Goal: Task Accomplishment & Management: Use online tool/utility

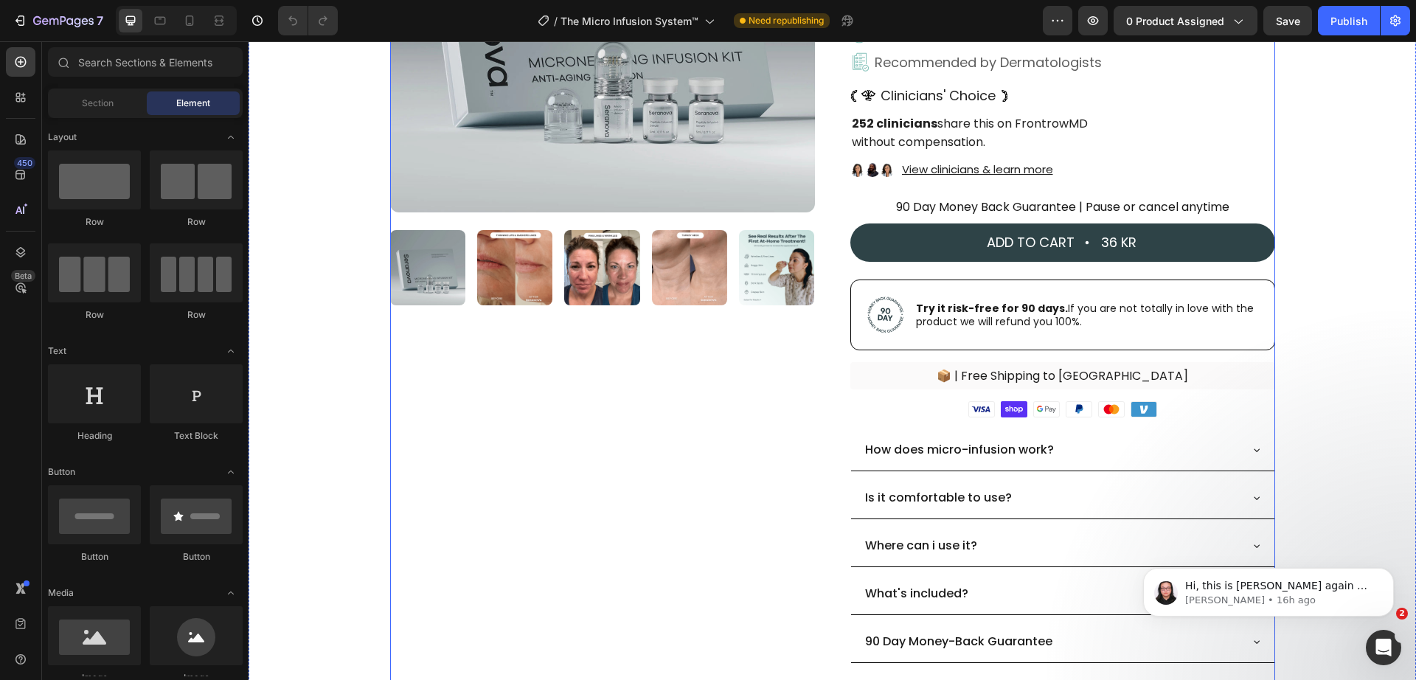
scroll to position [614, 0]
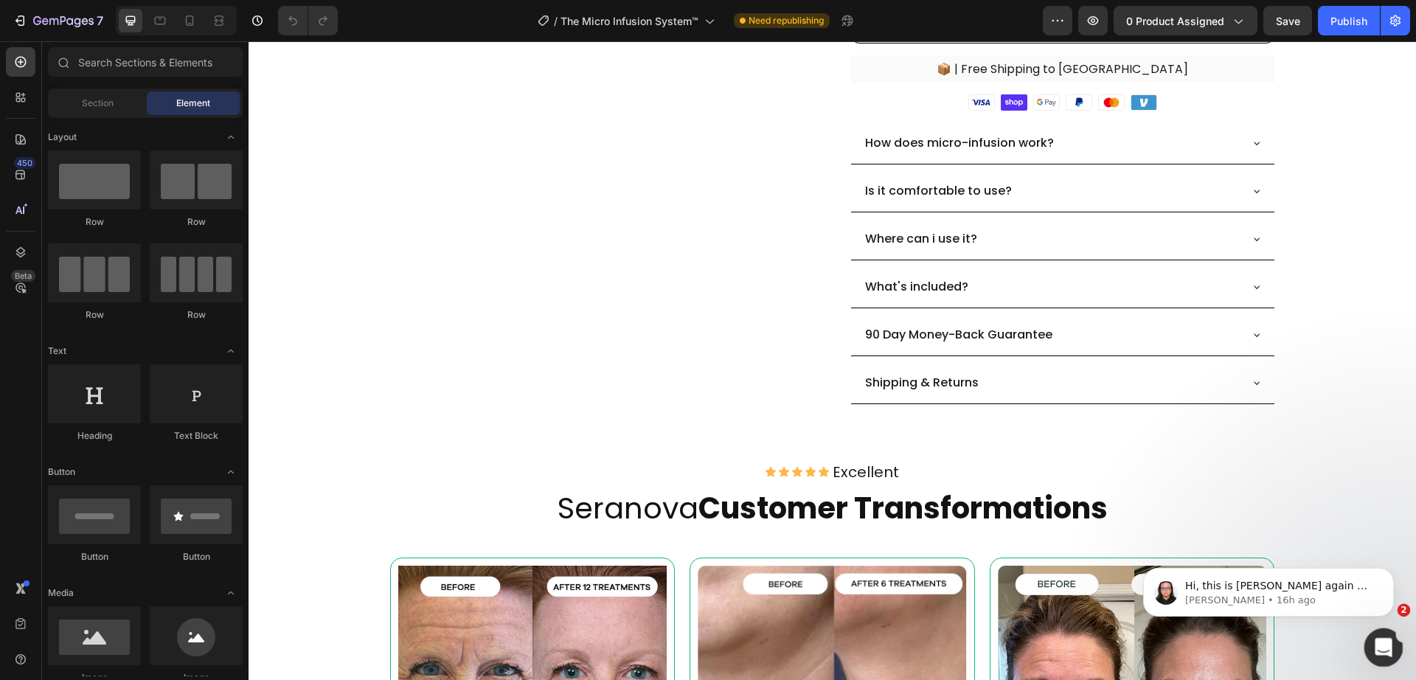
click at [1381, 637] on icon "Open Intercom Messenger" at bounding box center [1381, 645] width 24 height 24
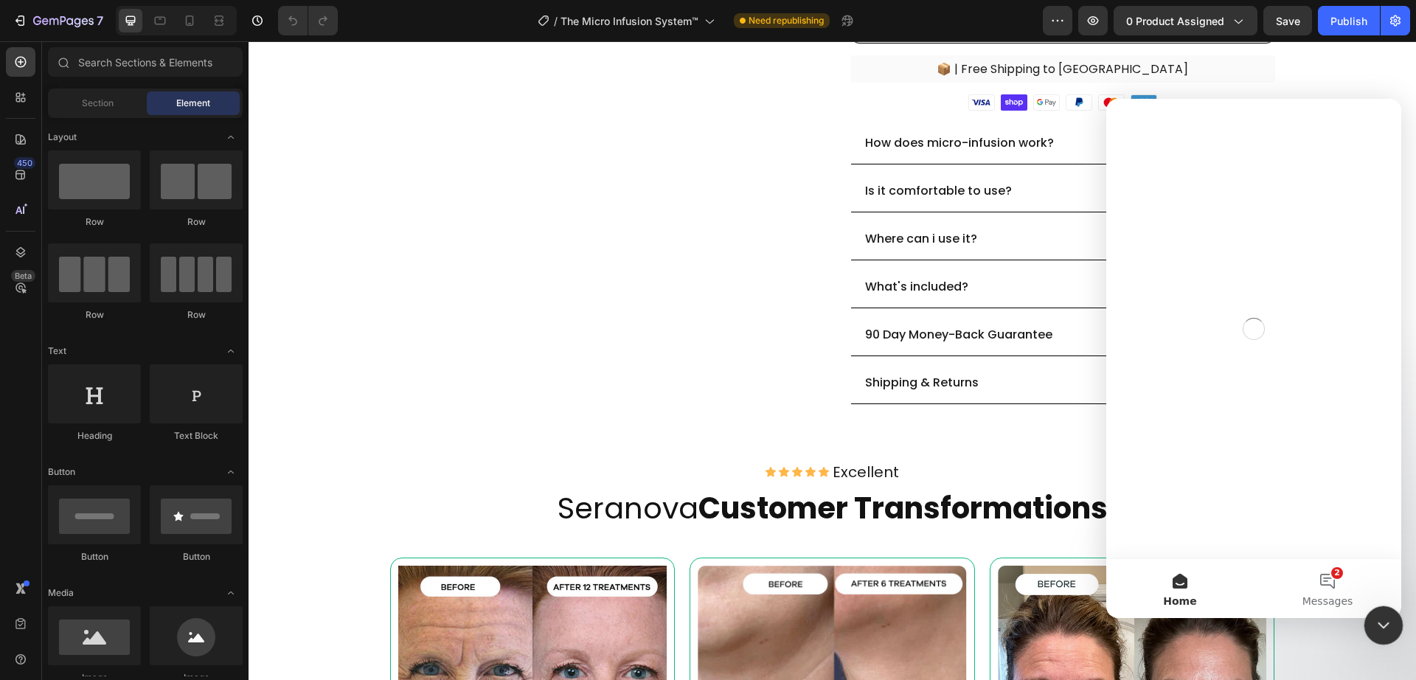
scroll to position [0, 0]
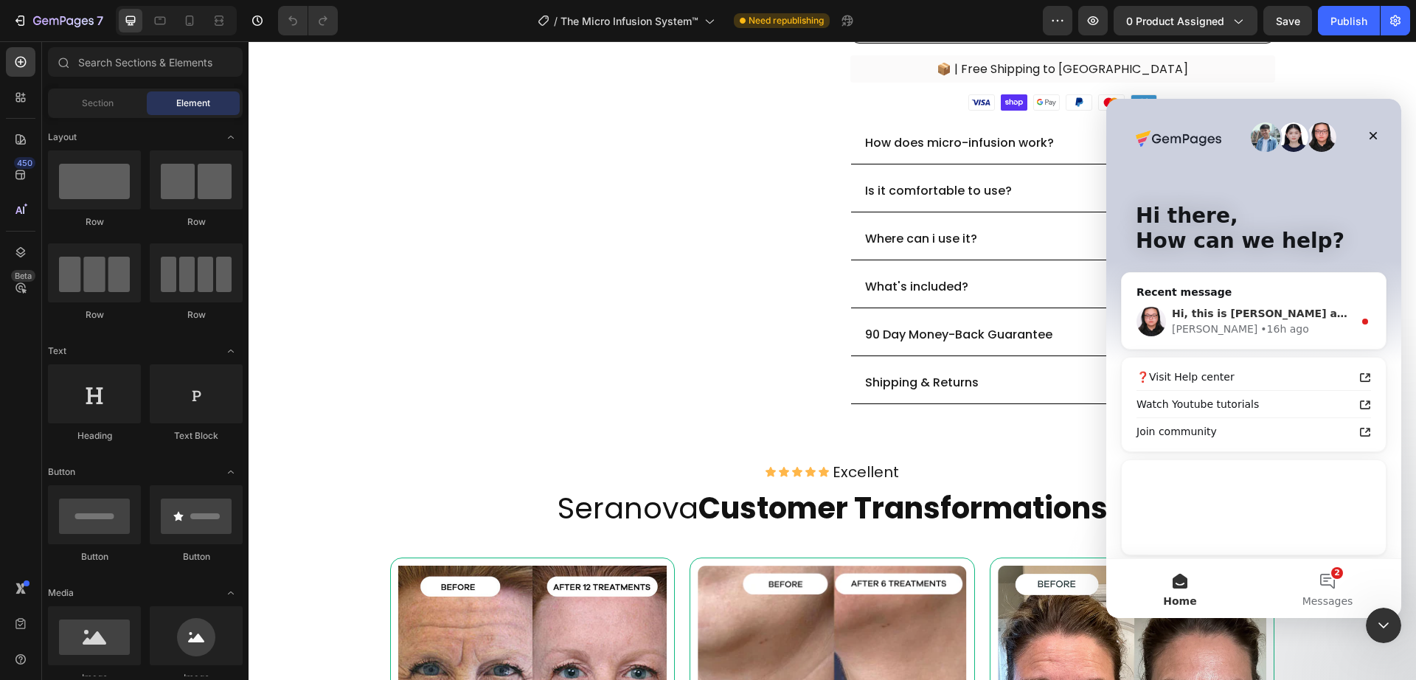
click at [1327, 338] on div "Hi, this is [PERSON_NAME] again 😊 Just checking in to see if the solution I sha…" at bounding box center [1254, 321] width 264 height 55
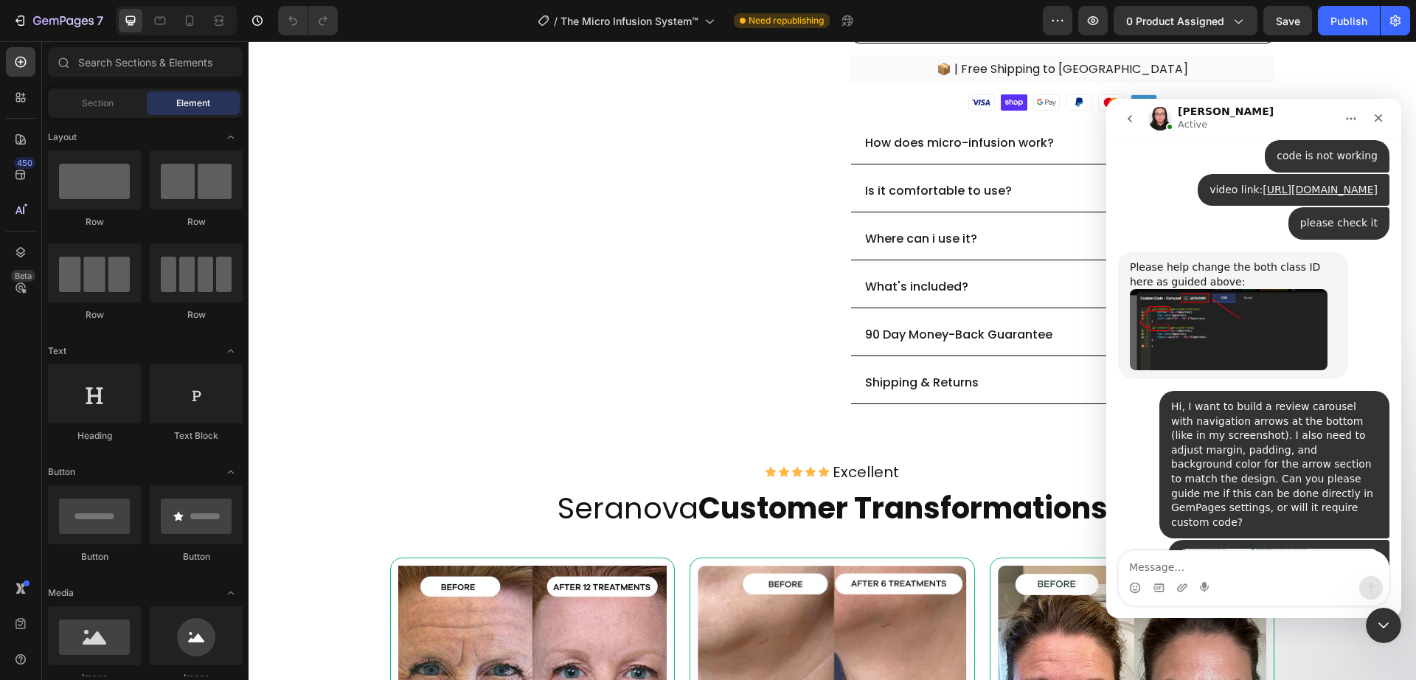
scroll to position [2478, 0]
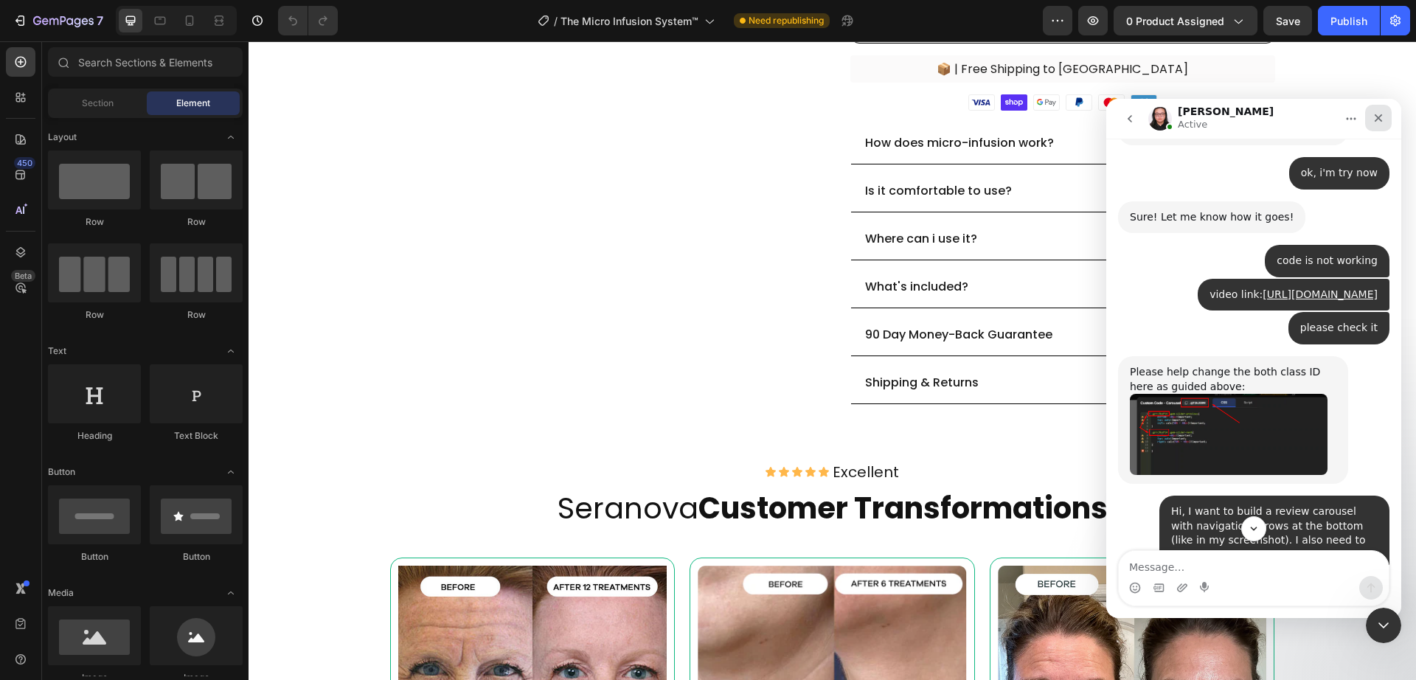
click at [1378, 124] on div "Close" at bounding box center [1378, 118] width 27 height 27
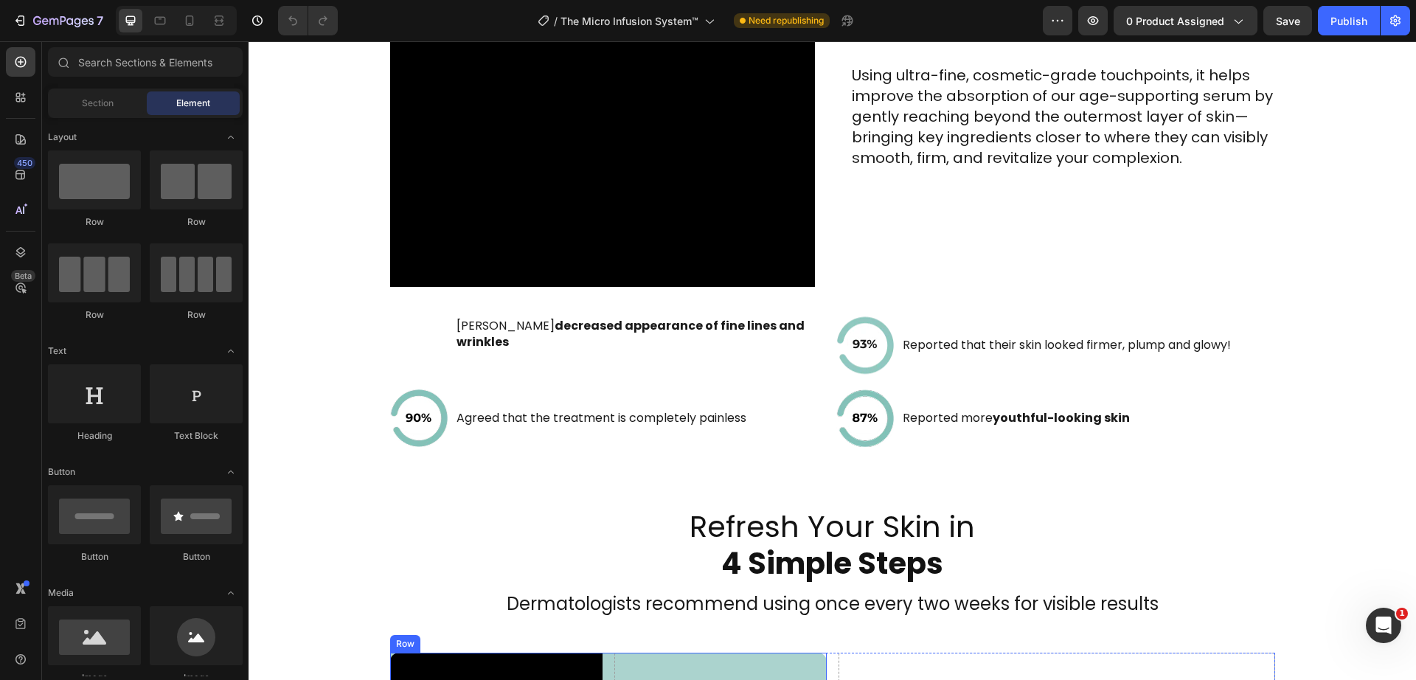
scroll to position [2375, 0]
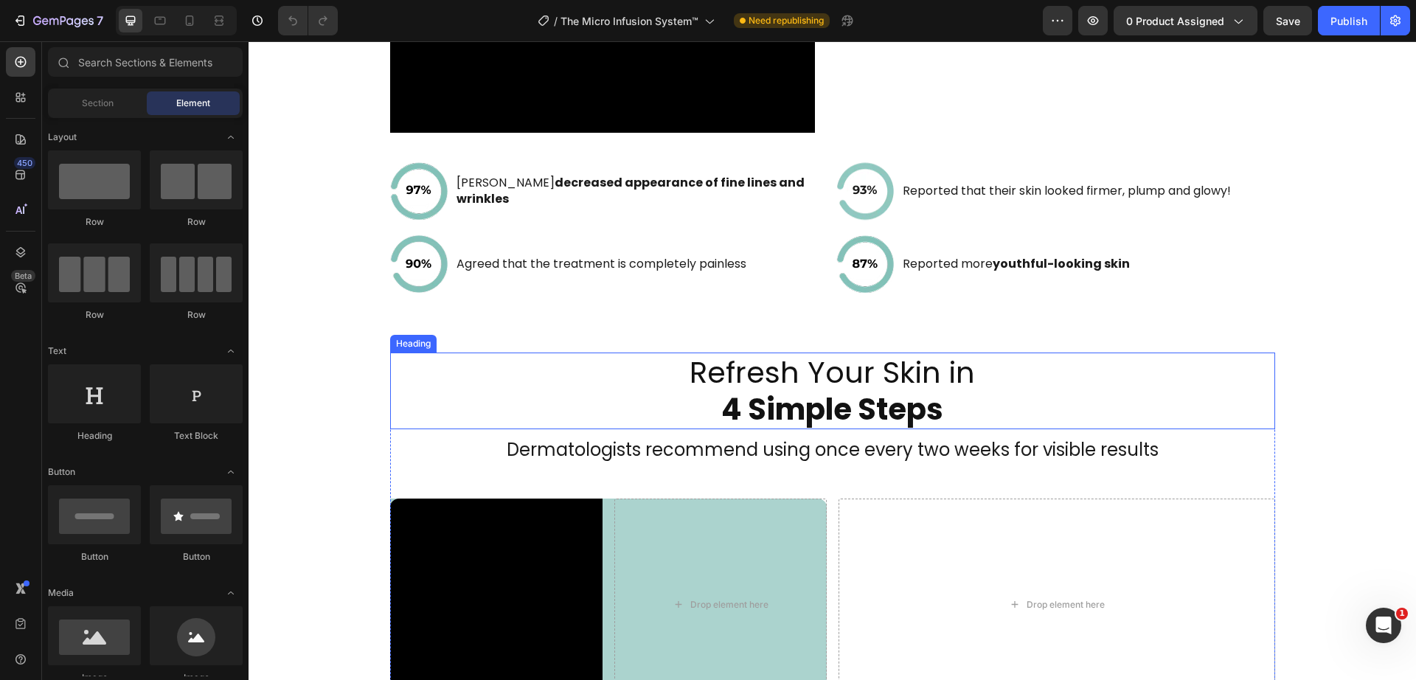
click at [600, 361] on h2 "Refresh Your Skin in 4 Simple Steps" at bounding box center [832, 390] width 885 height 77
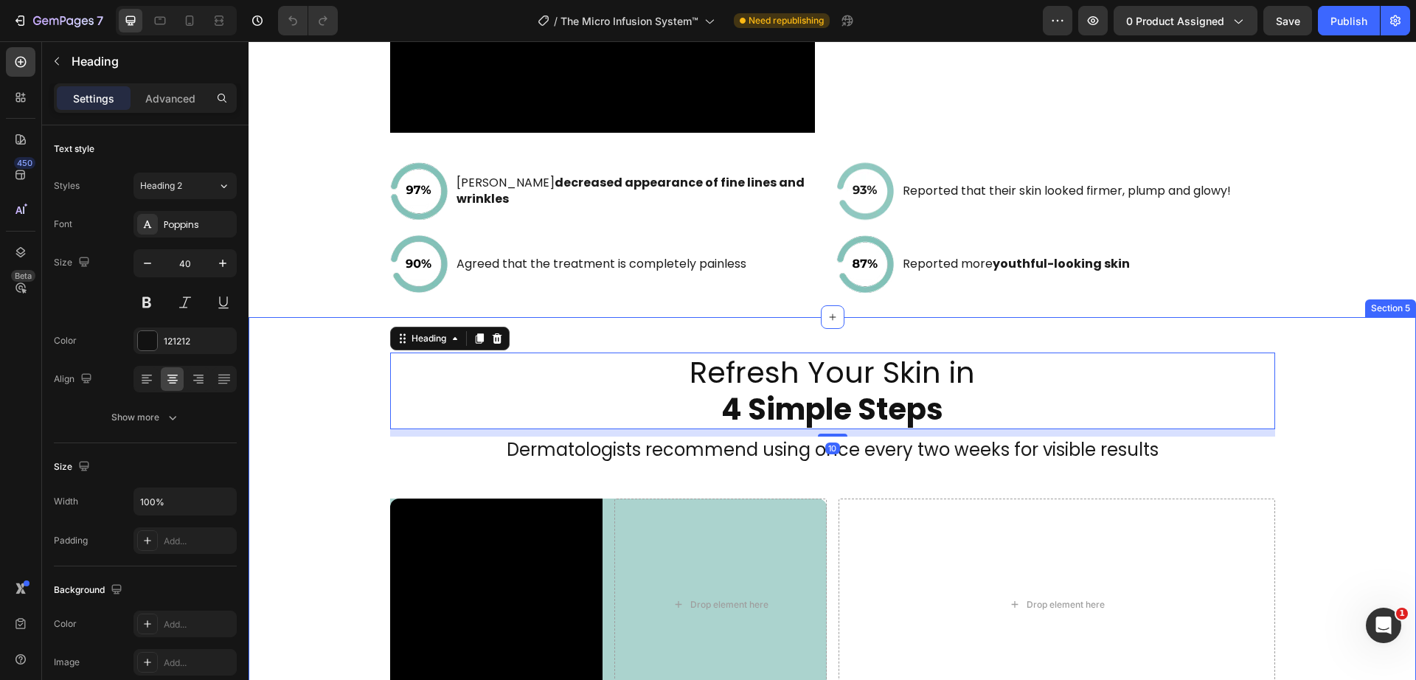
click at [307, 393] on div "Refresh Your Skin in 4 Simple Steps Heading 10 Dermatologists recommend using o…" at bounding box center [832, 531] width 1167 height 358
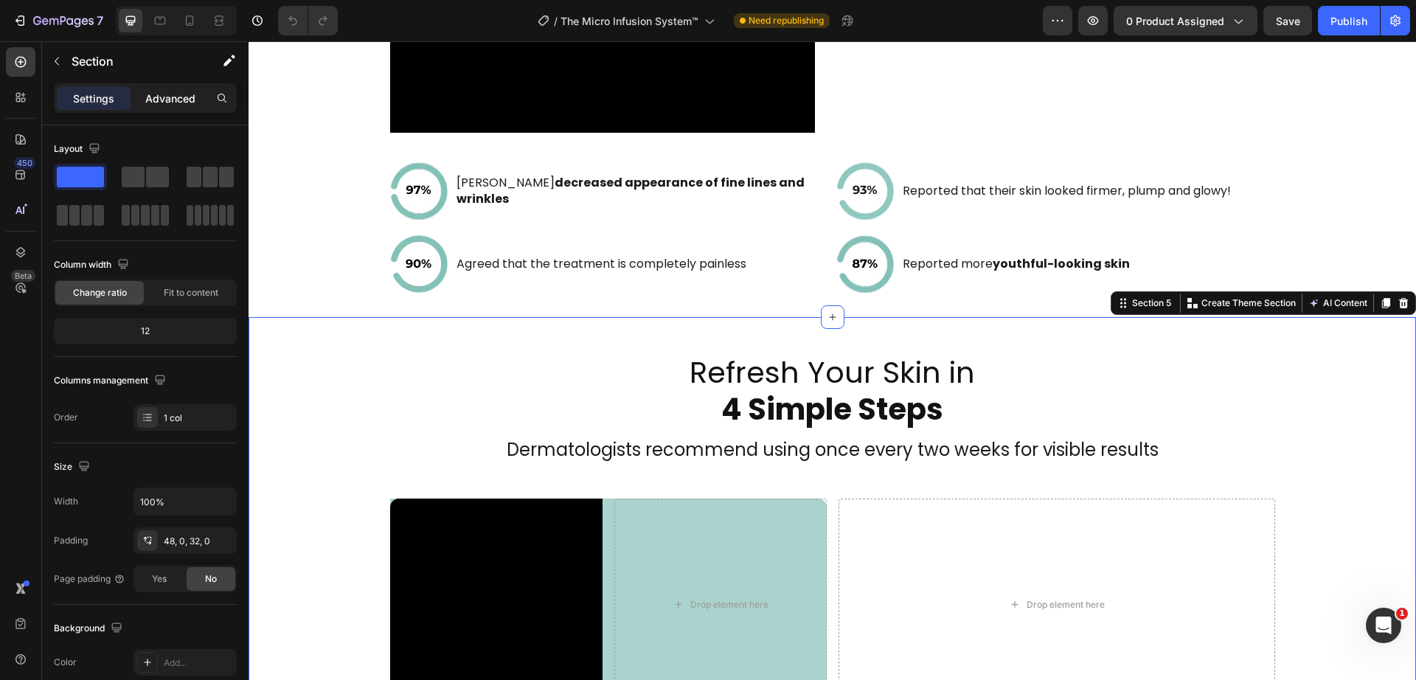
click at [177, 107] on div "Advanced" at bounding box center [170, 98] width 74 height 24
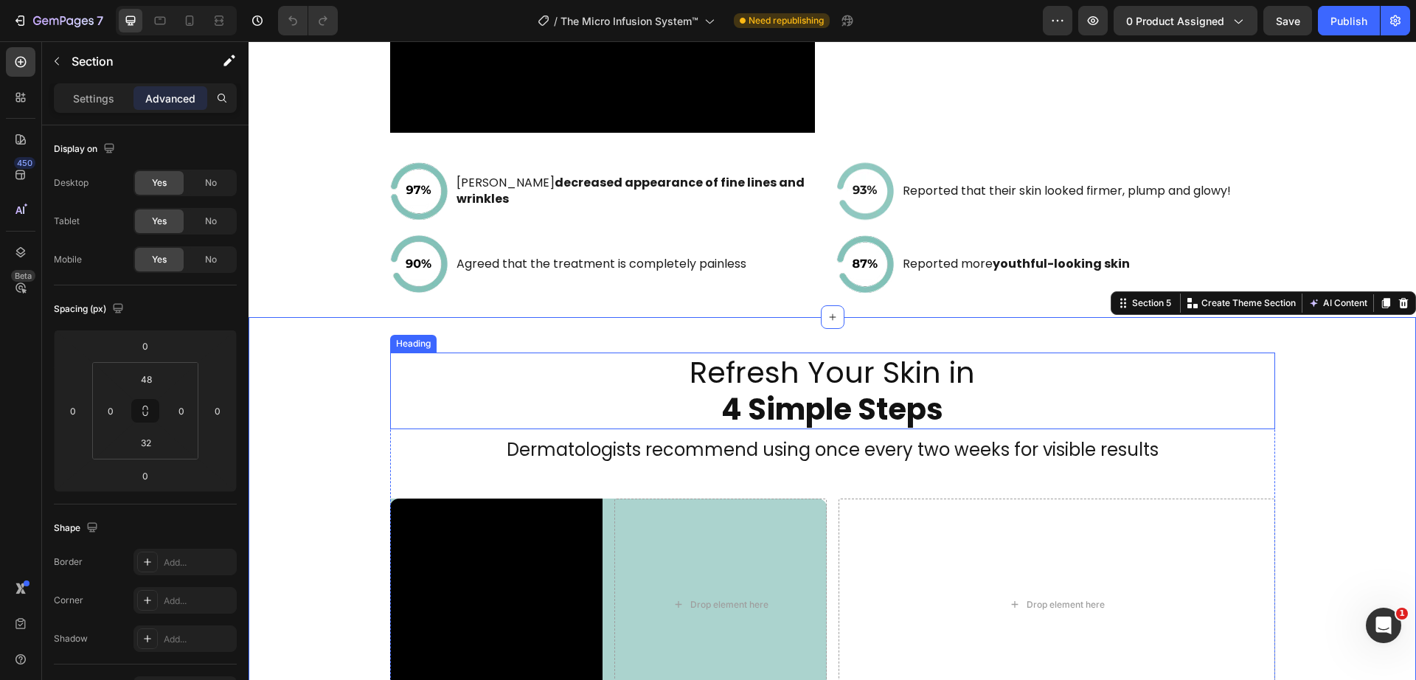
click at [507, 419] on h2 "Refresh Your Skin in 4 Simple Steps" at bounding box center [832, 390] width 885 height 77
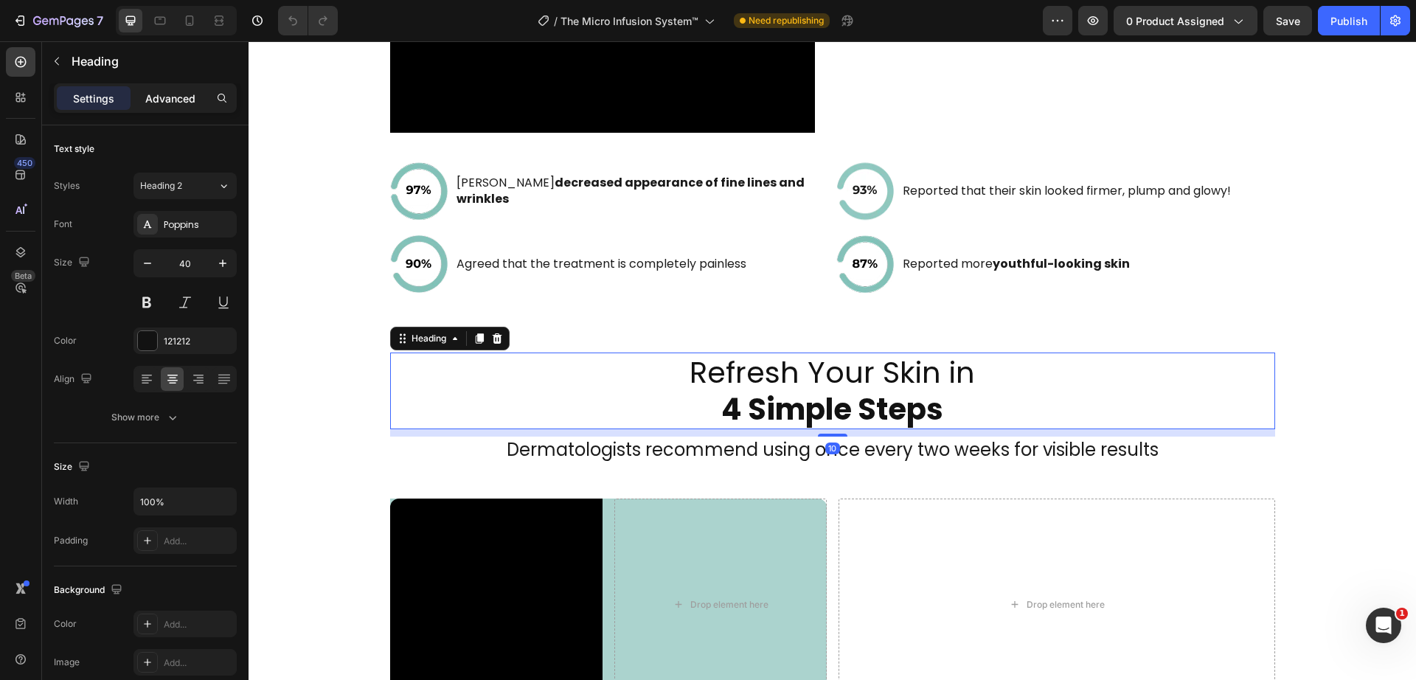
click at [172, 101] on p "Advanced" at bounding box center [170, 98] width 50 height 15
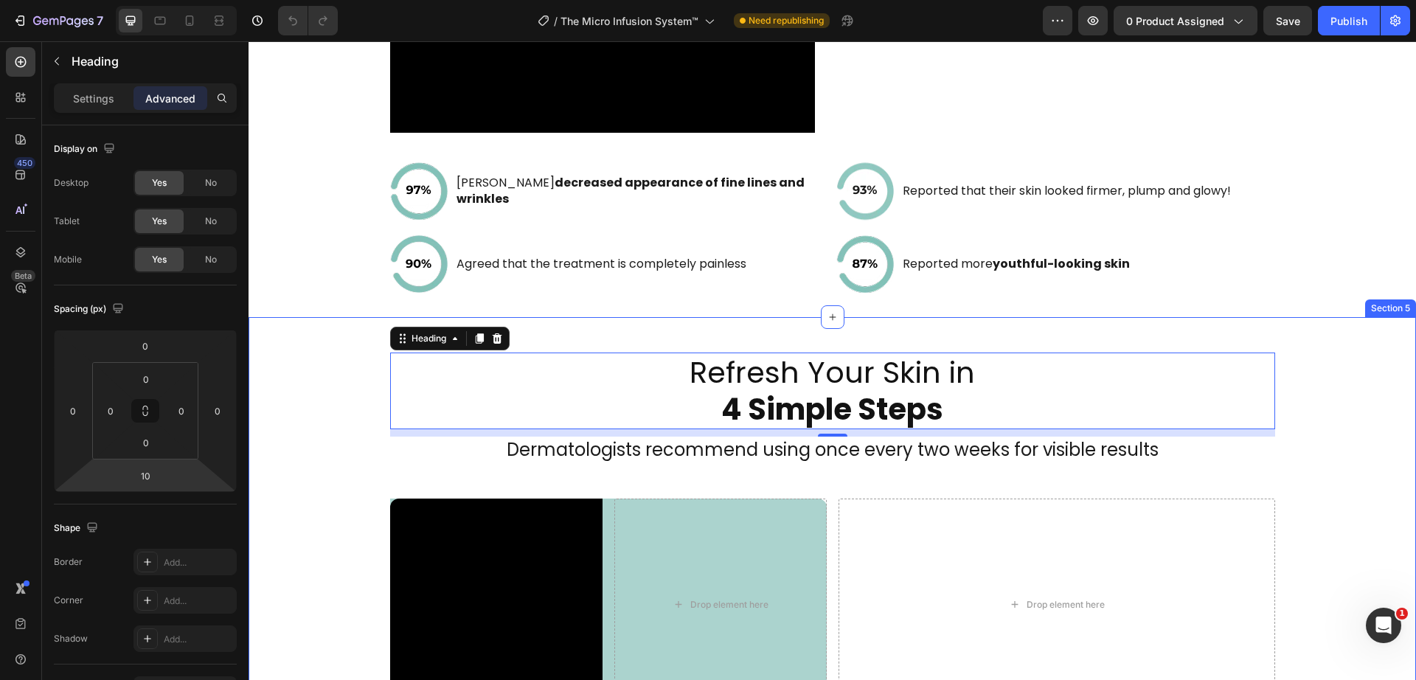
click at [341, 434] on div "Refresh Your Skin in 4 Simple Steps Heading 10 Dermatologists recommend using o…" at bounding box center [832, 531] width 1167 height 358
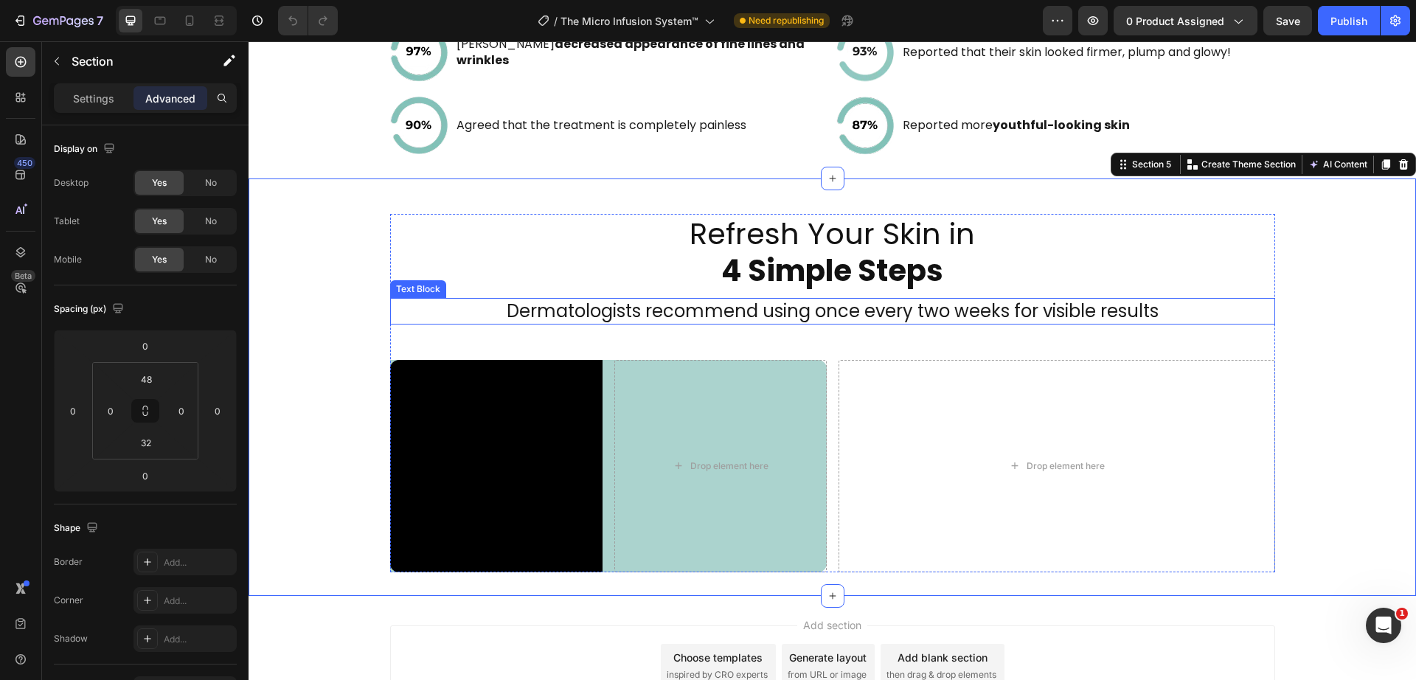
scroll to position [2606, 0]
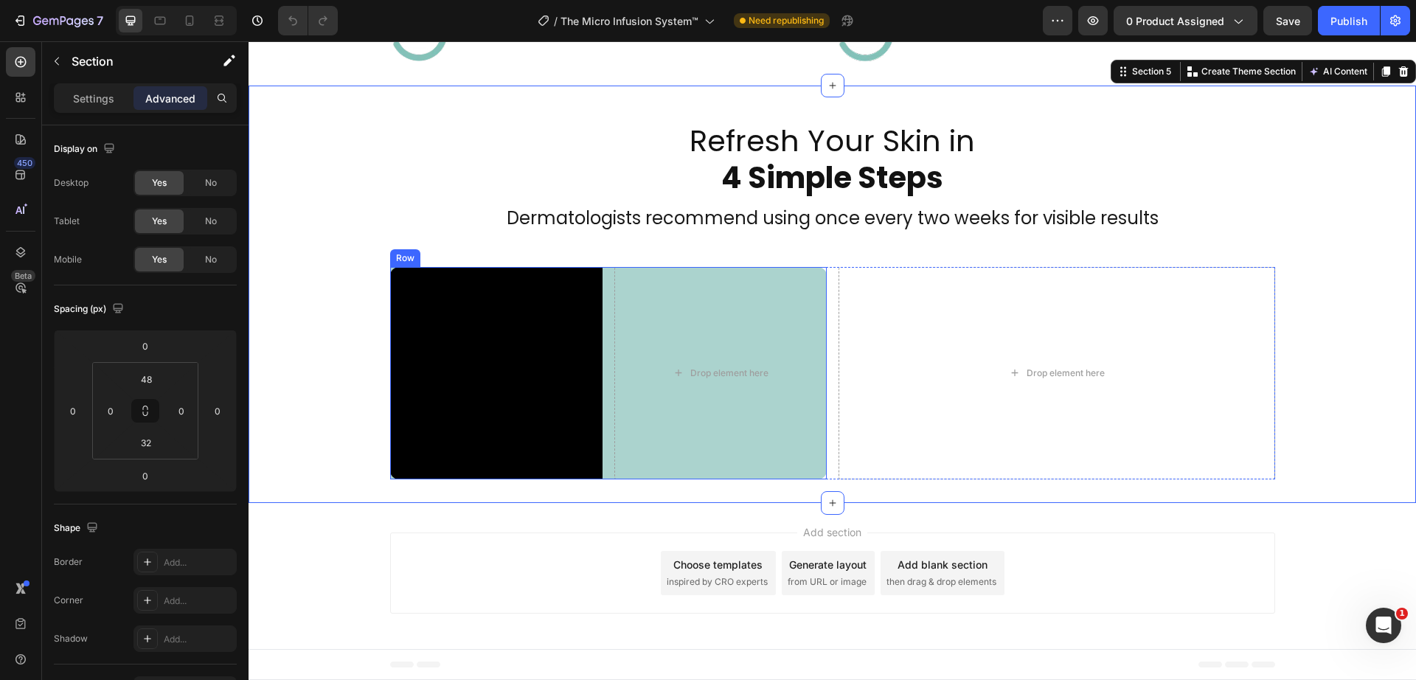
click at [599, 457] on div "Video Drop element here Row" at bounding box center [608, 373] width 437 height 212
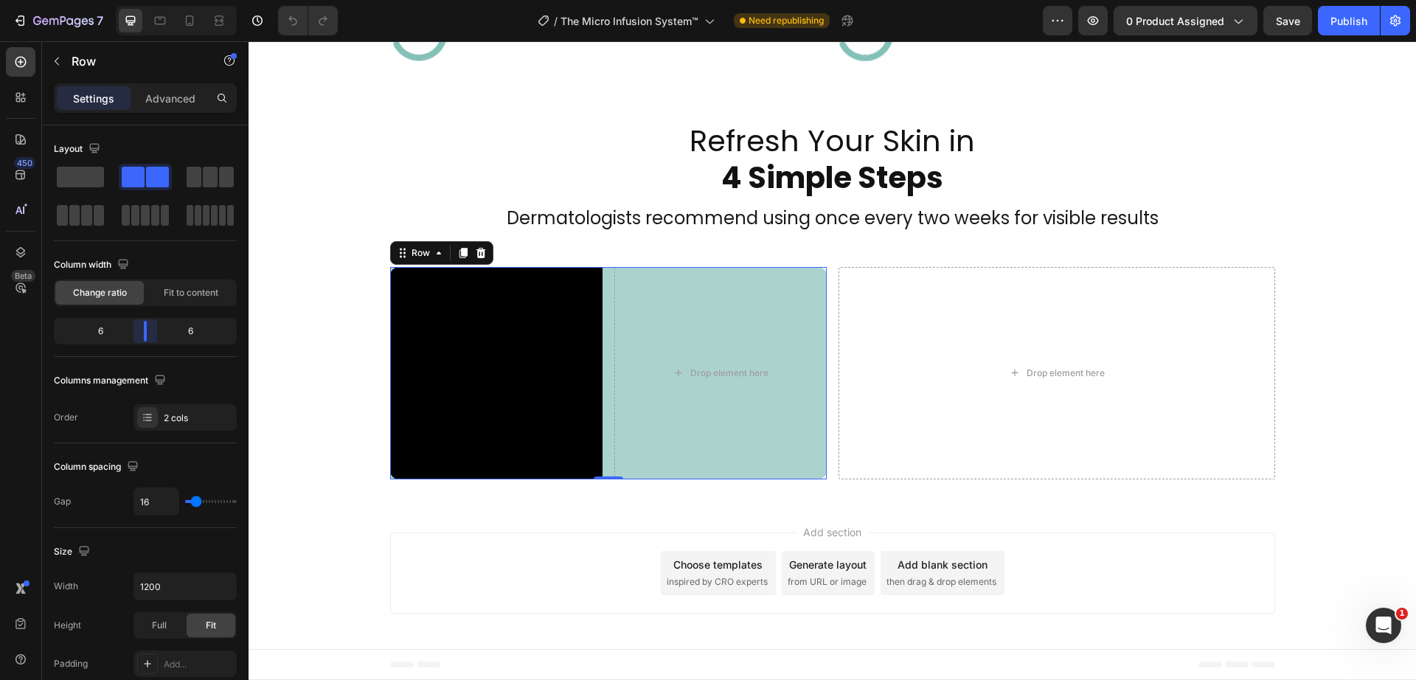
scroll to position [2535, 0]
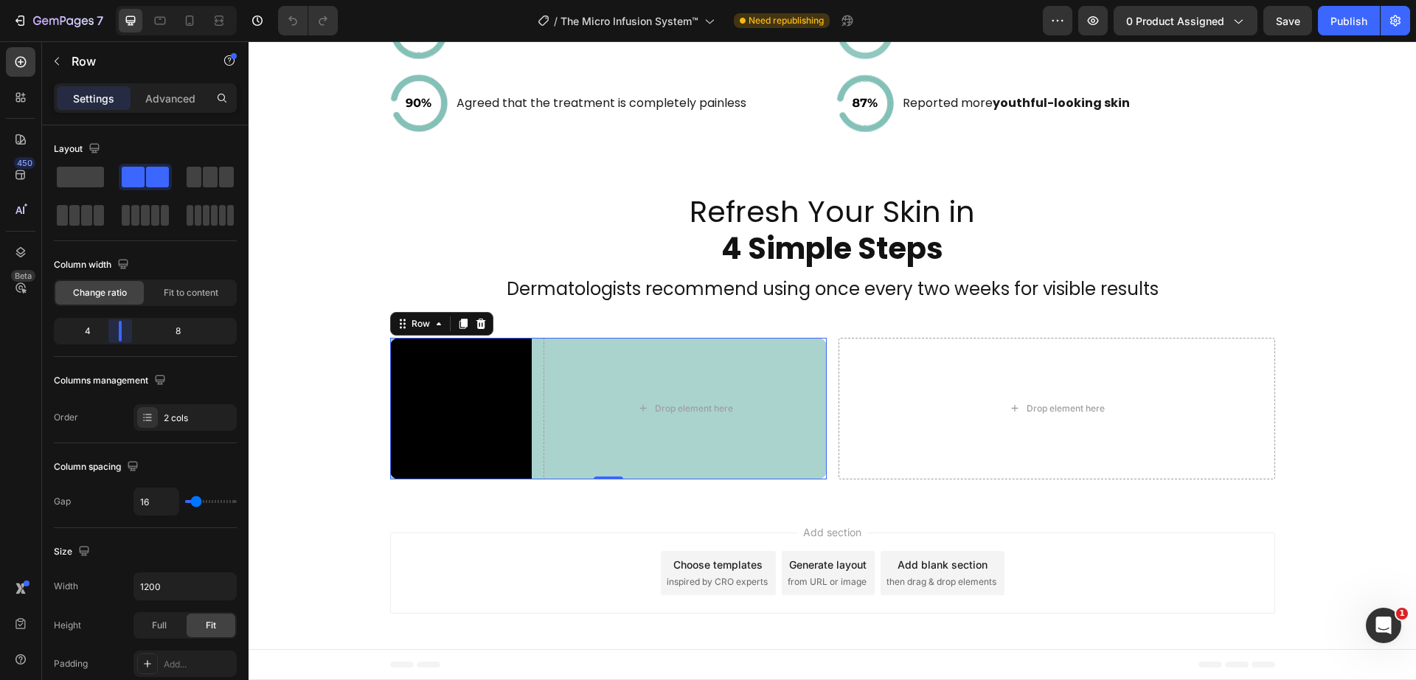
drag, startPoint x: 141, startPoint y: 338, endPoint x: 113, endPoint y: 335, distance: 28.2
click at [113, 0] on body "7 Version history / The Micro Infusion System™ Need republishing Preview 0 prod…" at bounding box center [708, 0] width 1416 height 0
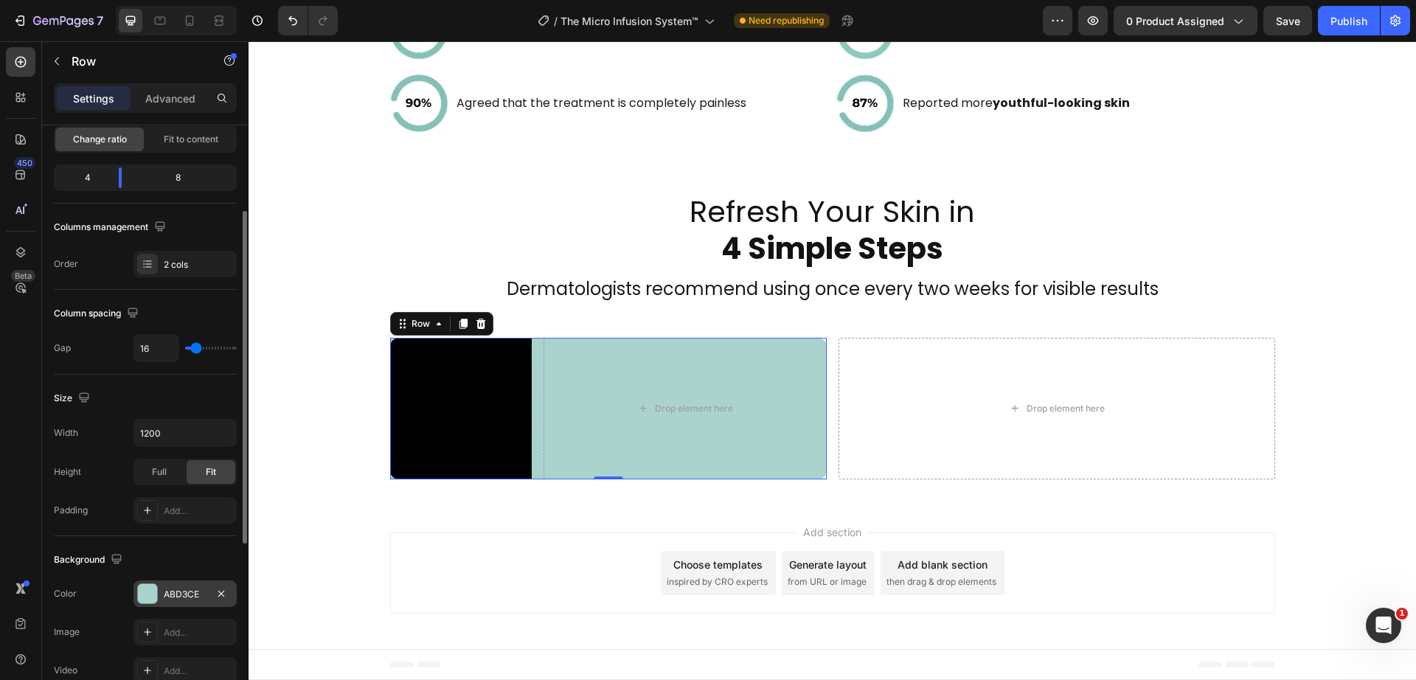
scroll to position [307, 0]
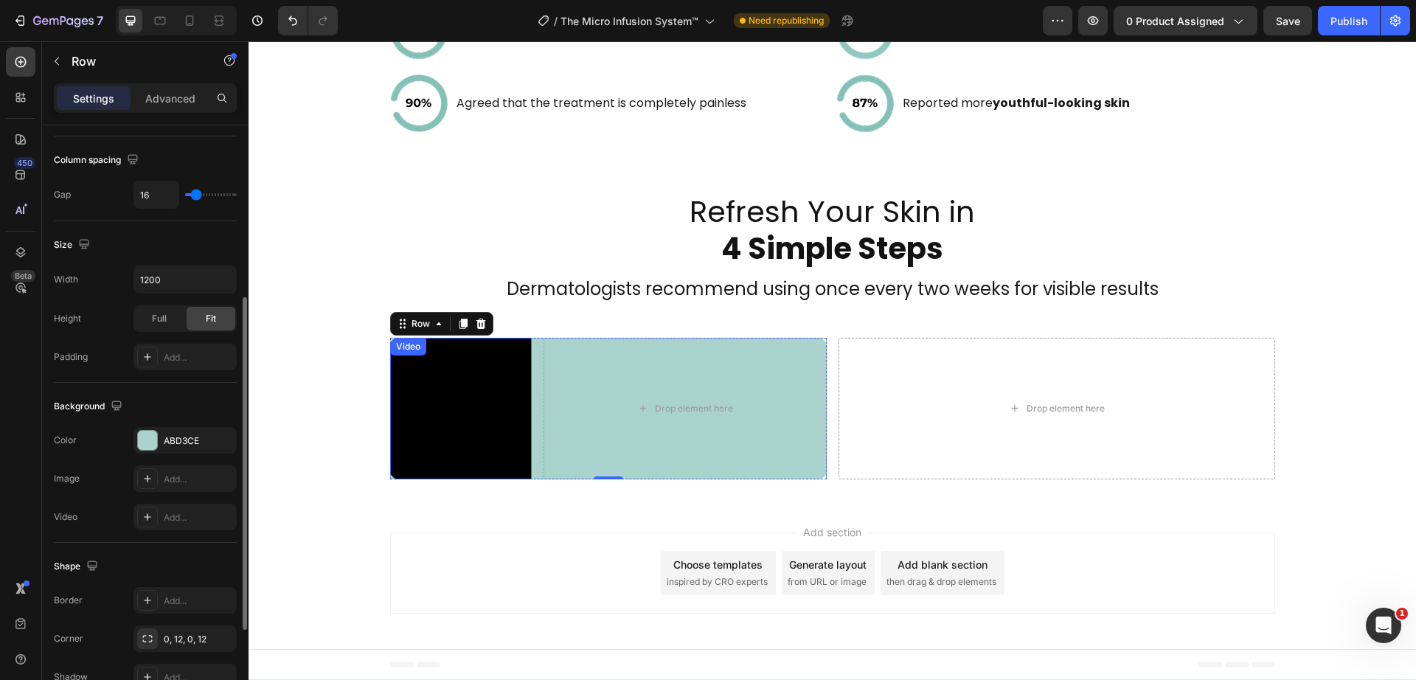
click at [448, 405] on video at bounding box center [461, 409] width 142 height 142
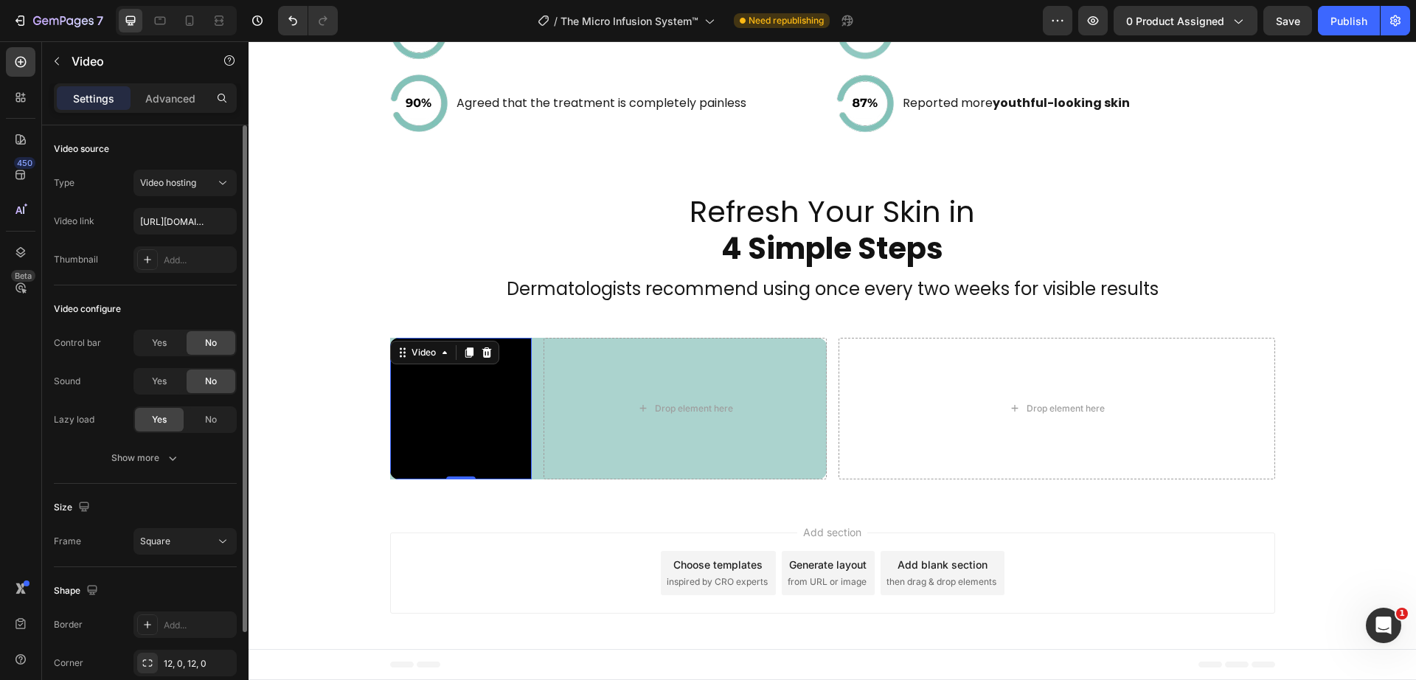
scroll to position [105, 0]
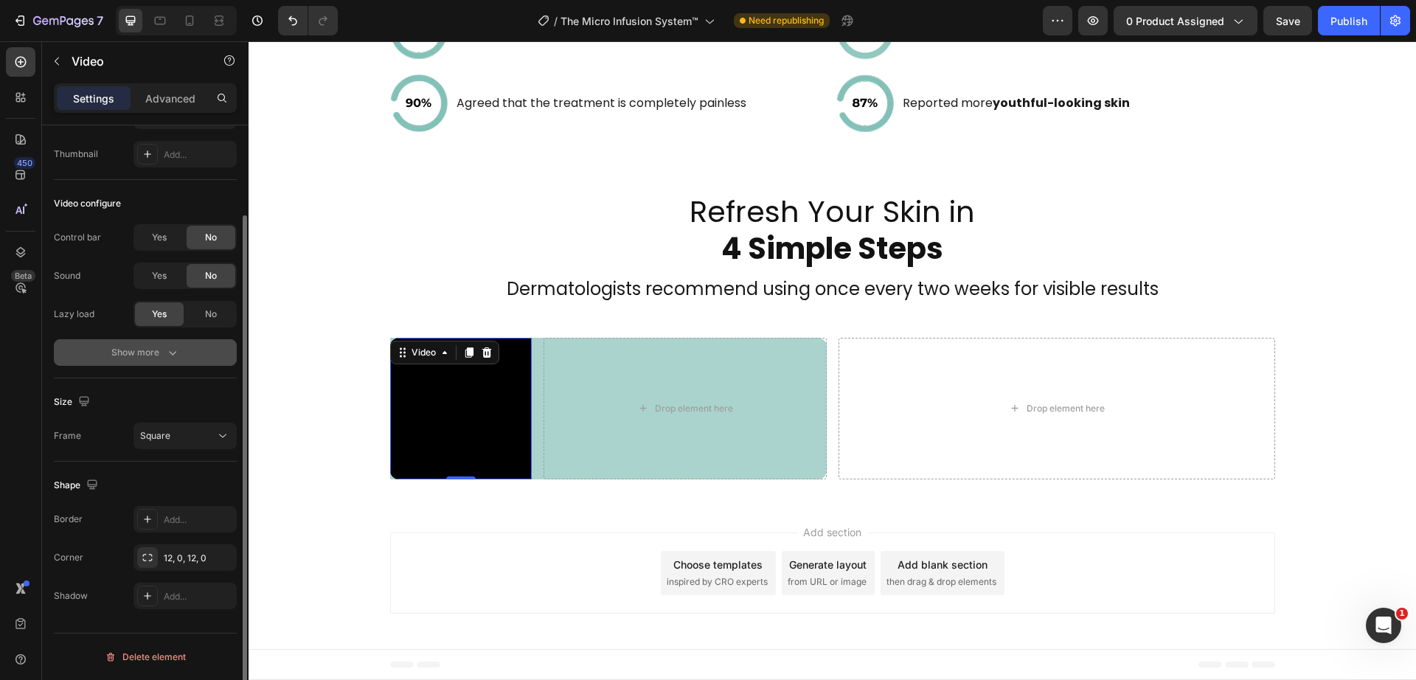
click at [159, 349] on div "Show more" at bounding box center [145, 352] width 69 height 15
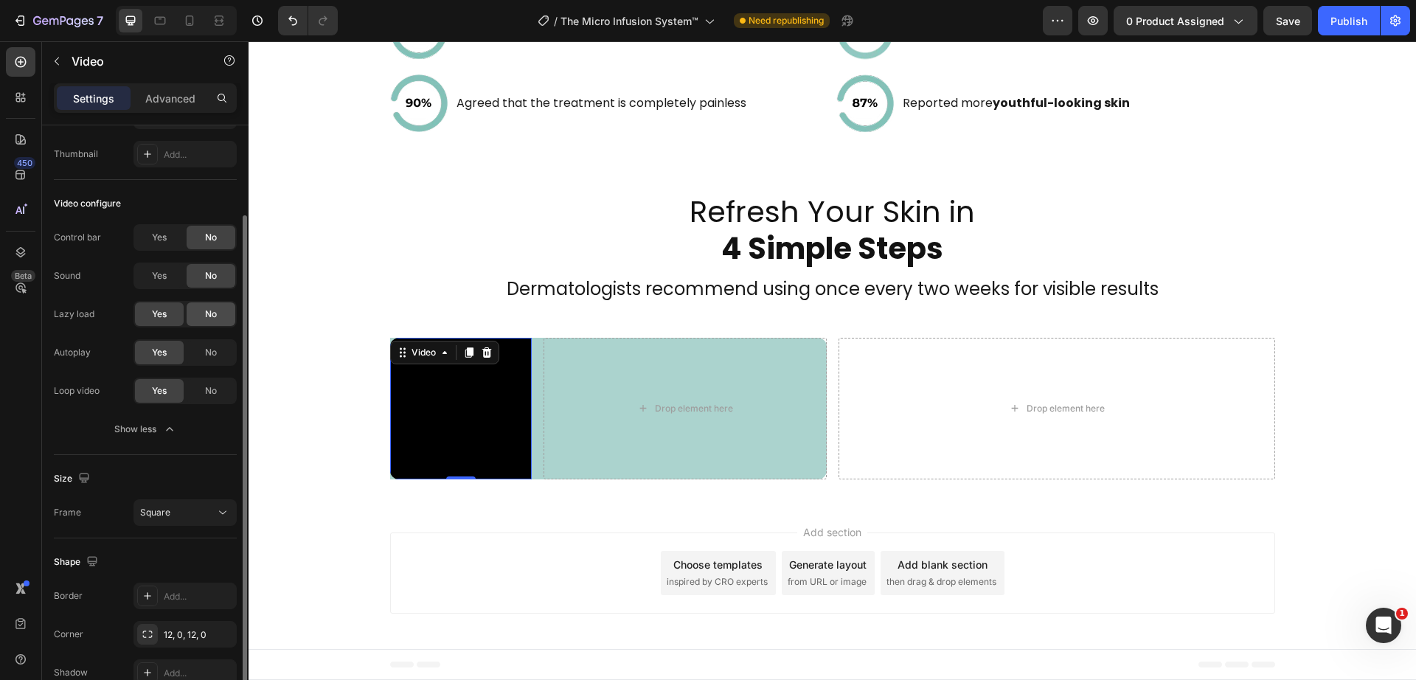
click at [209, 320] on span "No" at bounding box center [211, 314] width 12 height 13
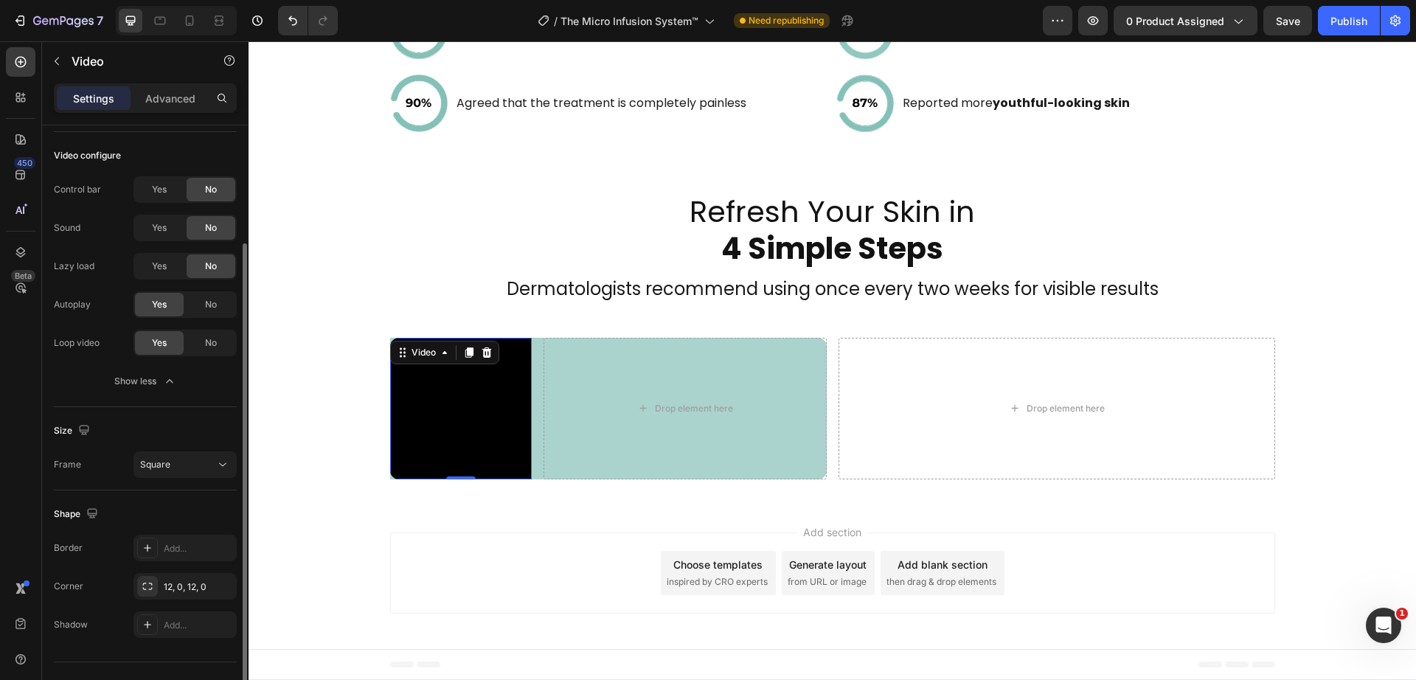
scroll to position [182, 0]
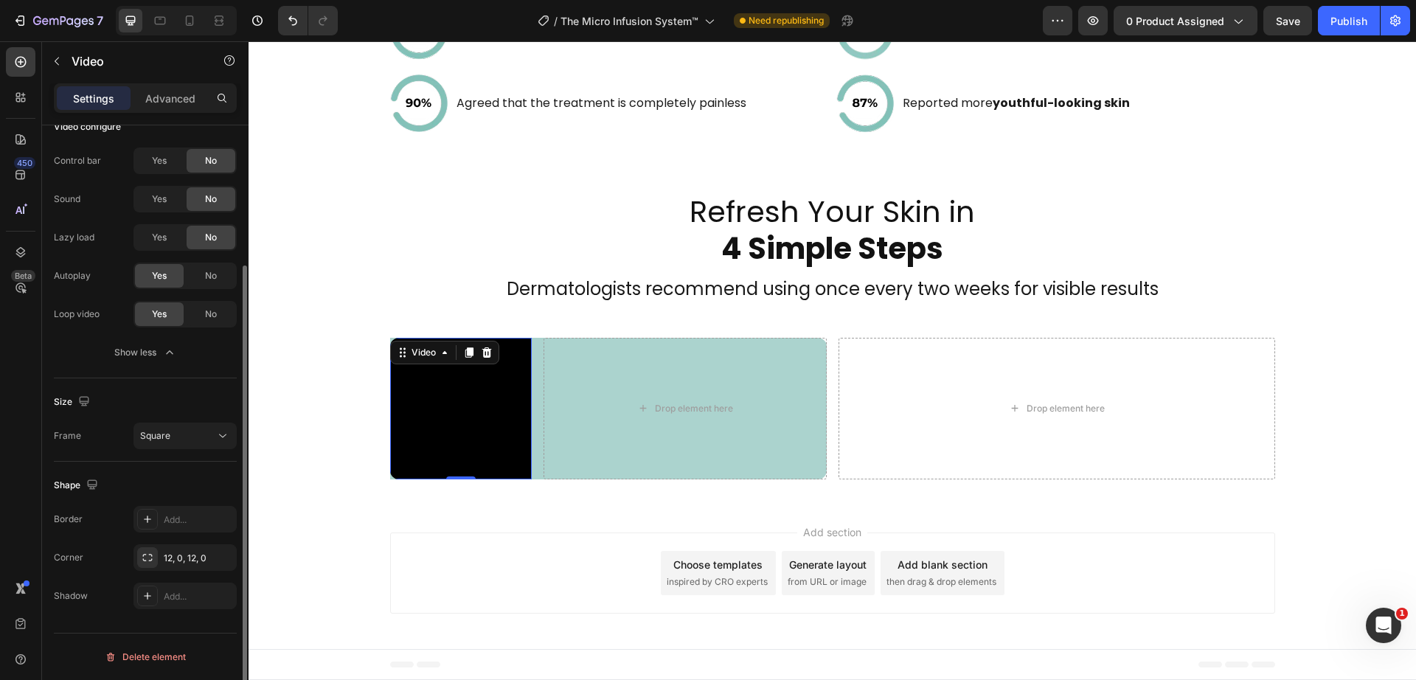
click at [441, 421] on video at bounding box center [461, 409] width 142 height 142
click at [213, 441] on div "Square" at bounding box center [177, 435] width 75 height 13
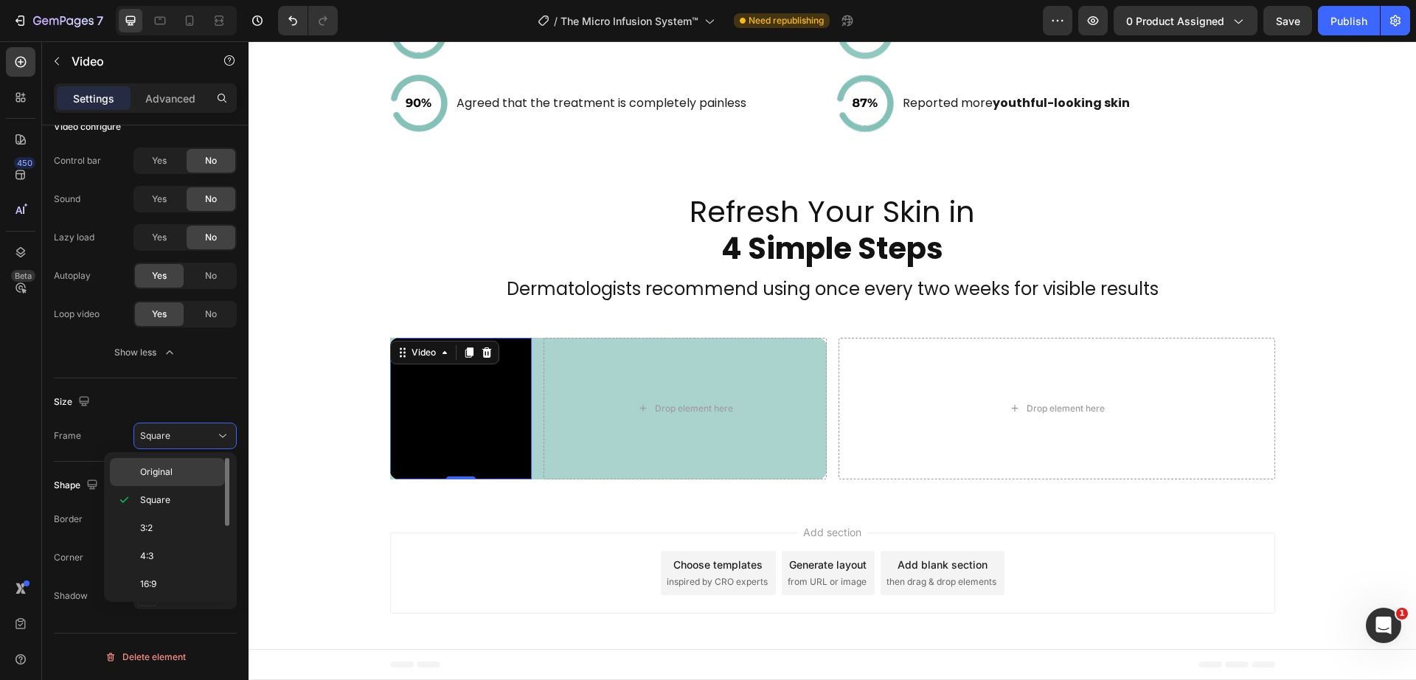
click at [173, 470] on p "Original" at bounding box center [179, 471] width 78 height 13
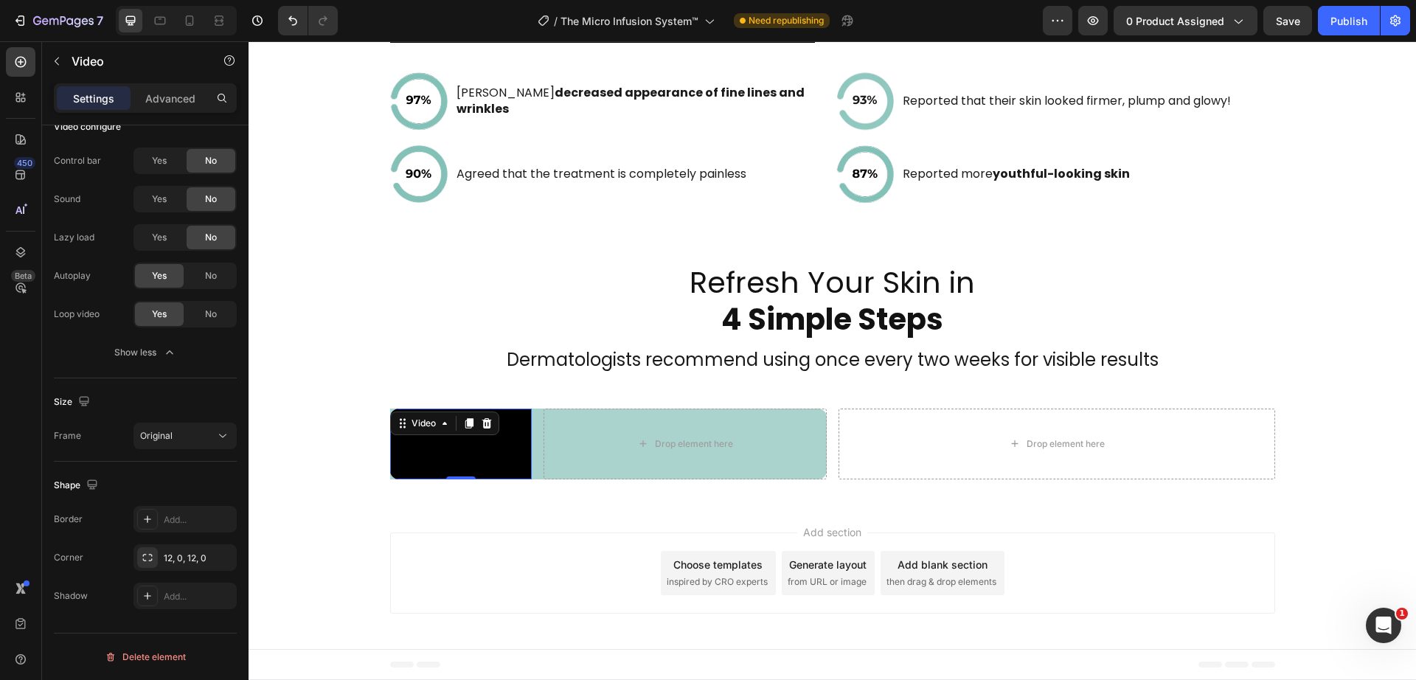
scroll to position [2504, 0]
click at [327, 496] on div "Refresh Your Skin in 4 Simple Steps Heading Dermatologists recommend using once…" at bounding box center [832, 365] width 1167 height 276
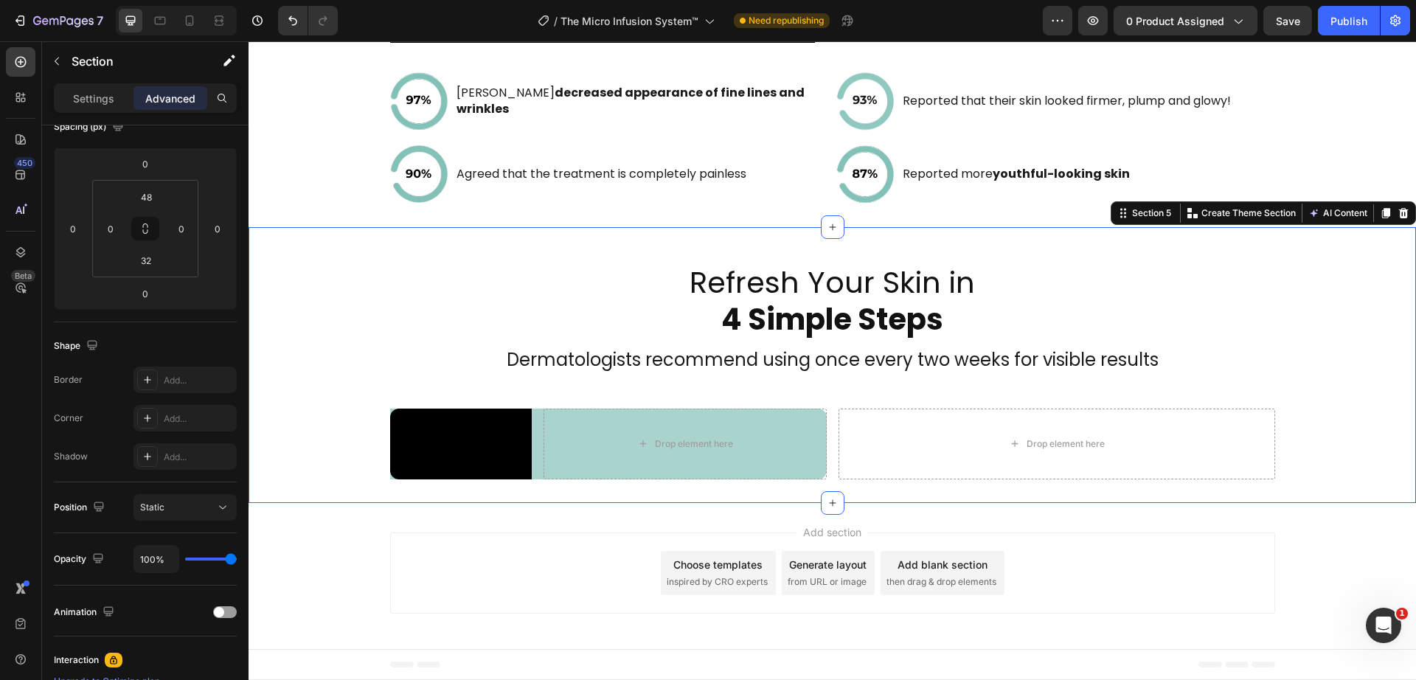
scroll to position [0, 0]
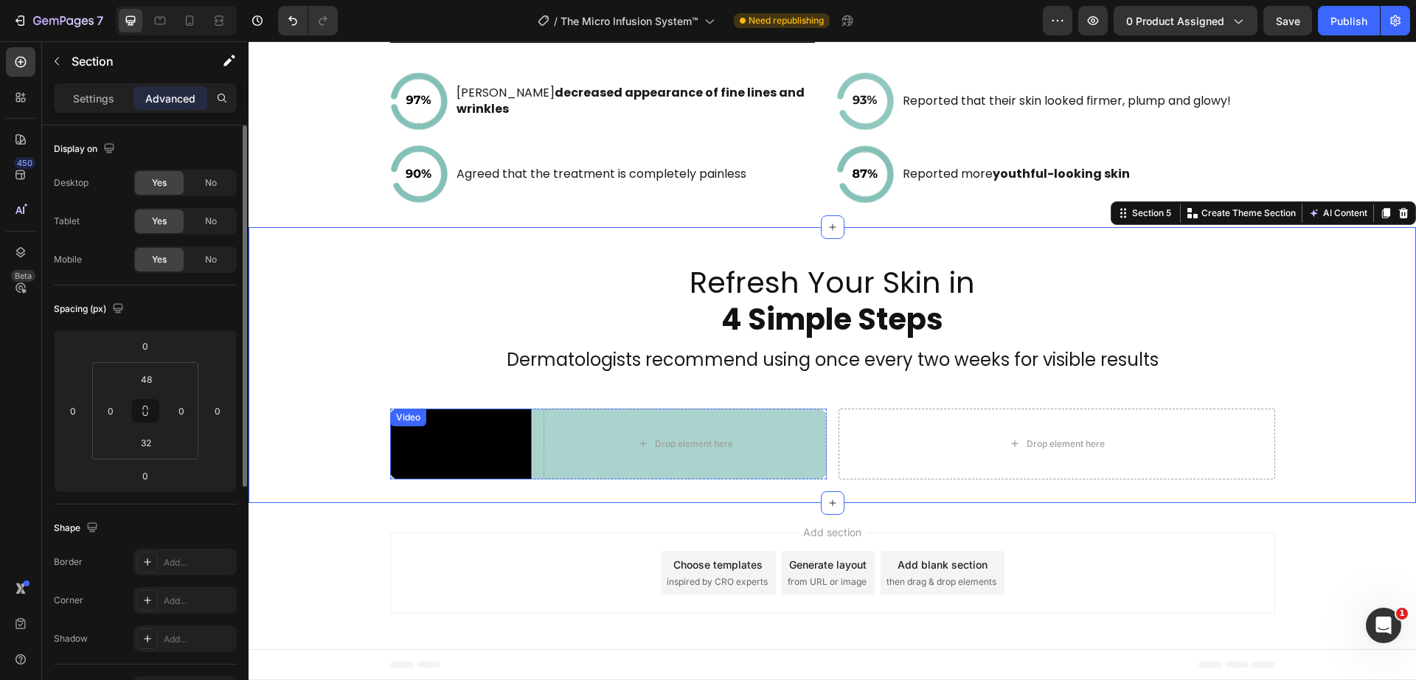
click at [484, 433] on video at bounding box center [461, 444] width 142 height 71
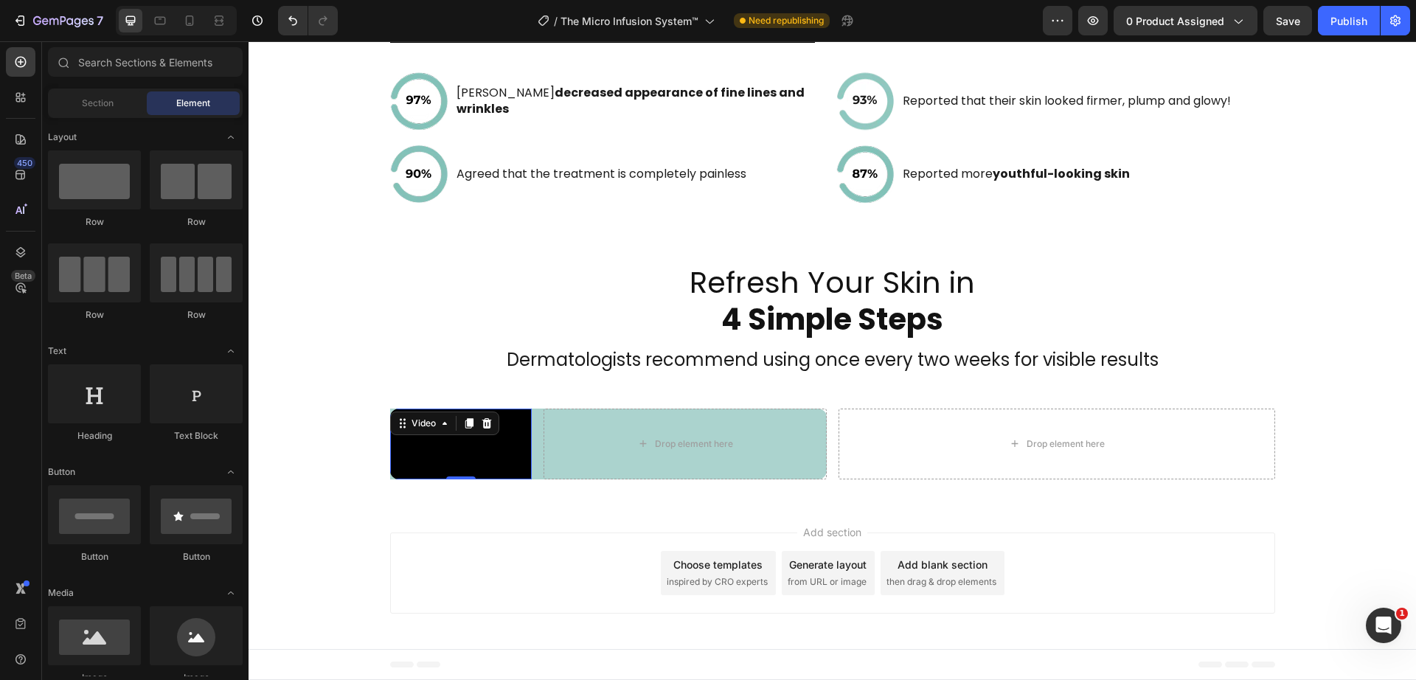
drag, startPoint x: 454, startPoint y: 514, endPoint x: 515, endPoint y: 510, distance: 60.6
click at [465, 514] on div "Add section Choose templates inspired by CRO experts Generate layout from URL o…" at bounding box center [832, 576] width 1167 height 146
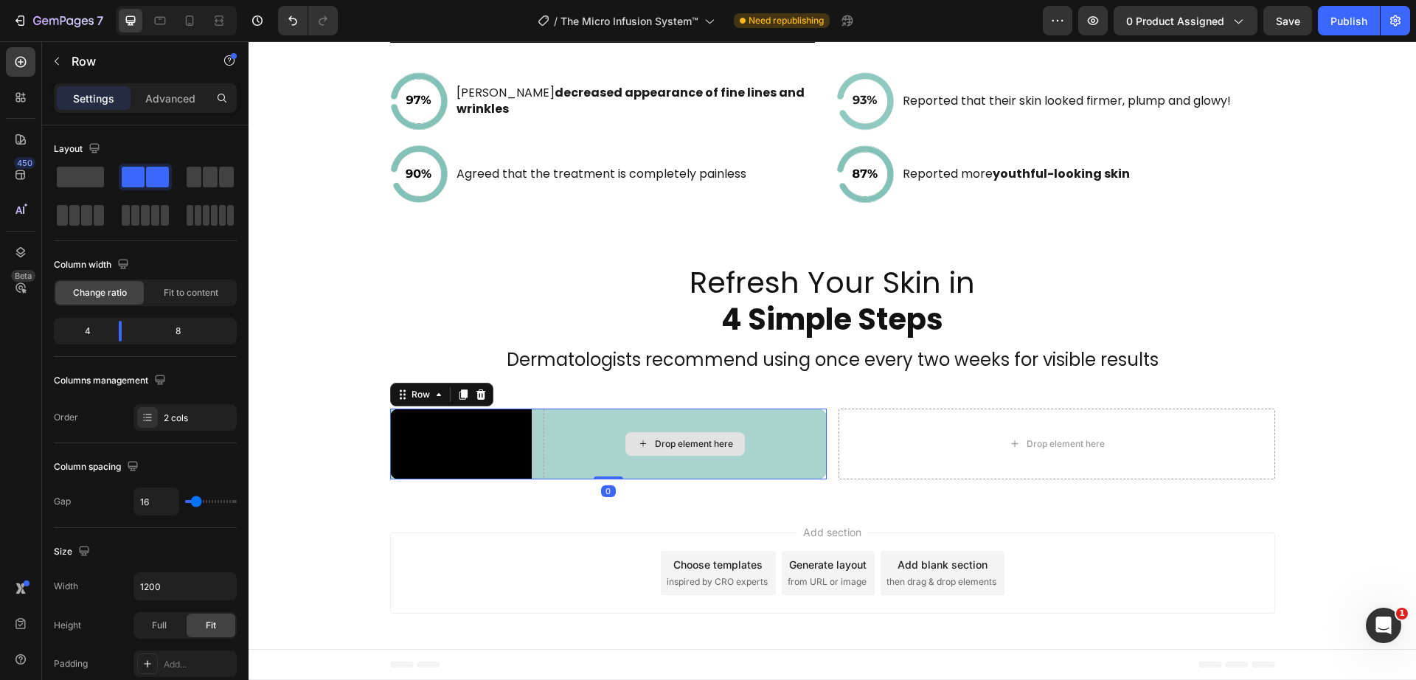
click at [607, 442] on div "Drop element here" at bounding box center [684, 444] width 283 height 71
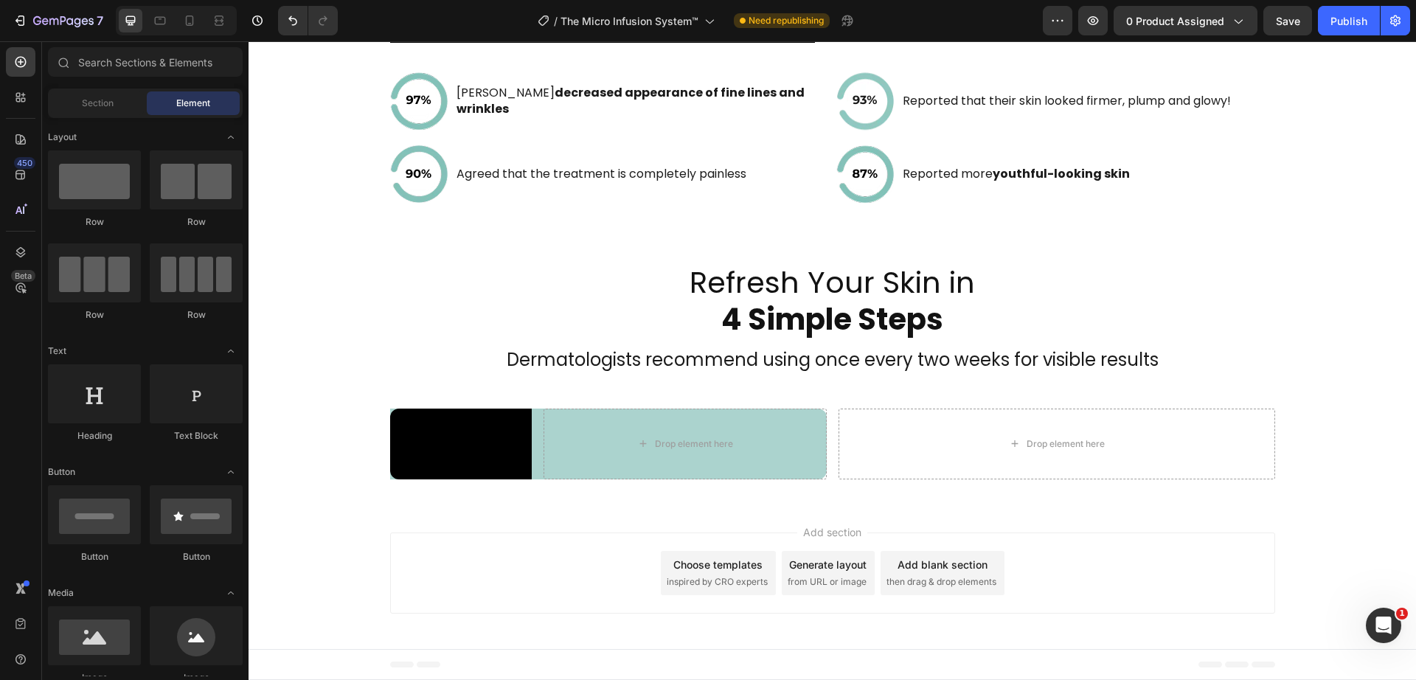
click at [419, 521] on div "Add section Choose templates inspired by CRO experts Generate layout from URL o…" at bounding box center [832, 576] width 1167 height 146
click at [448, 546] on div "Add section Choose templates inspired by CRO experts Generate layout from URL o…" at bounding box center [832, 572] width 885 height 81
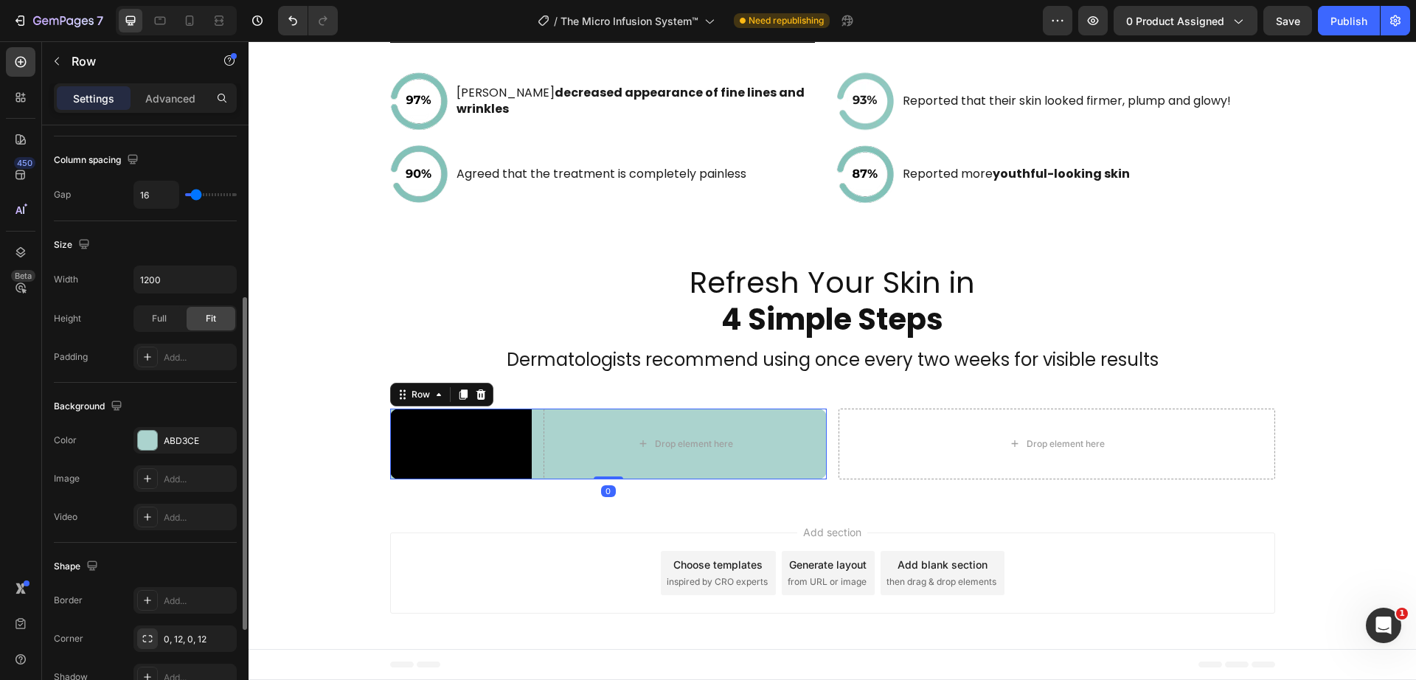
scroll to position [460, 0]
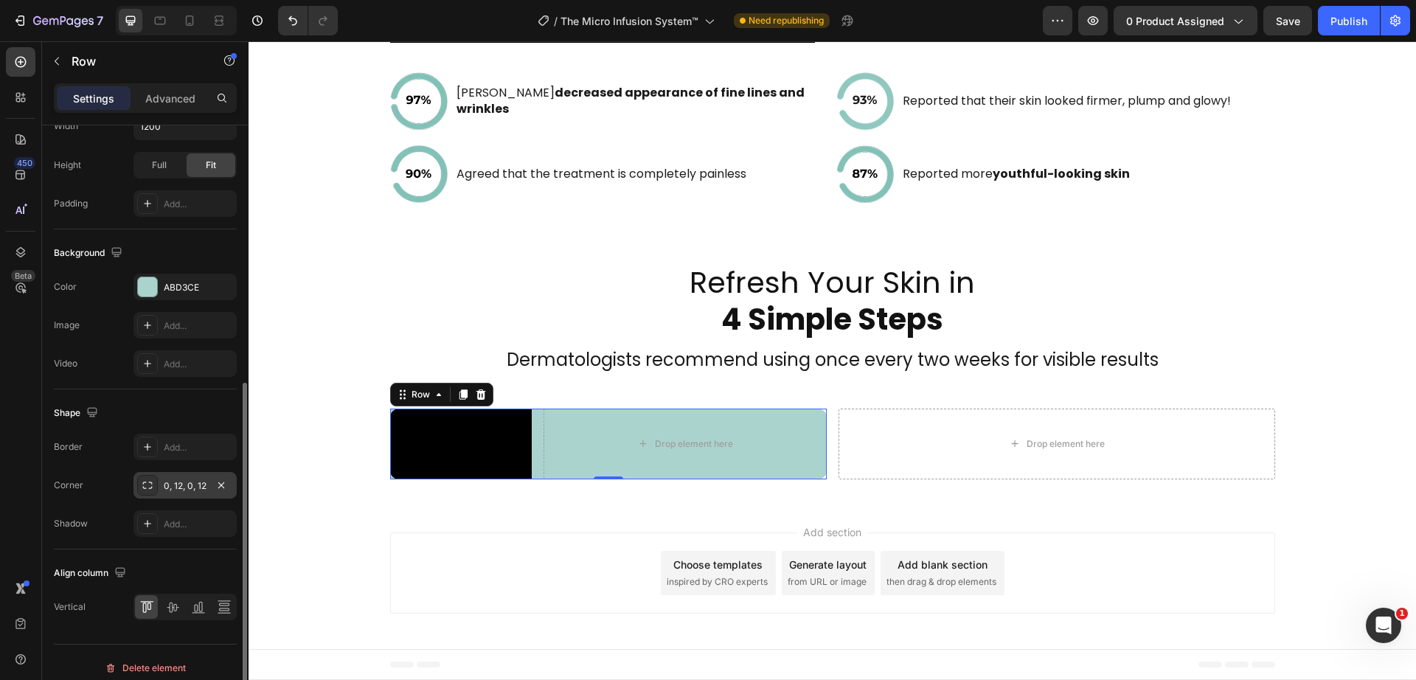
click at [173, 483] on div "0, 12, 0, 12" at bounding box center [185, 485] width 43 height 13
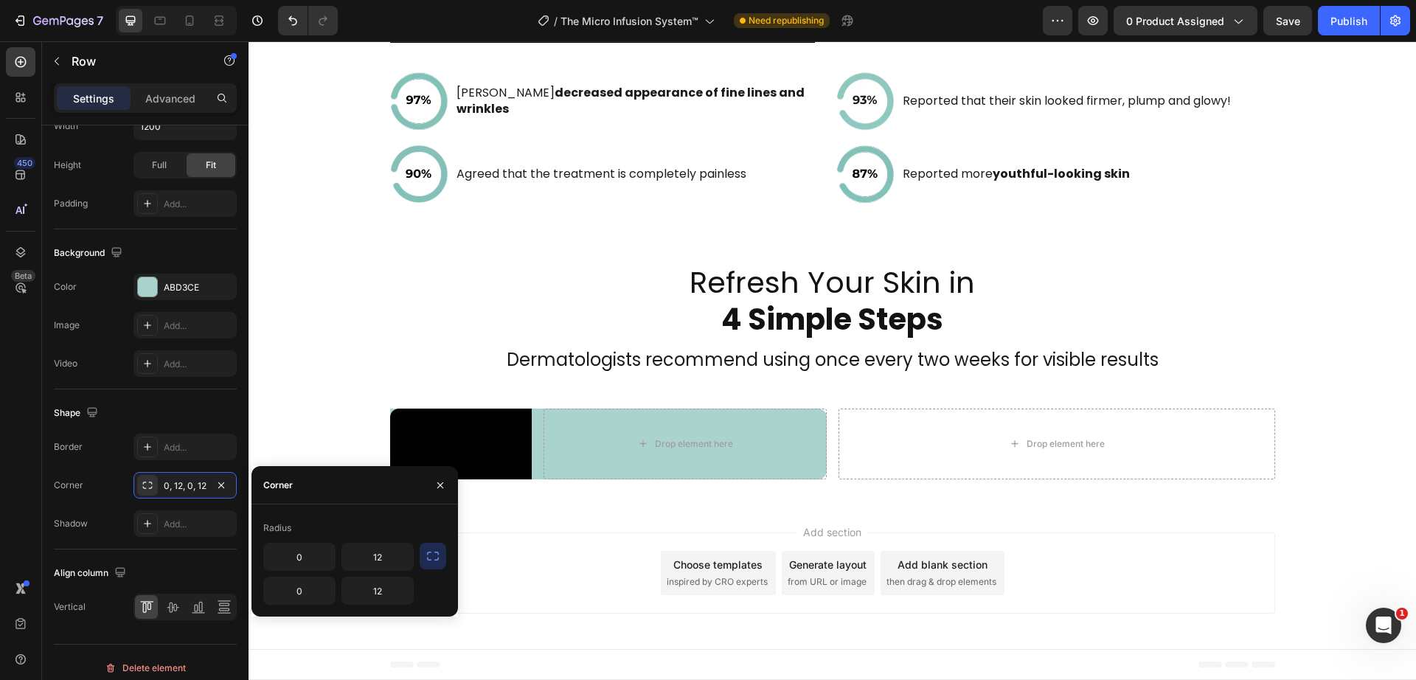
click at [507, 505] on div "Add section Choose templates inspired by CRO experts Generate layout from URL o…" at bounding box center [832, 576] width 1167 height 146
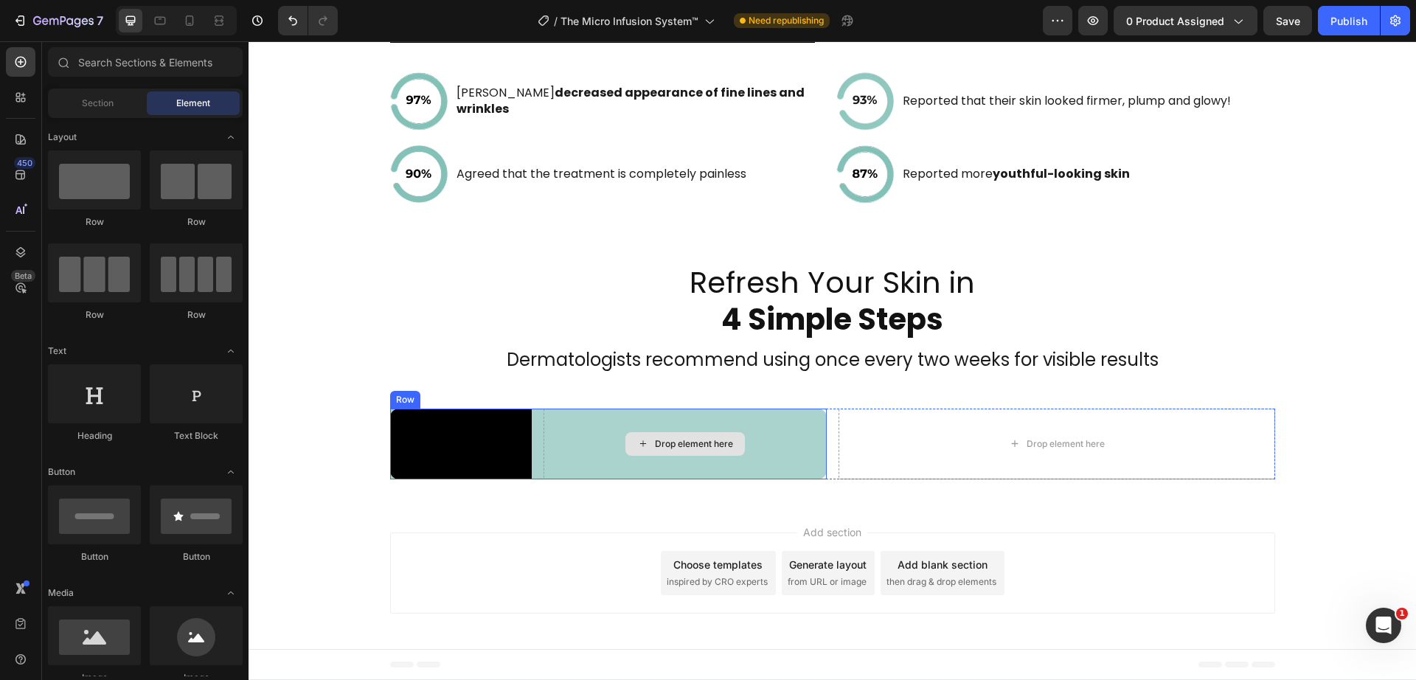
click at [597, 456] on div "Drop element here" at bounding box center [684, 444] width 283 height 71
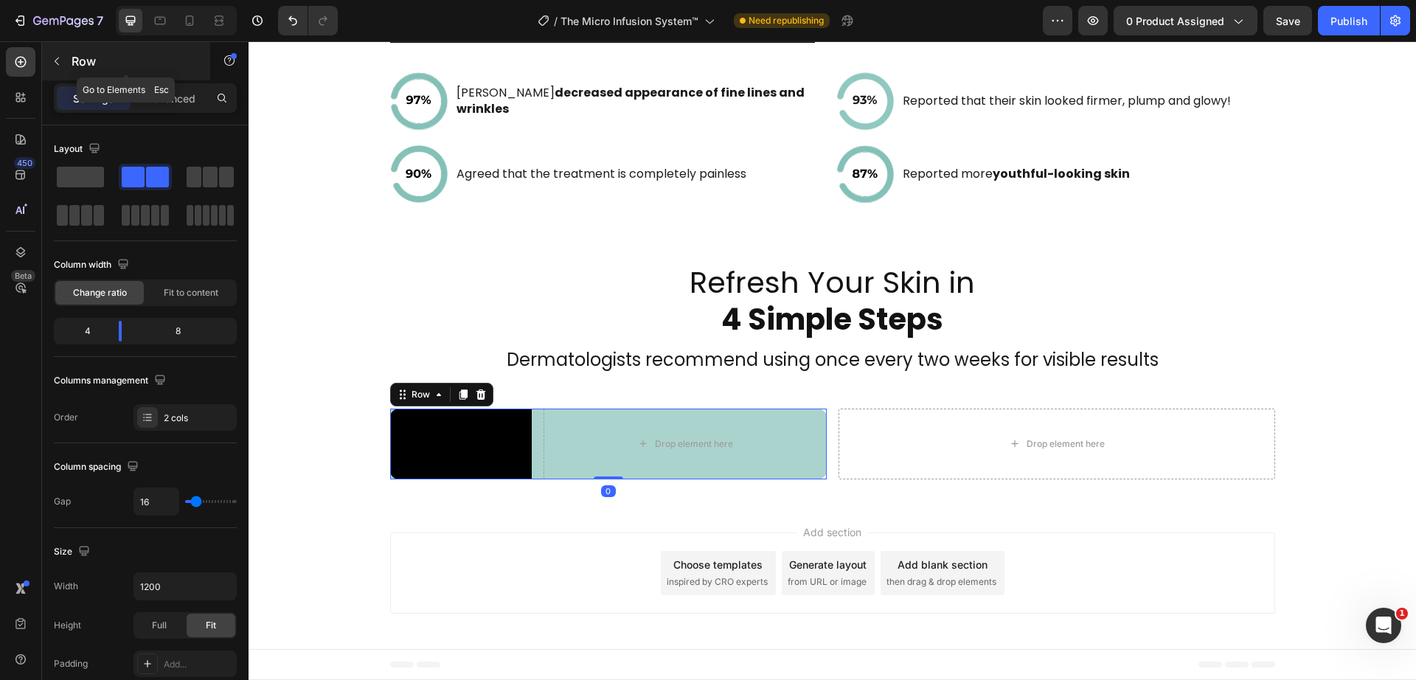
click at [43, 52] on div "Row" at bounding box center [126, 61] width 168 height 38
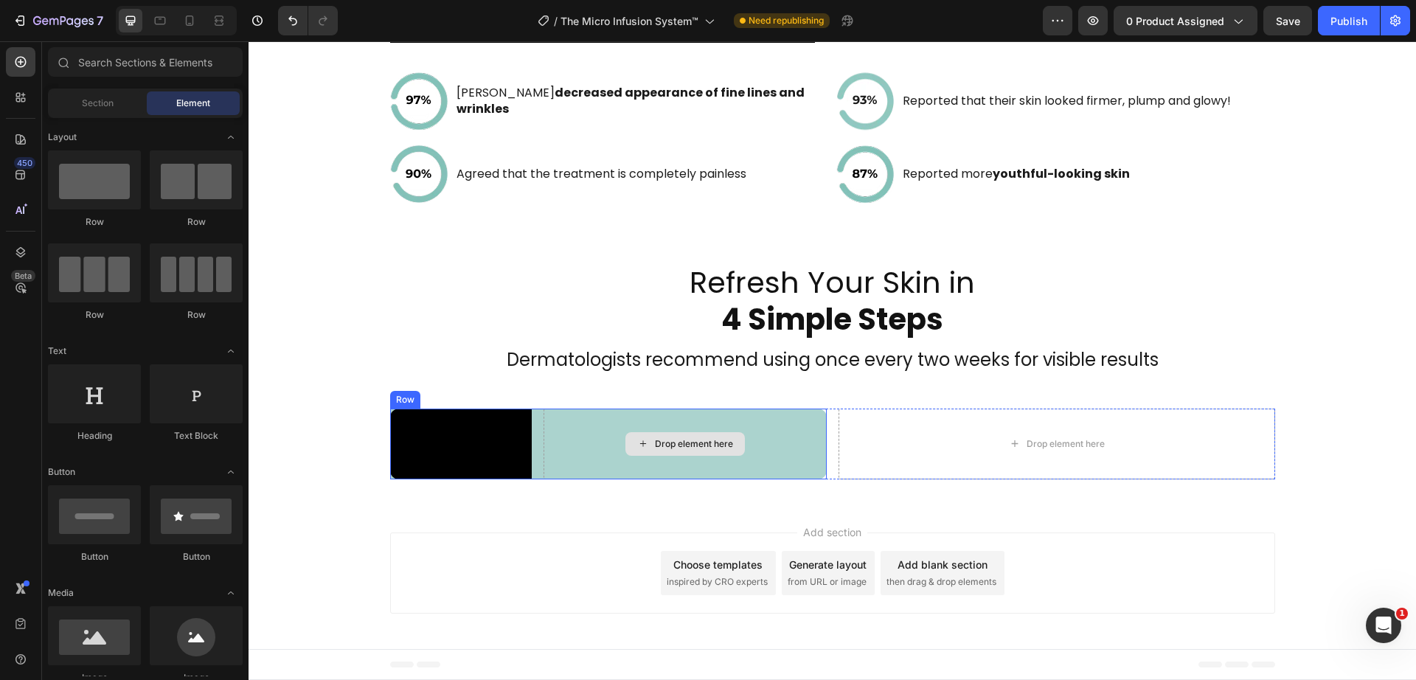
click at [607, 440] on div "Drop element here" at bounding box center [684, 444] width 283 height 71
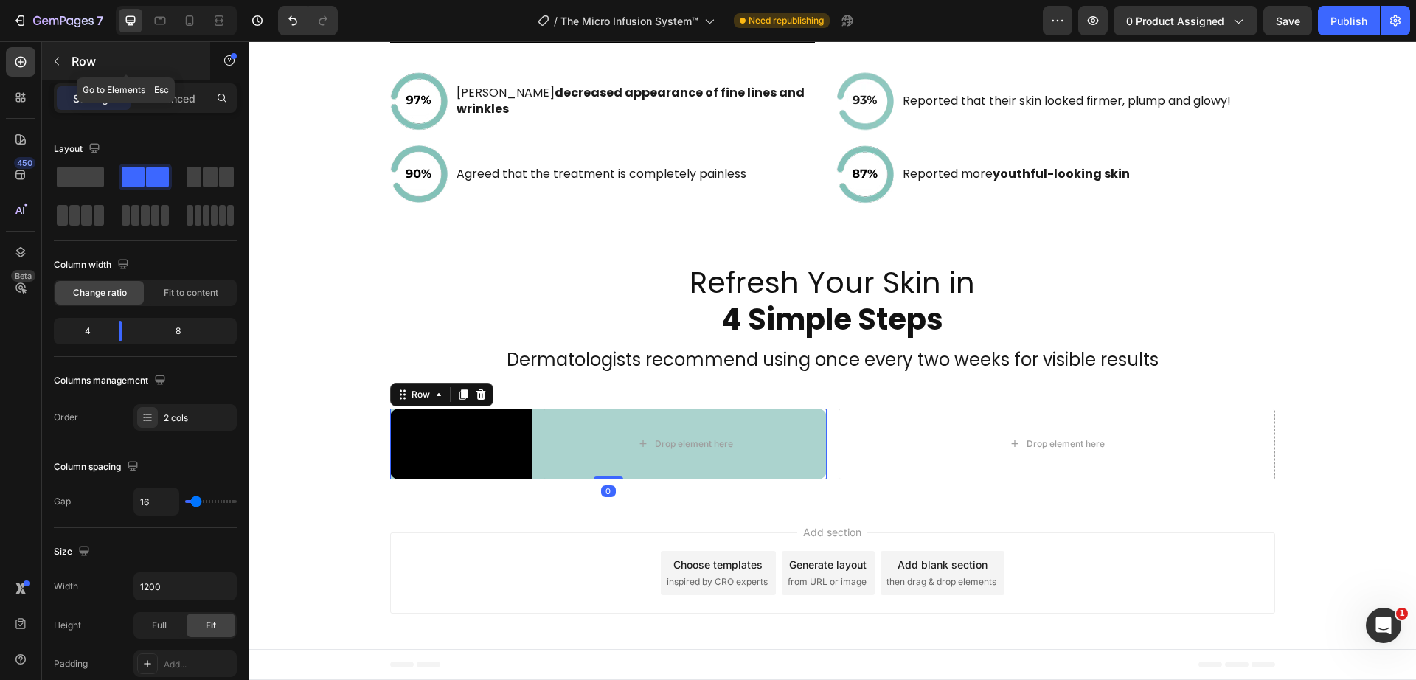
click at [55, 59] on icon "button" at bounding box center [57, 61] width 12 height 12
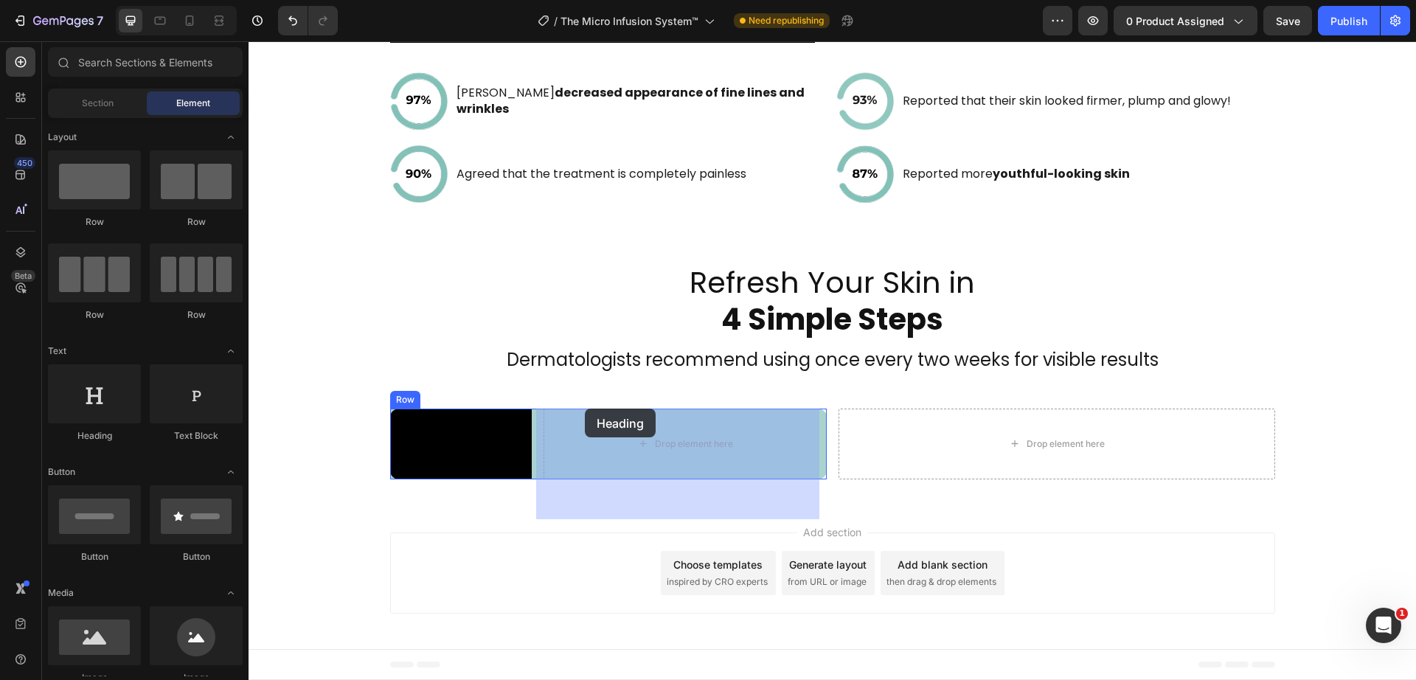
drag, startPoint x: 352, startPoint y: 443, endPoint x: 582, endPoint y: 406, distance: 232.4
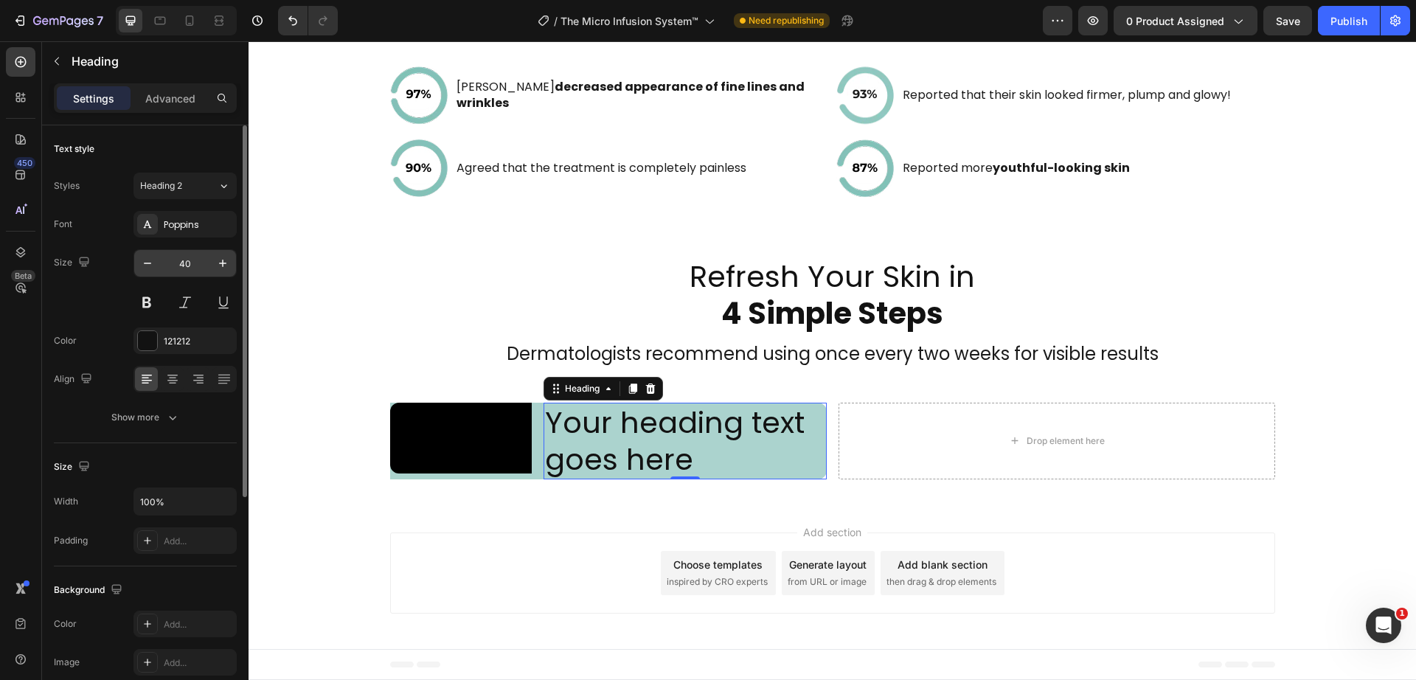
click at [178, 263] on input "40" at bounding box center [185, 263] width 49 height 27
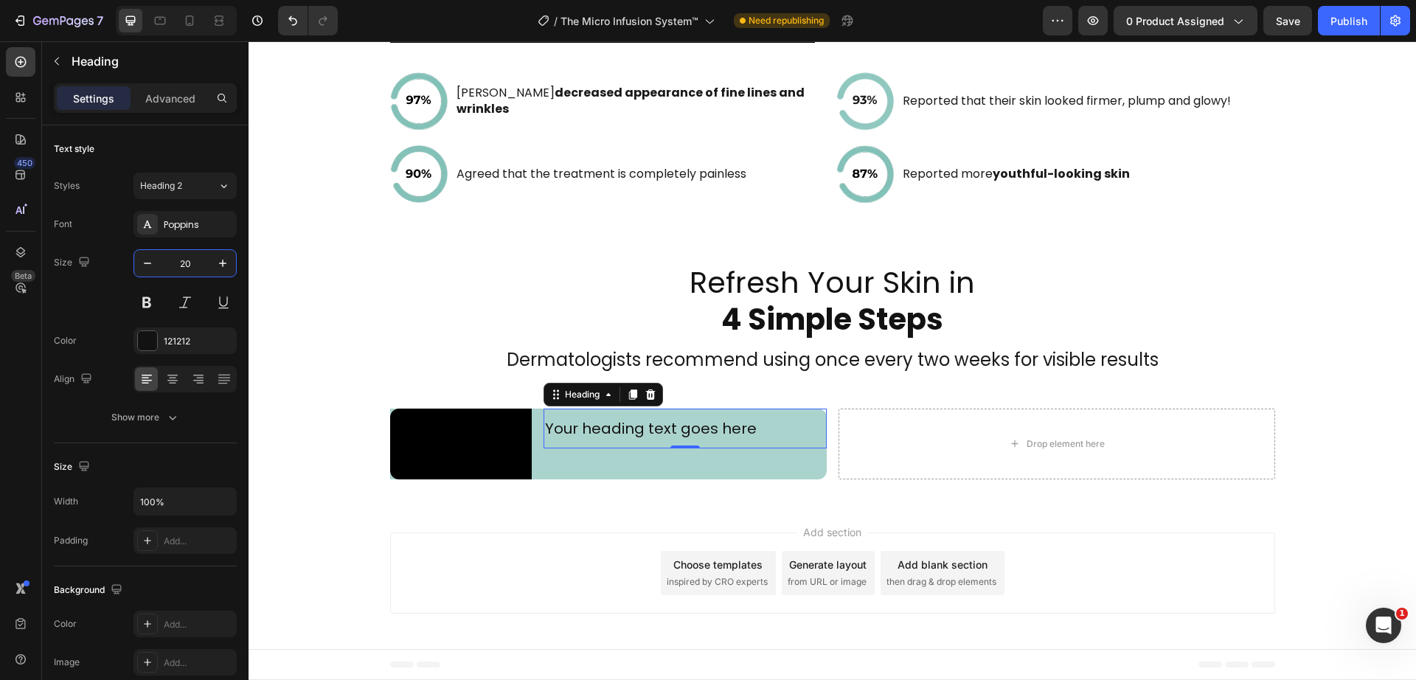
type input "20"
click at [634, 409] on h2 "Your heading text goes here" at bounding box center [684, 429] width 283 height 40
click at [628, 410] on p "Your heading text goes here" at bounding box center [685, 428] width 280 height 37
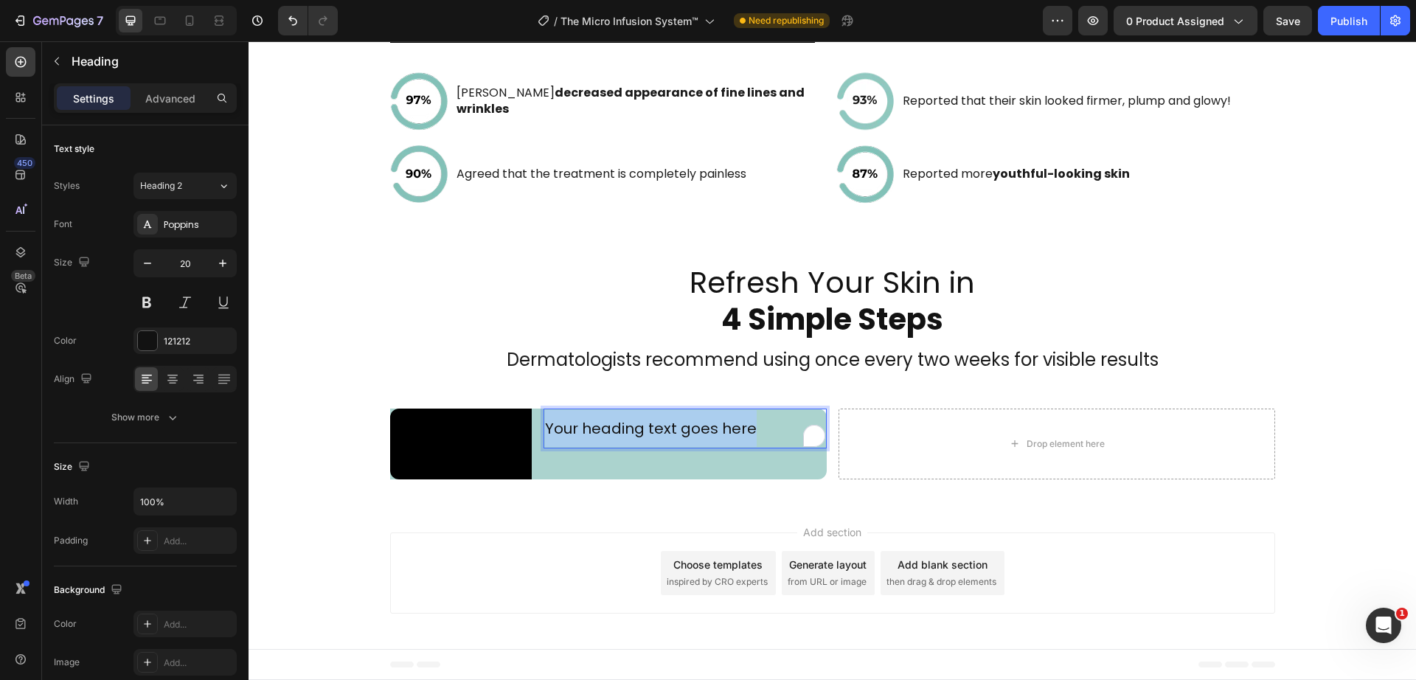
click at [628, 410] on p "Your heading text goes here" at bounding box center [685, 428] width 280 height 37
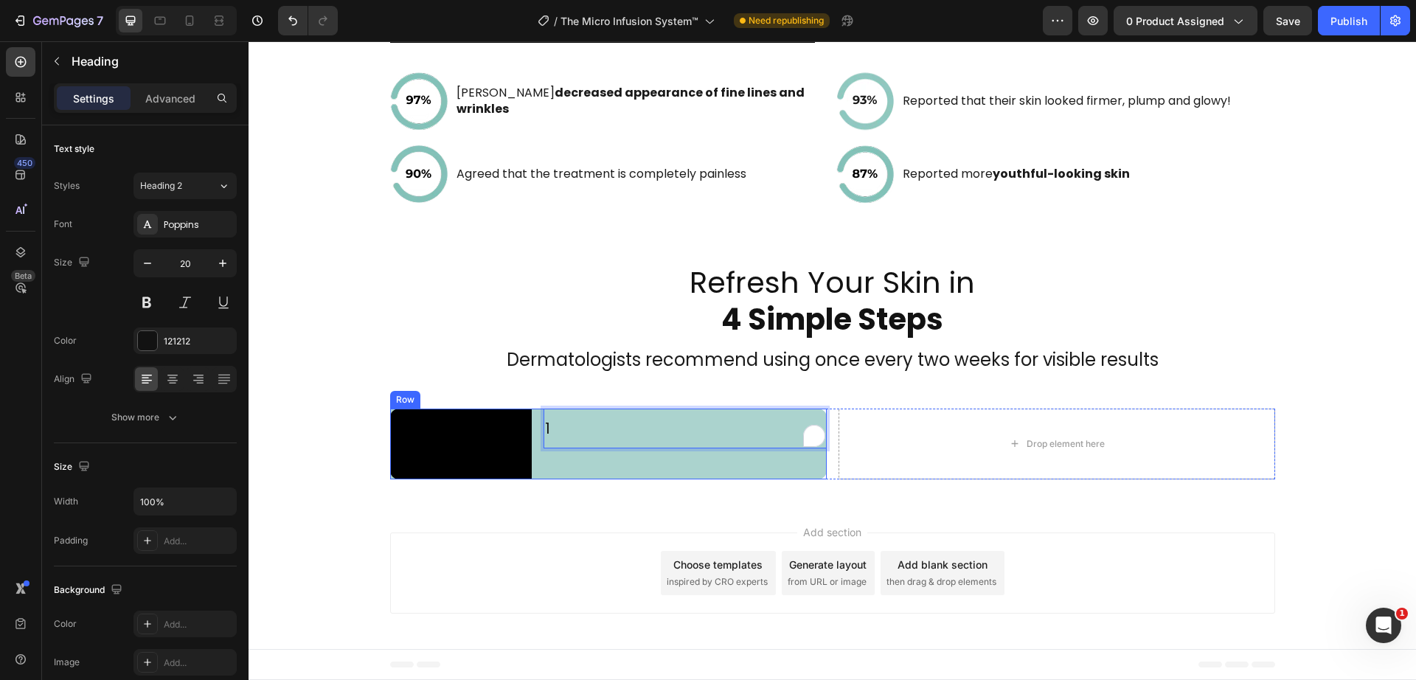
click at [627, 455] on div "1 Heading 0" at bounding box center [684, 444] width 283 height 71
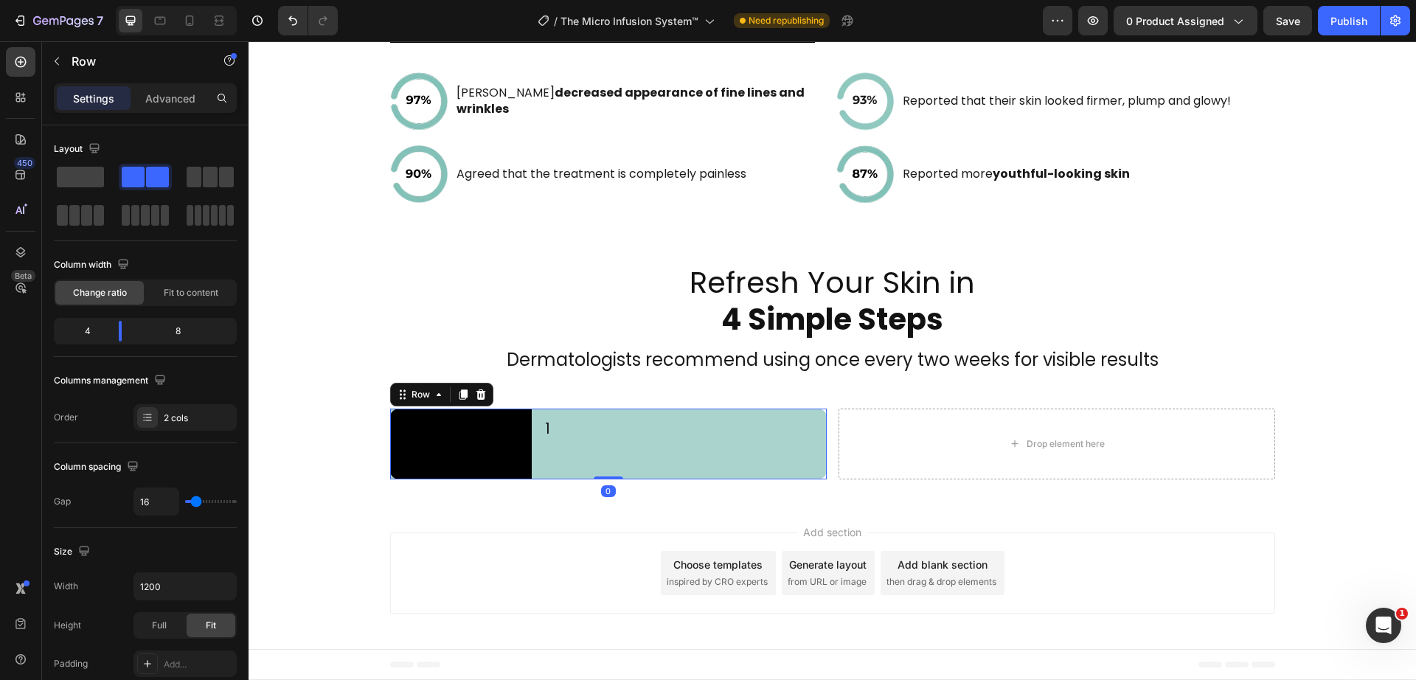
click at [601, 410] on p "1" at bounding box center [685, 428] width 280 height 37
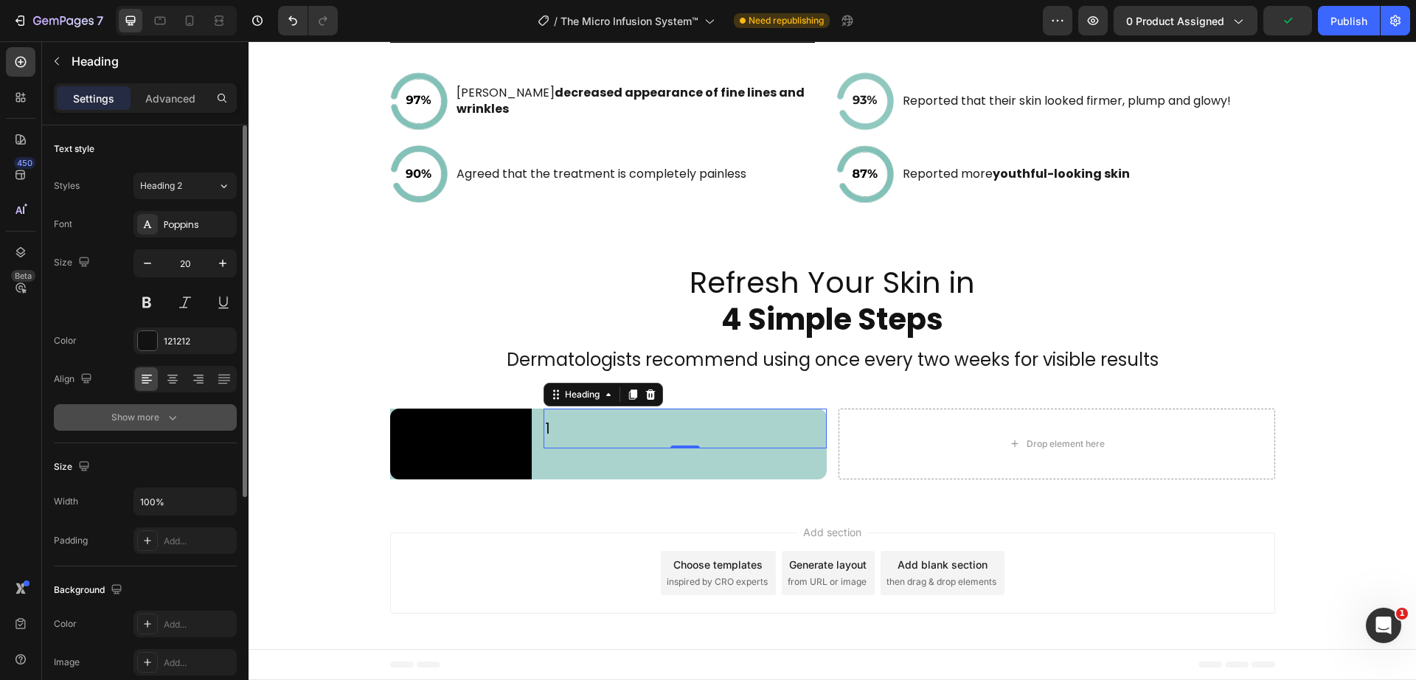
click at [171, 413] on icon "button" at bounding box center [172, 417] width 15 height 15
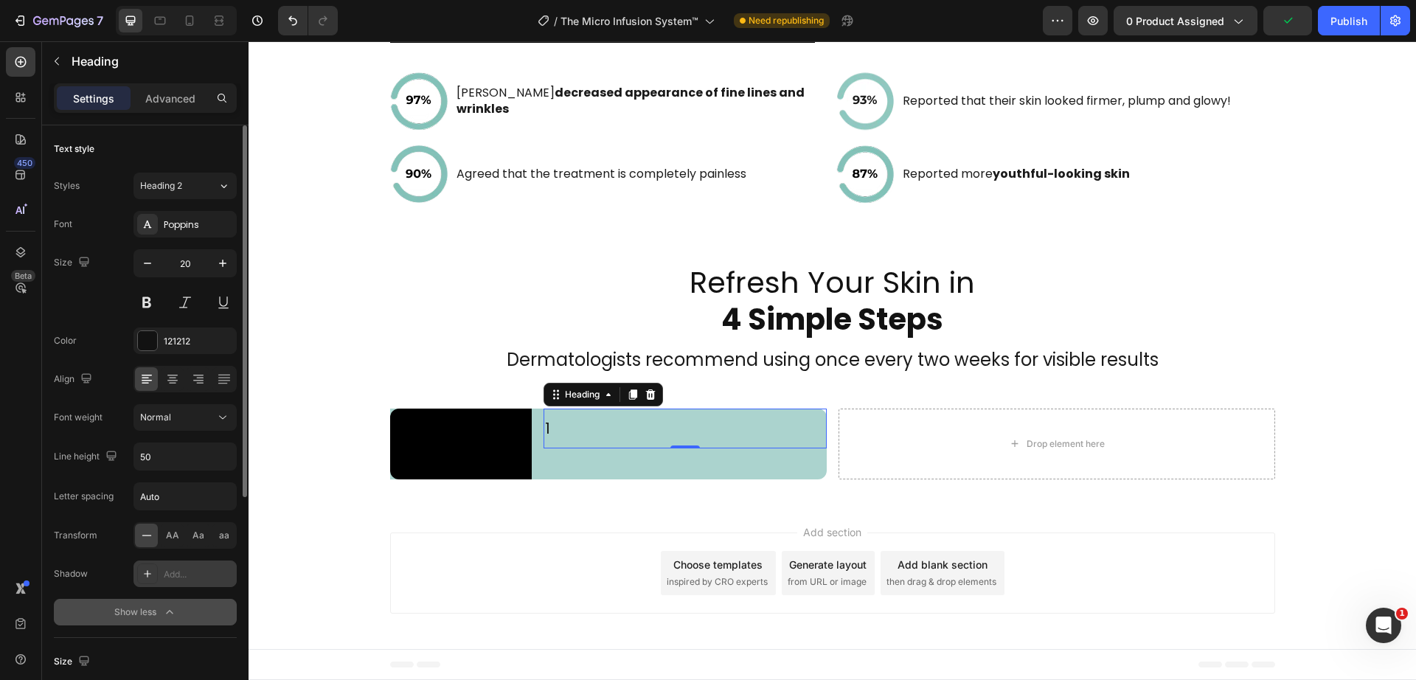
scroll to position [153, 0]
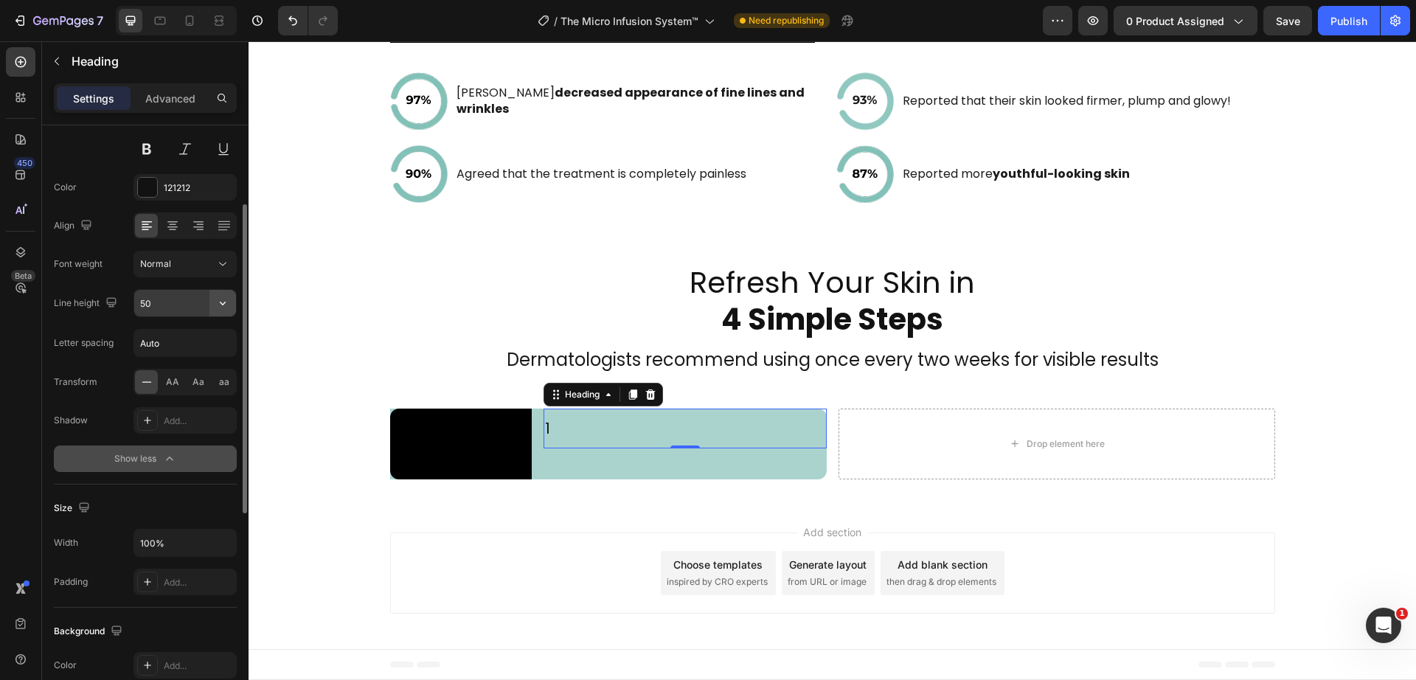
click at [218, 300] on icon "button" at bounding box center [222, 303] width 15 height 15
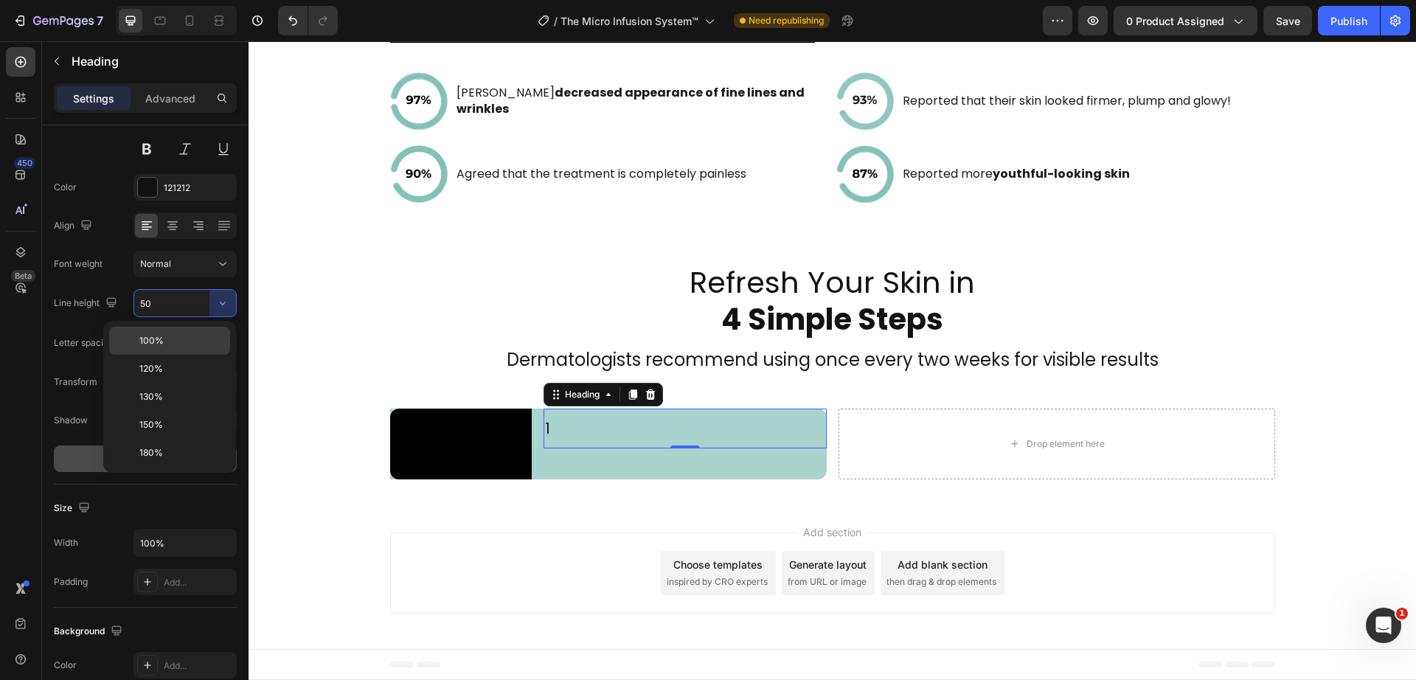
click at [159, 339] on span "100%" at bounding box center [151, 340] width 24 height 13
type input "100%"
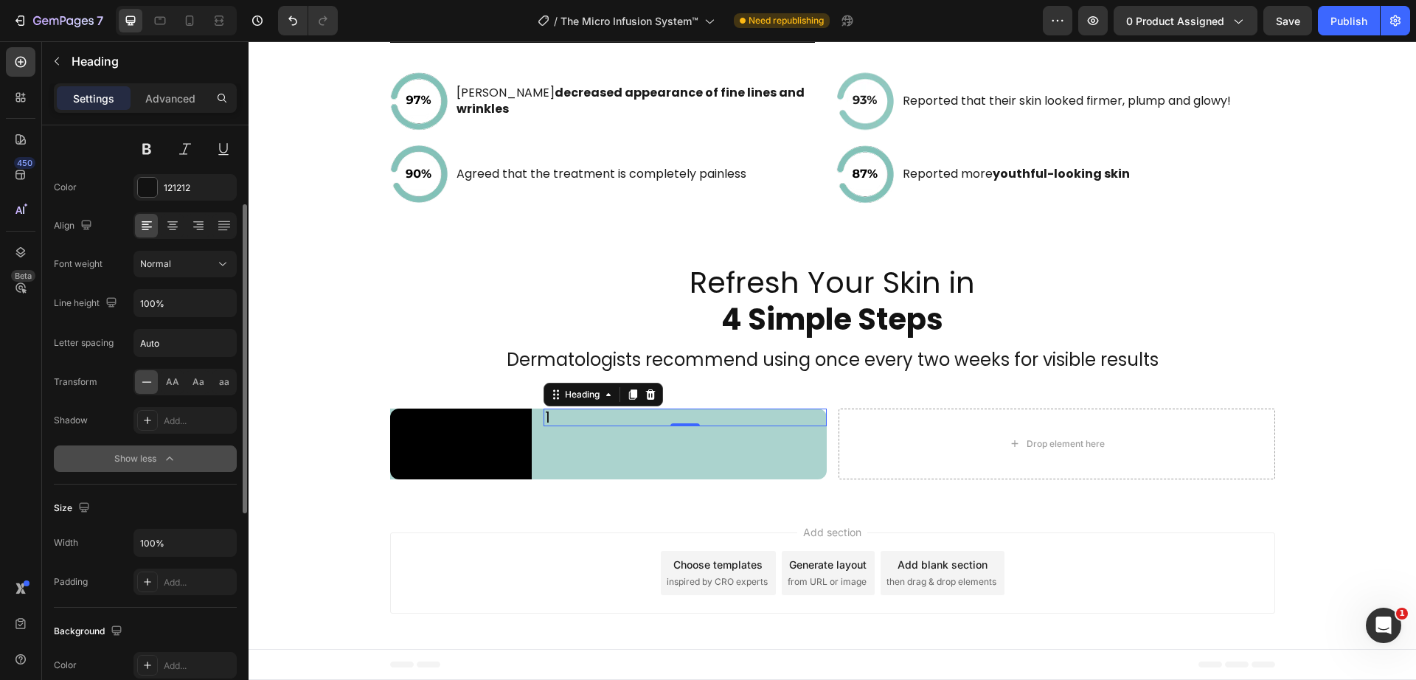
scroll to position [555, 0]
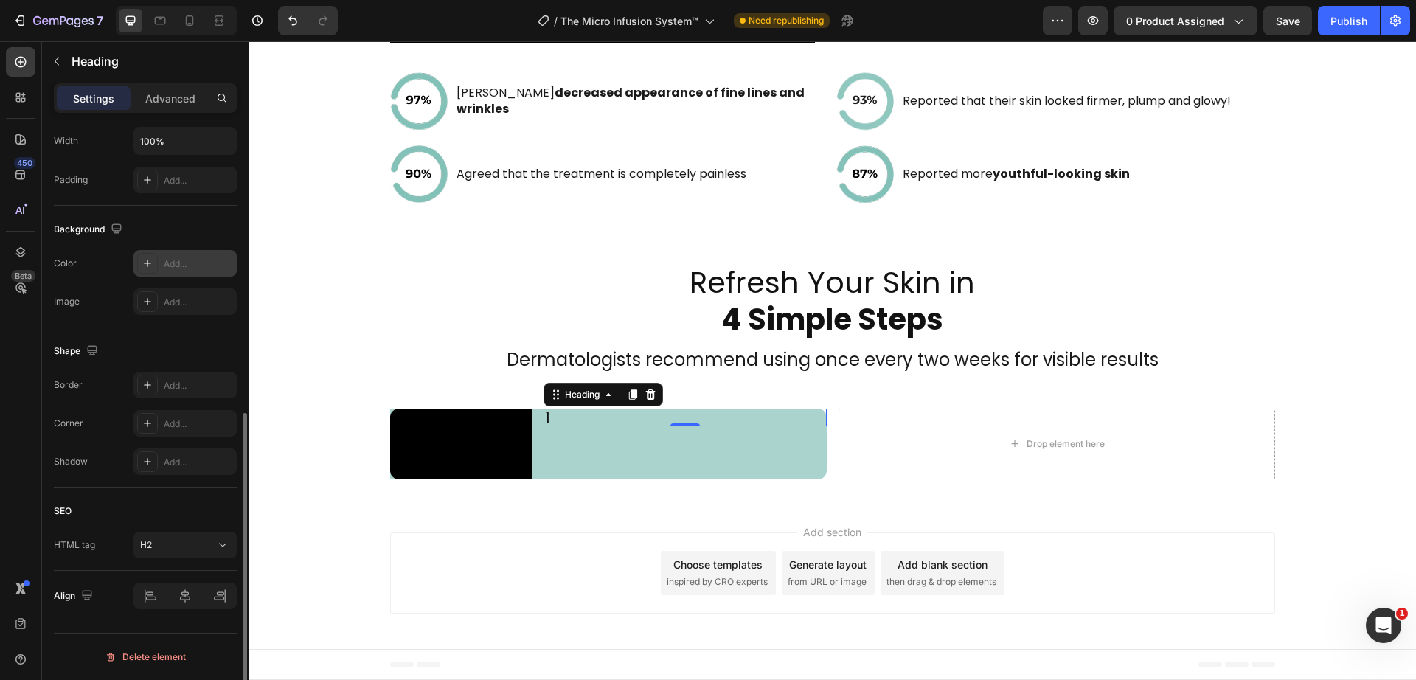
click at [143, 263] on icon at bounding box center [148, 263] width 12 height 12
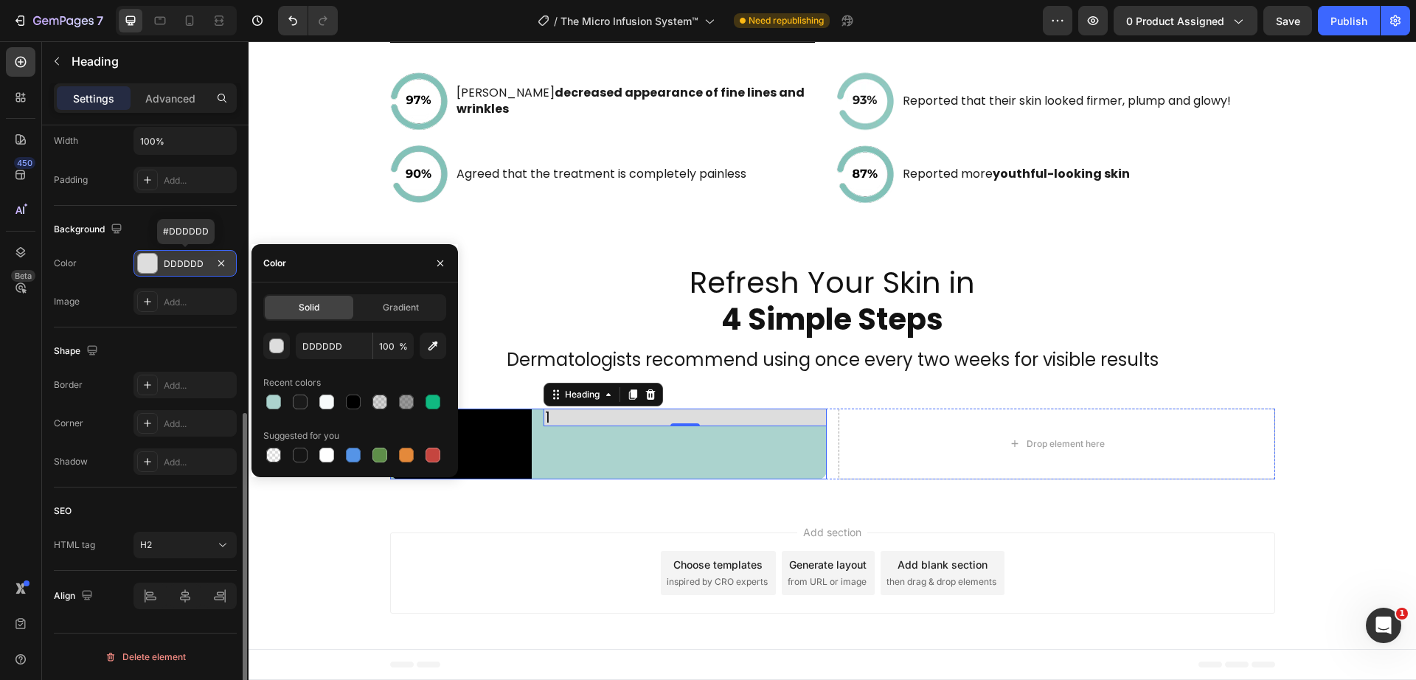
click at [677, 456] on div "1 Heading 0" at bounding box center [684, 444] width 283 height 71
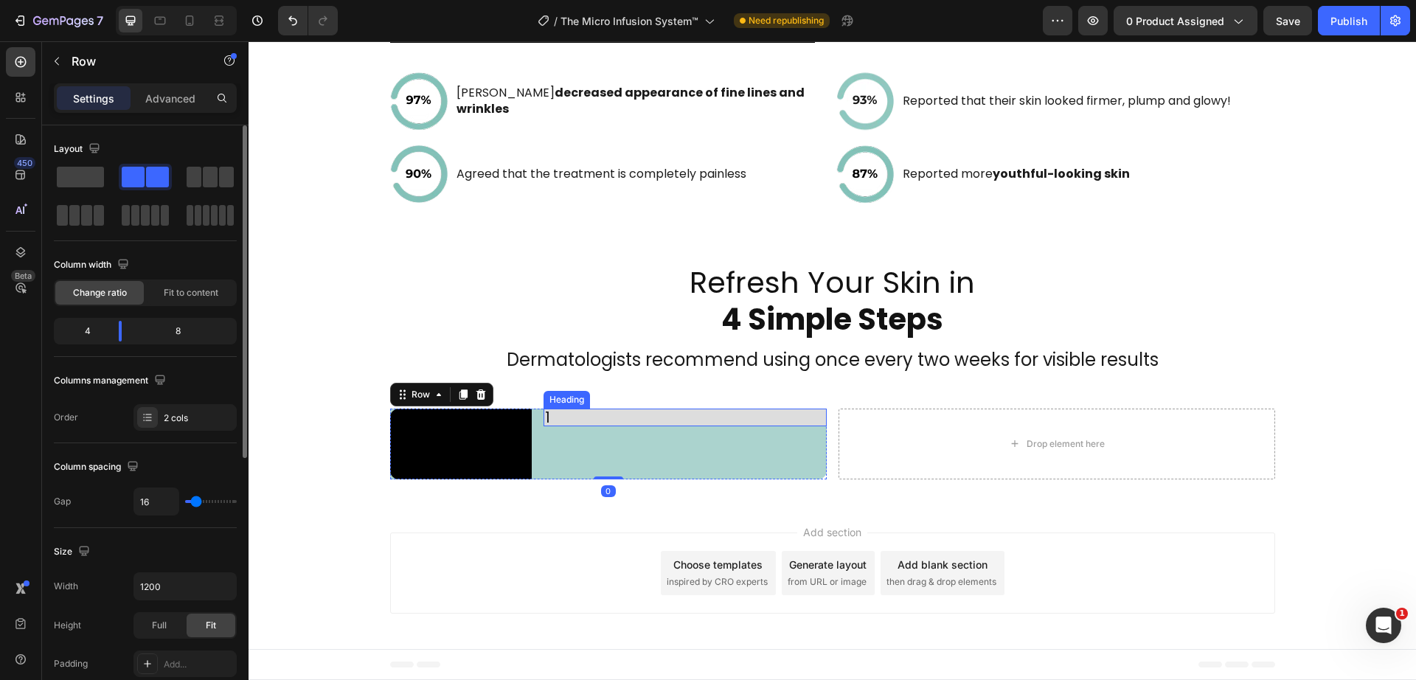
click at [551, 410] on p "1" at bounding box center [685, 417] width 280 height 15
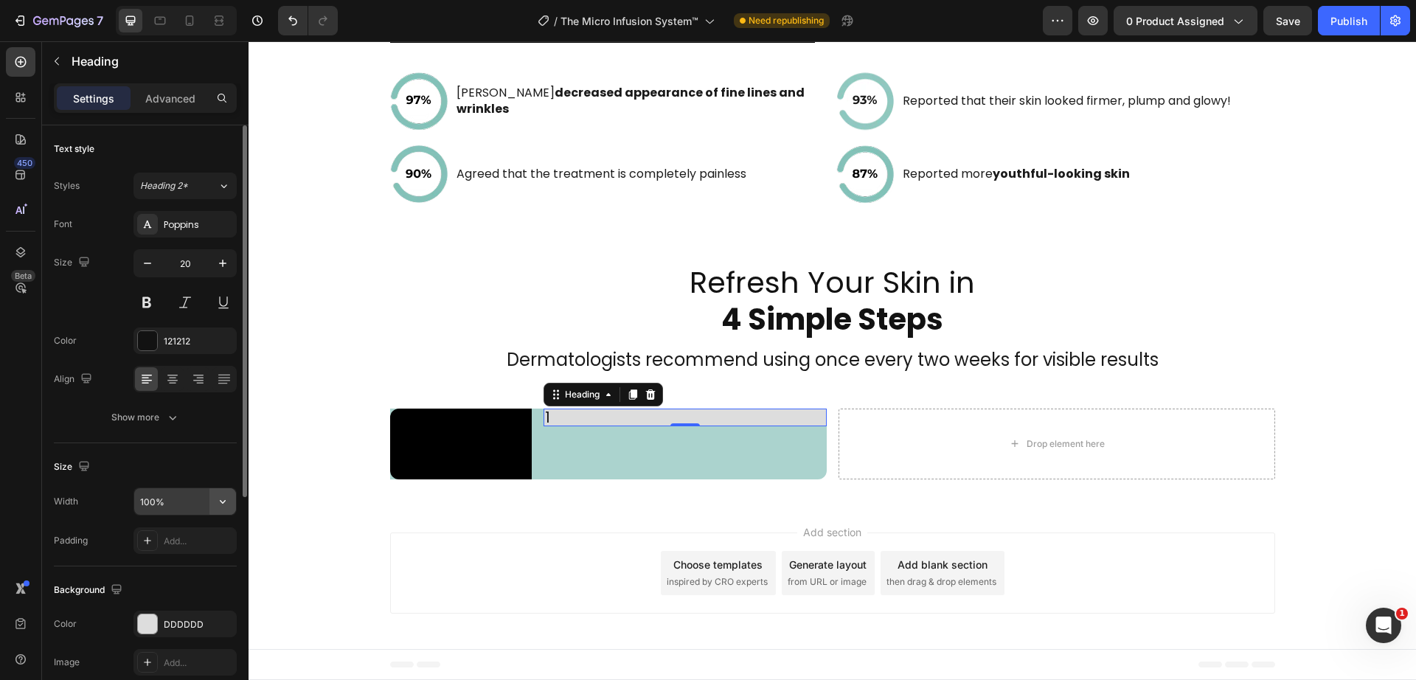
click at [216, 499] on icon "button" at bounding box center [222, 501] width 15 height 15
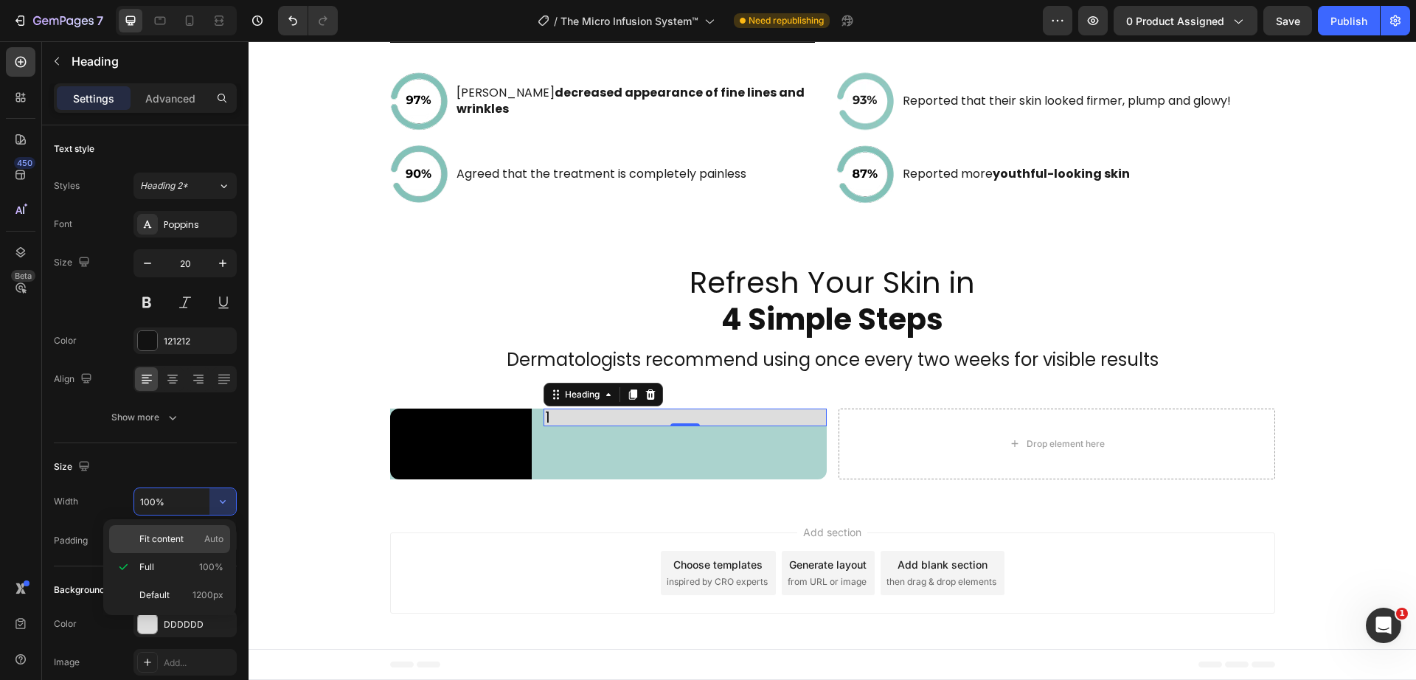
click at [204, 540] on span "Auto" at bounding box center [213, 538] width 19 height 13
type input "Auto"
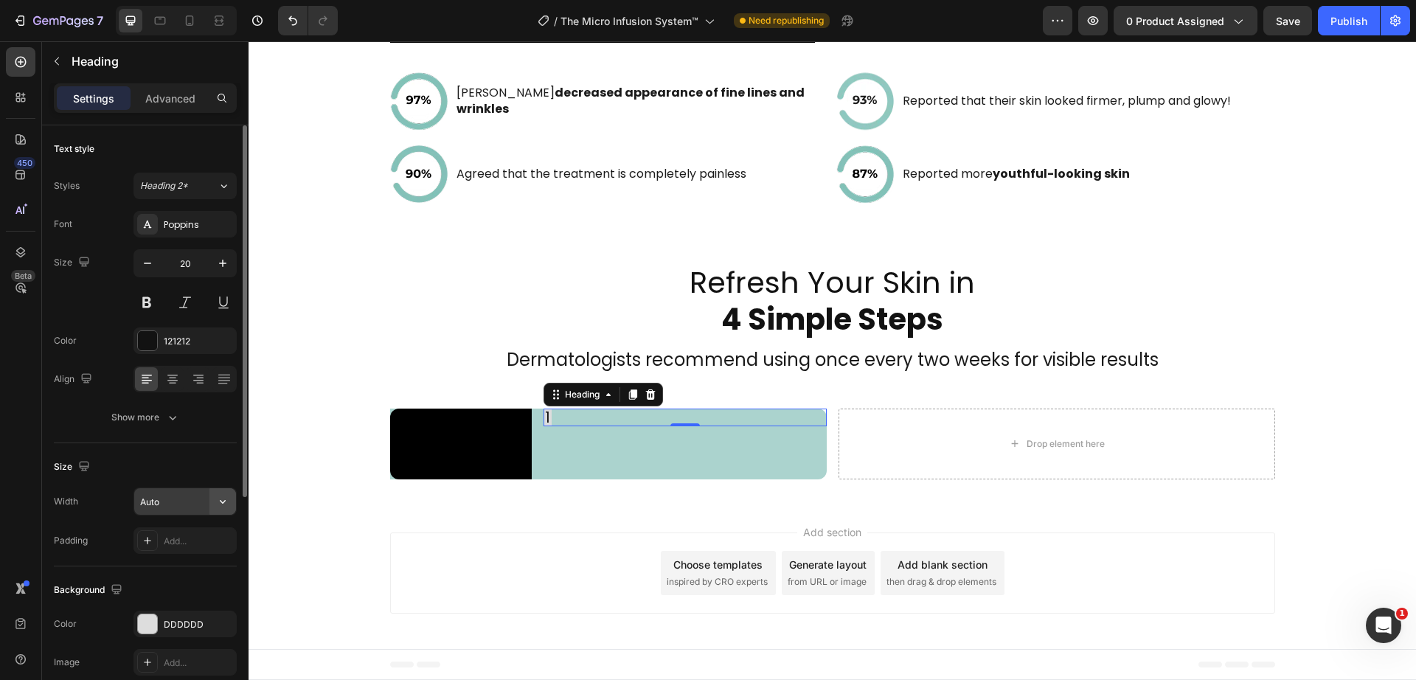
click at [214, 501] on button "button" at bounding box center [222, 501] width 27 height 27
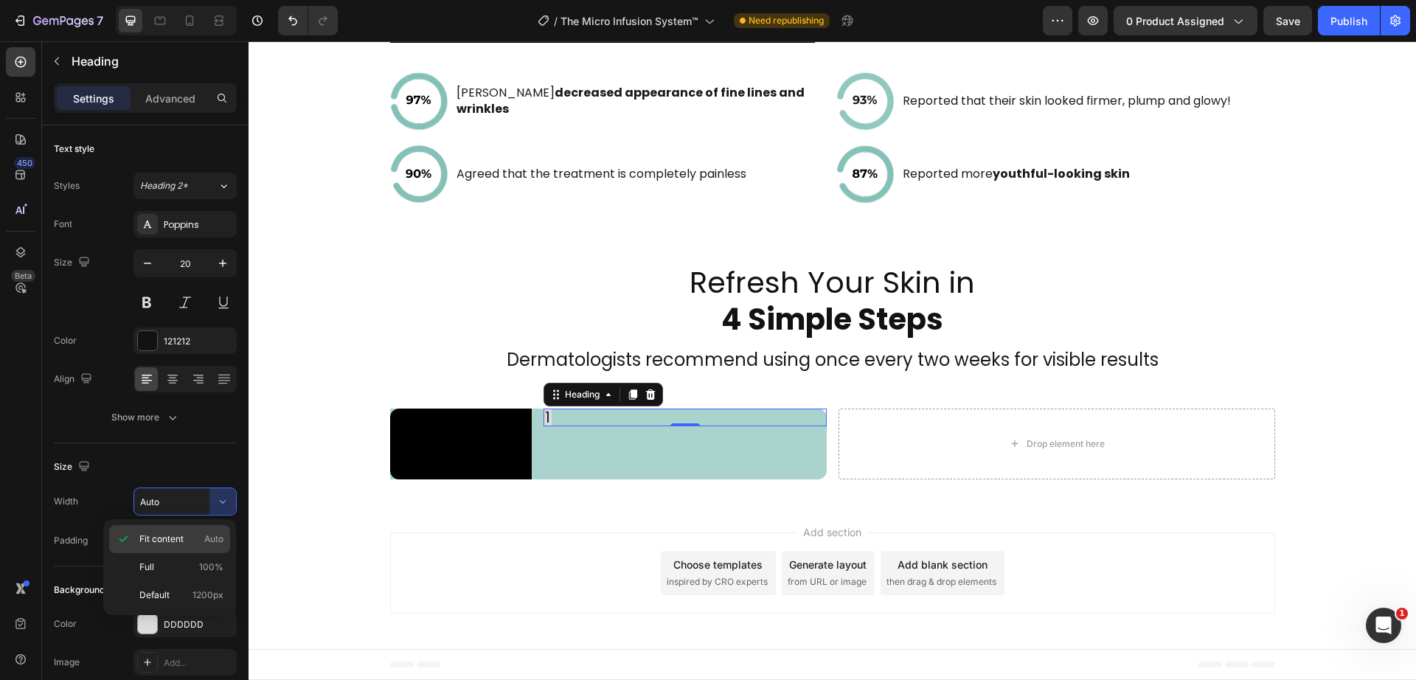
click at [186, 537] on p "Fit content Auto" at bounding box center [181, 538] width 84 height 13
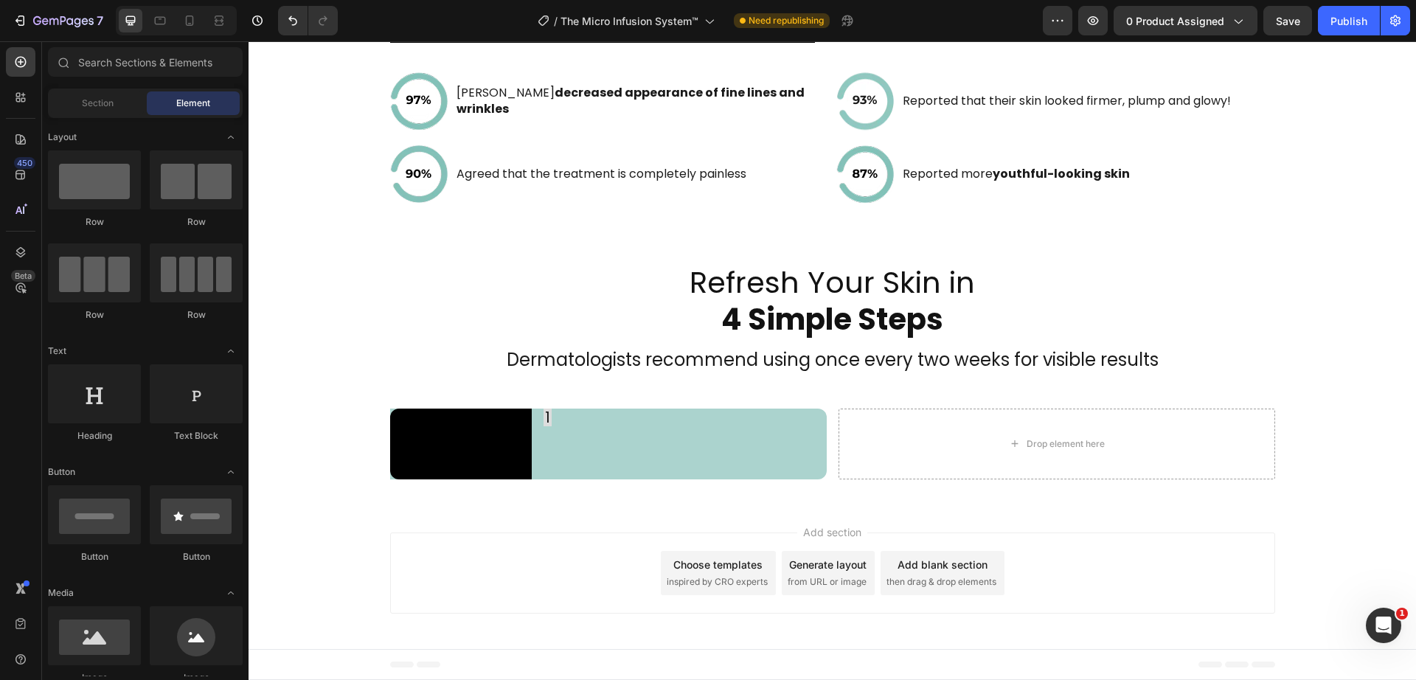
drag, startPoint x: 445, startPoint y: 549, endPoint x: 657, endPoint y: 448, distance: 234.8
click at [446, 551] on div "Add section Choose templates inspired by CRO experts Generate layout from URL o…" at bounding box center [832, 572] width 885 height 81
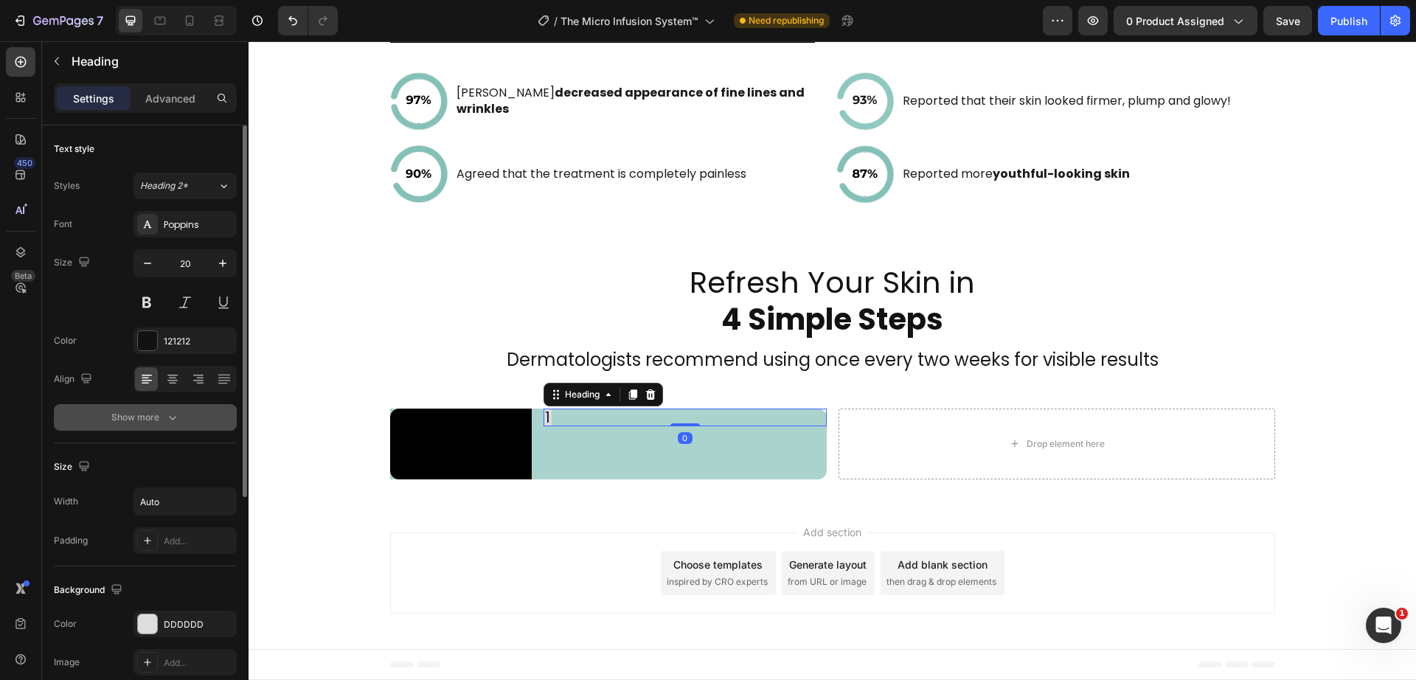
click at [138, 417] on div "Show more" at bounding box center [145, 417] width 69 height 15
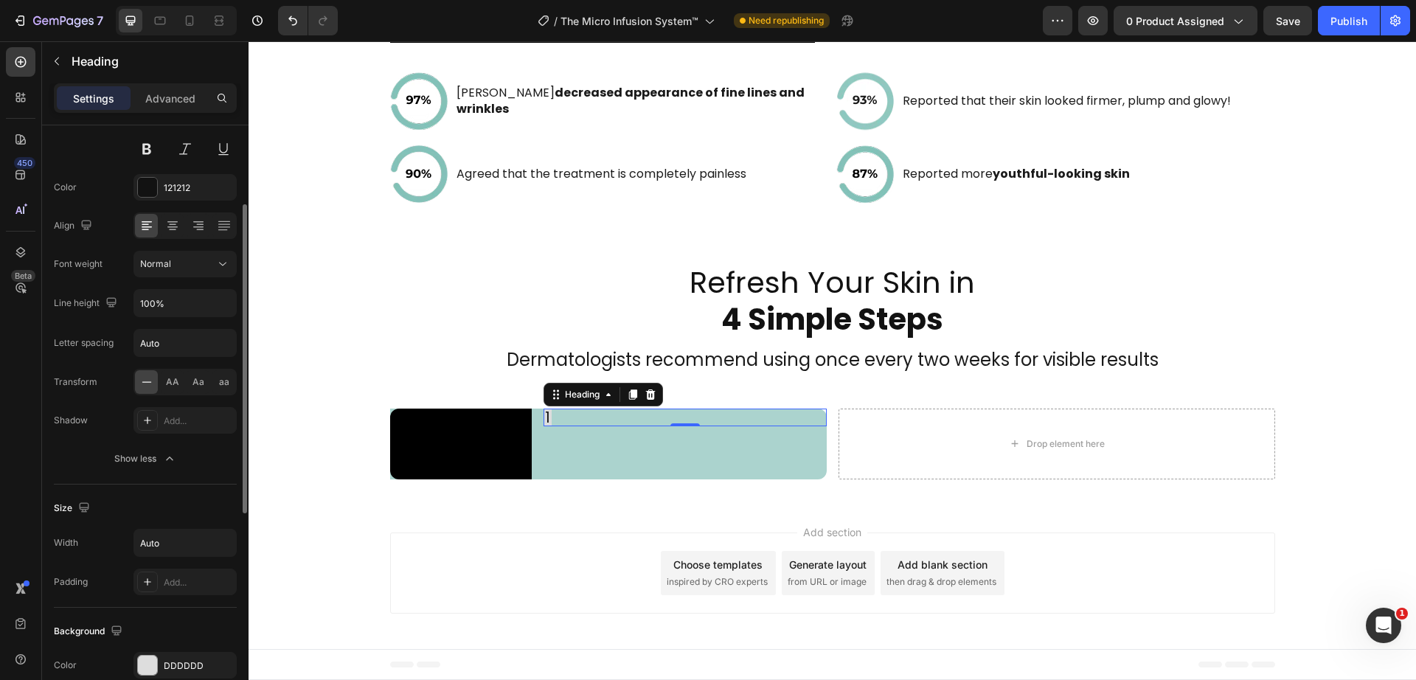
scroll to position [460, 0]
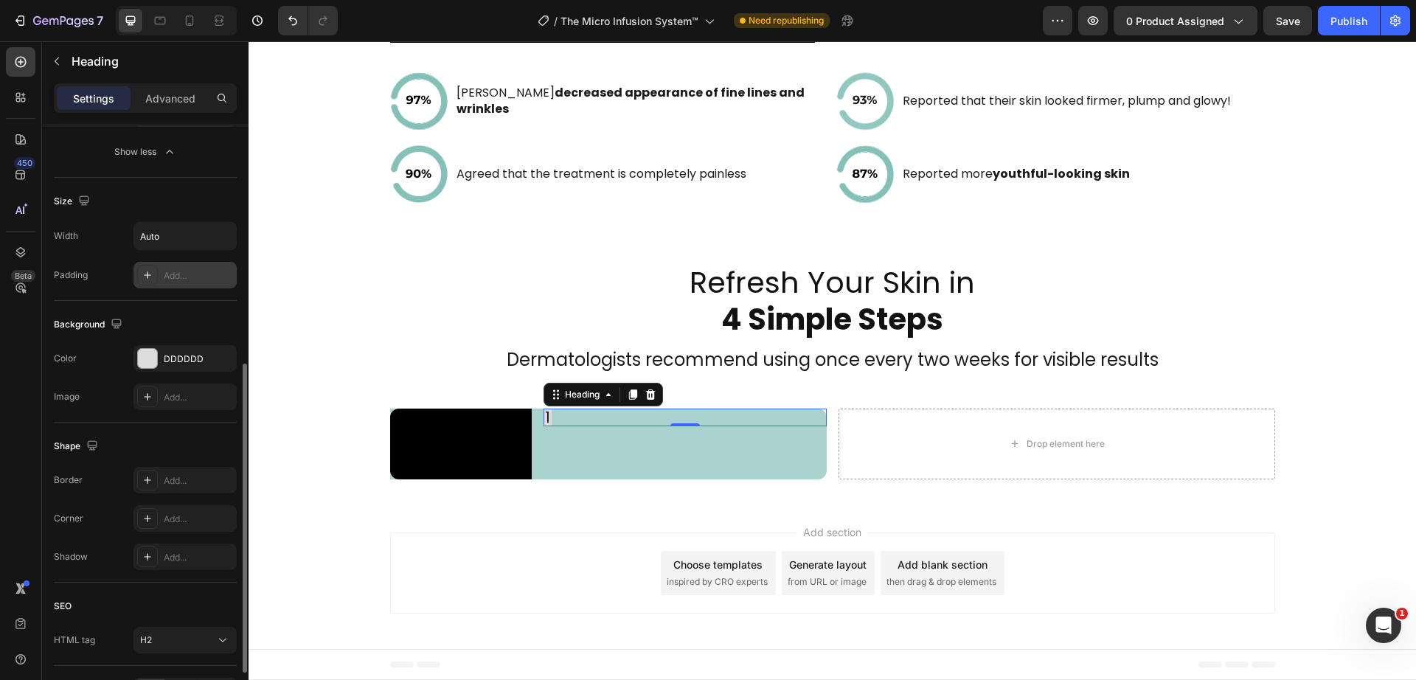
click at [147, 283] on div at bounding box center [147, 275] width 21 height 21
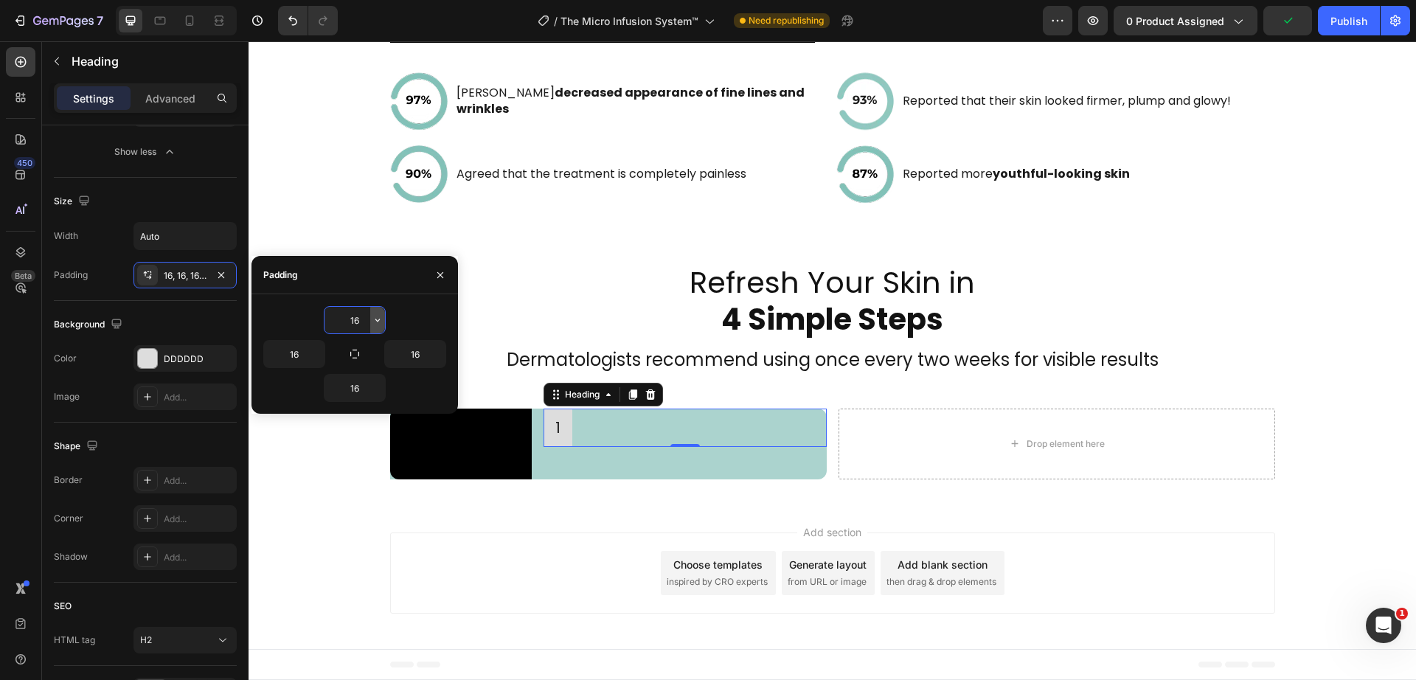
click at [371, 322] on button "button" at bounding box center [377, 320] width 15 height 27
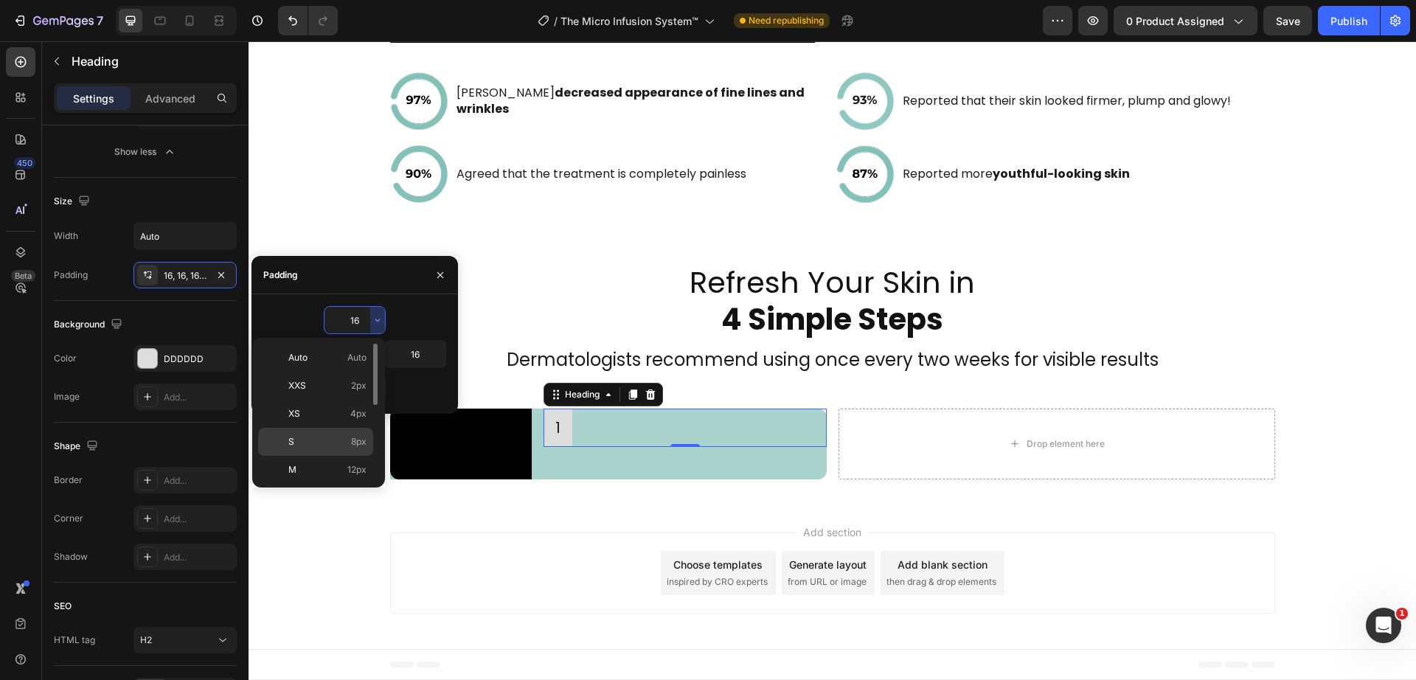
click at [353, 437] on span "8px" at bounding box center [358, 441] width 15 height 13
type input "8"
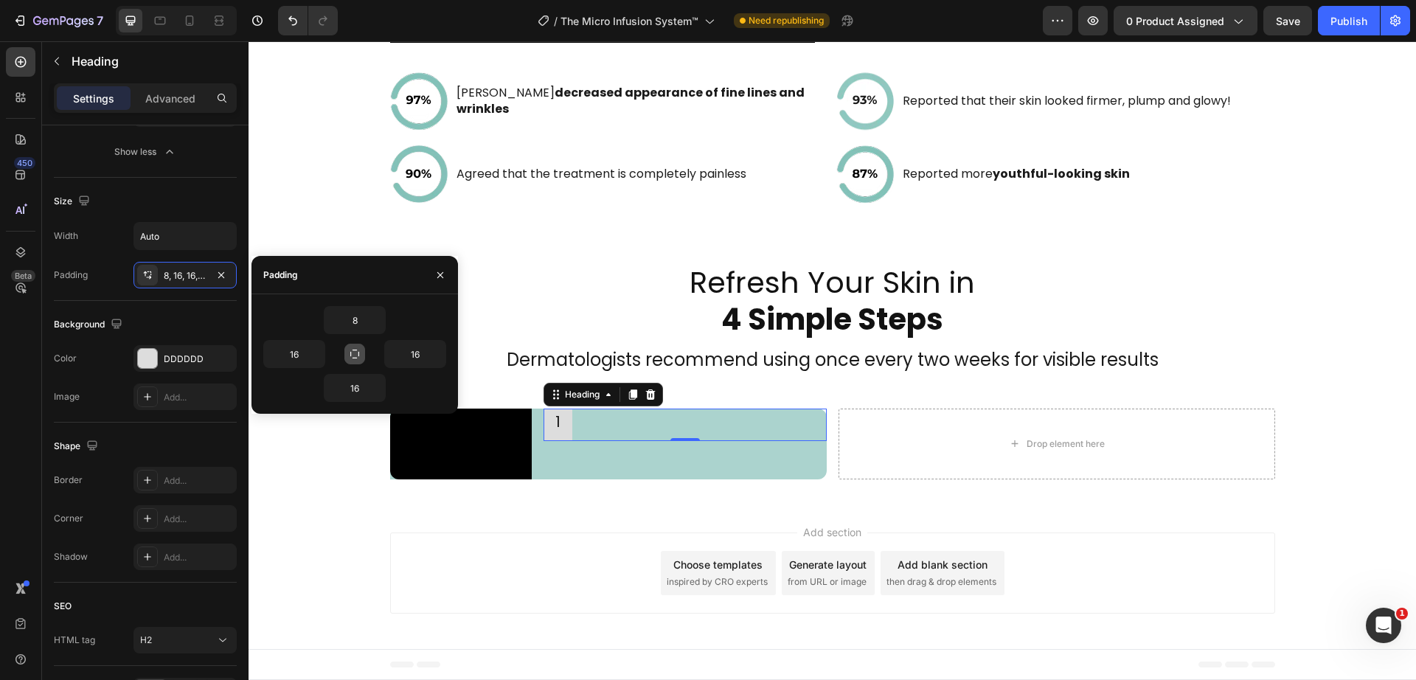
click at [353, 348] on icon "button" at bounding box center [355, 354] width 12 height 12
type input "8"
click at [289, 482] on div "Refresh Your Skin in 4 Simple Steps Heading Dermatologists recommend using once…" at bounding box center [832, 365] width 1167 height 276
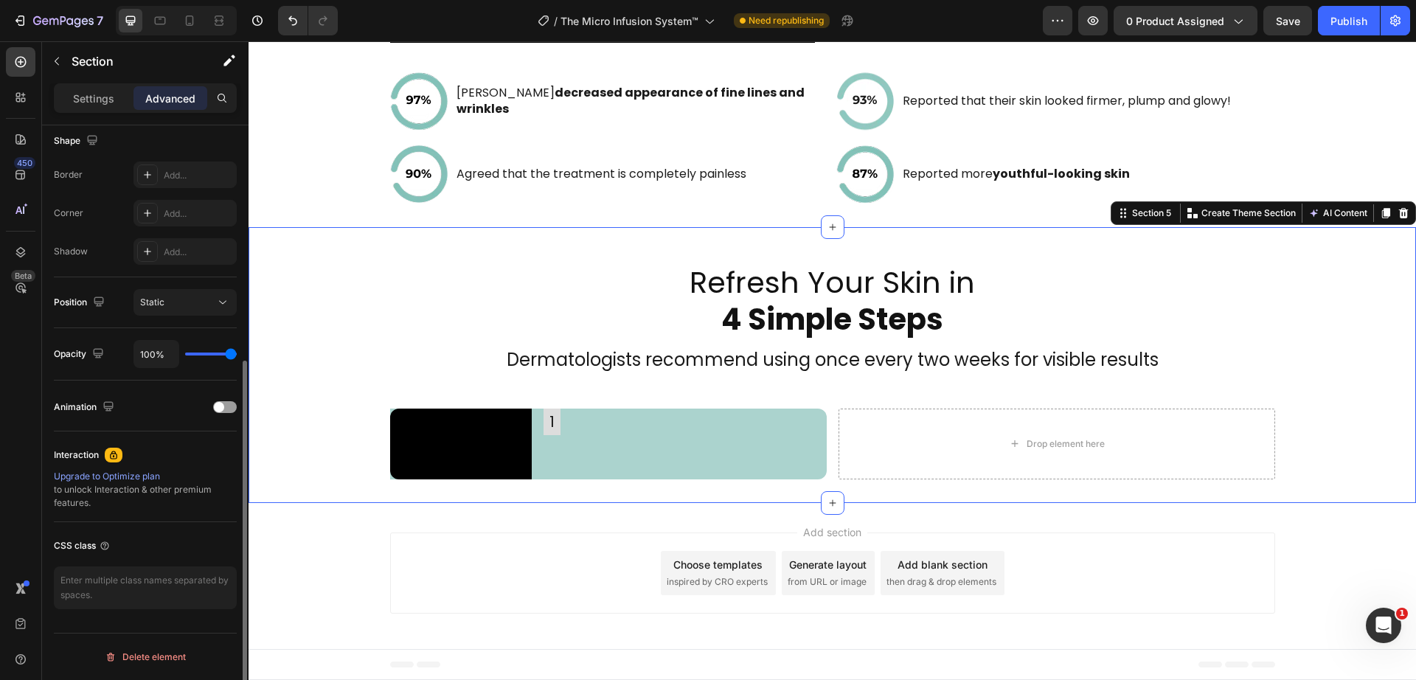
scroll to position [0, 0]
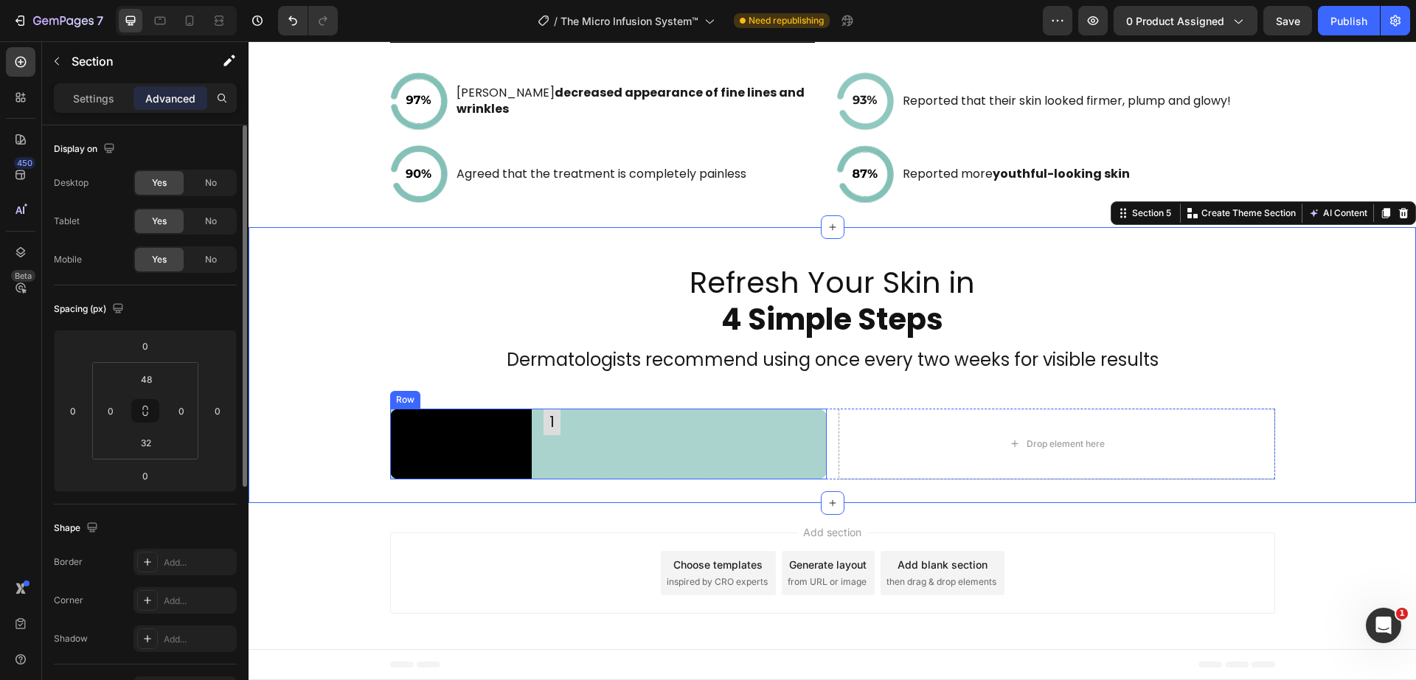
click at [555, 473] on div "1 Heading" at bounding box center [684, 444] width 283 height 71
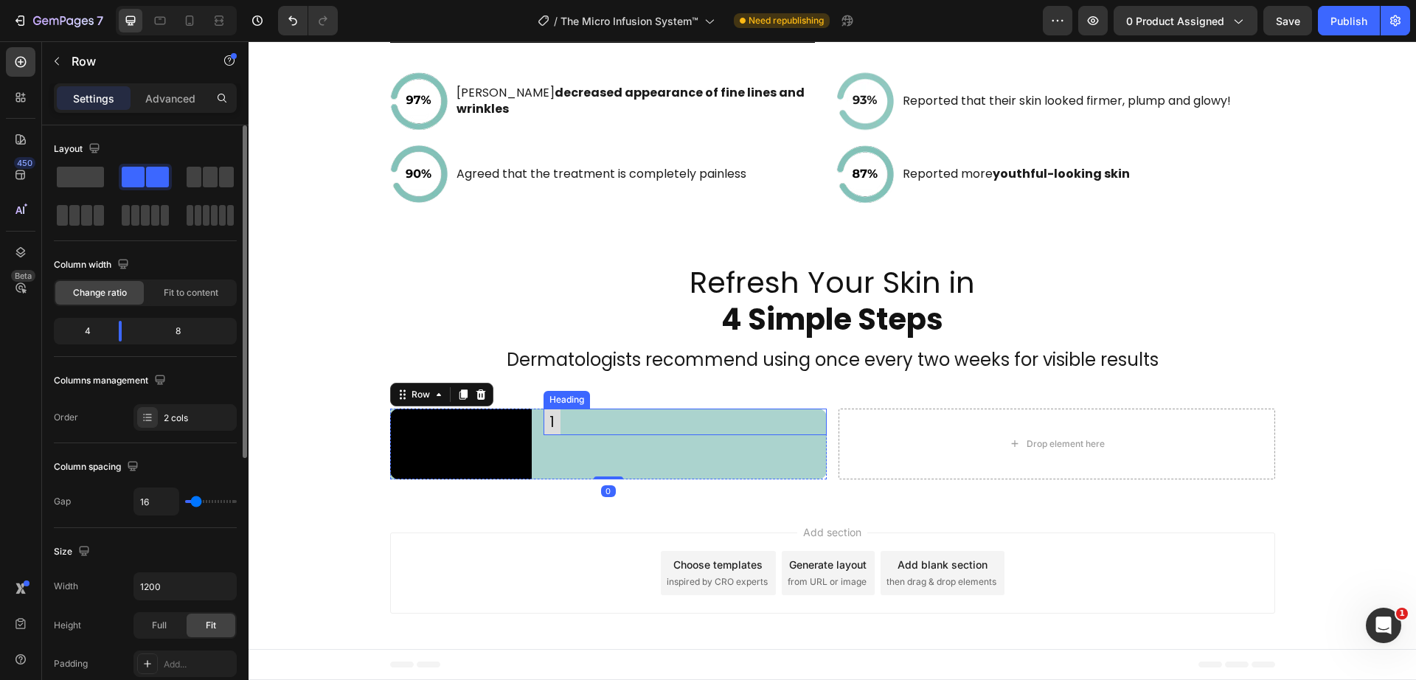
click at [546, 409] on h2 "1" at bounding box center [551, 422] width 17 height 27
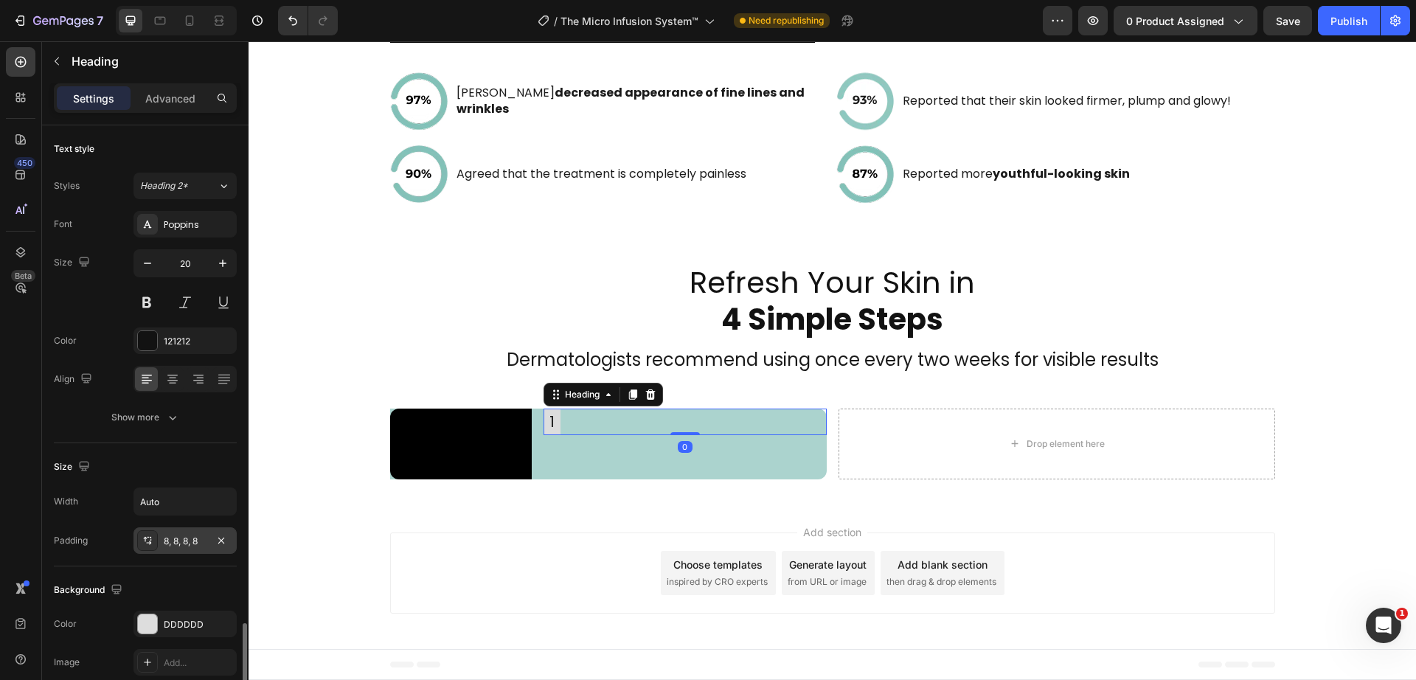
scroll to position [361, 0]
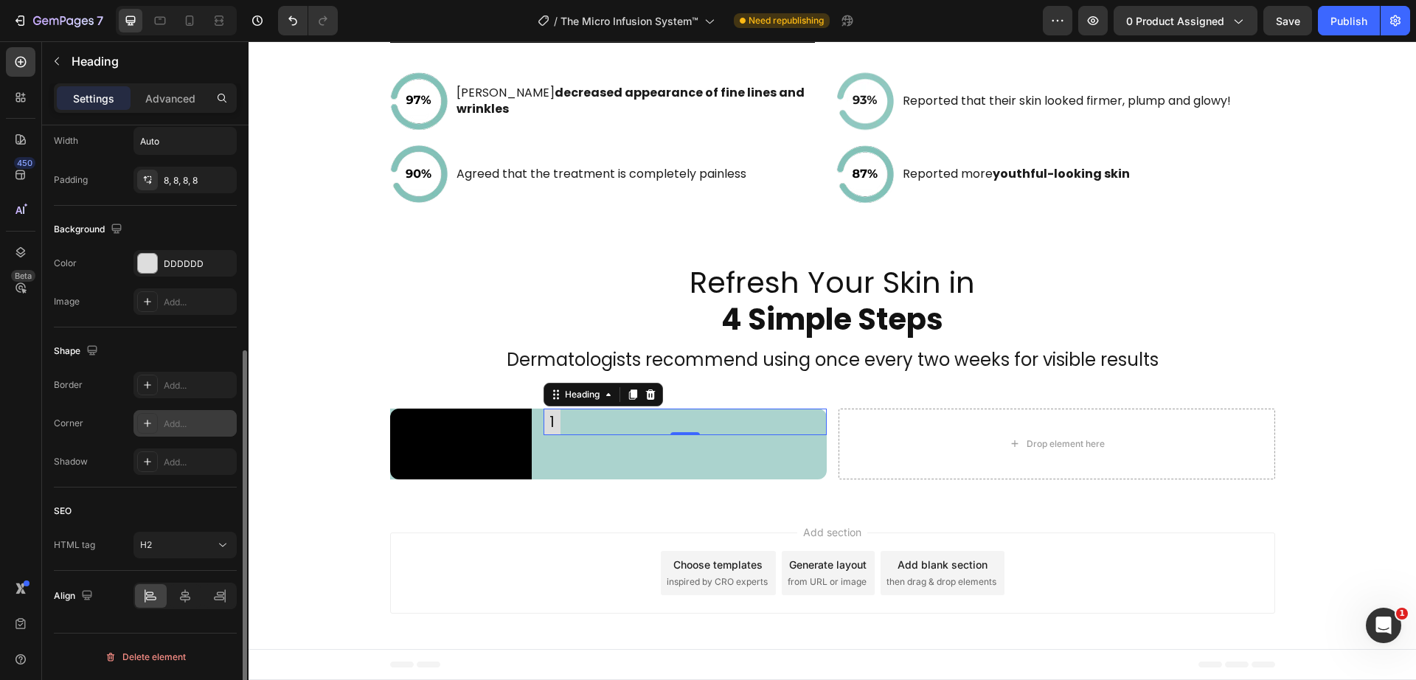
click at [161, 420] on div "Add..." at bounding box center [184, 423] width 103 height 27
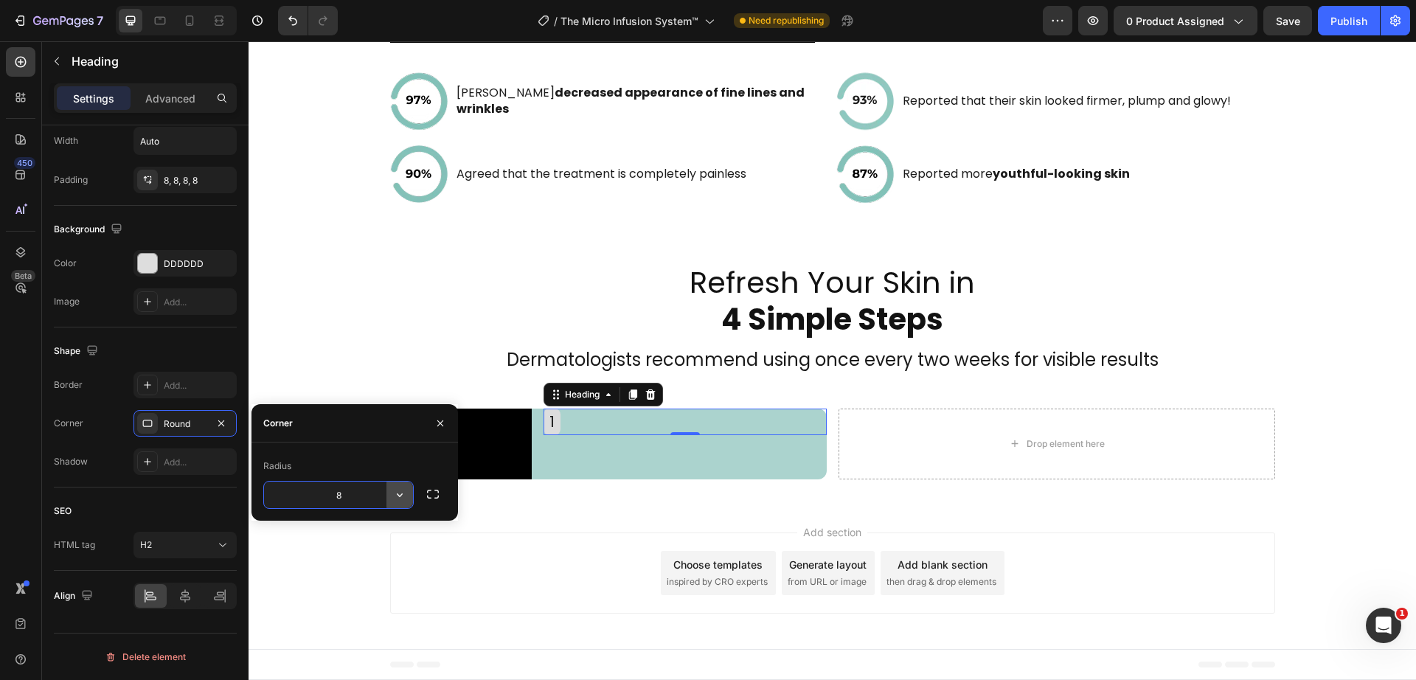
click at [403, 499] on icon "button" at bounding box center [399, 494] width 15 height 15
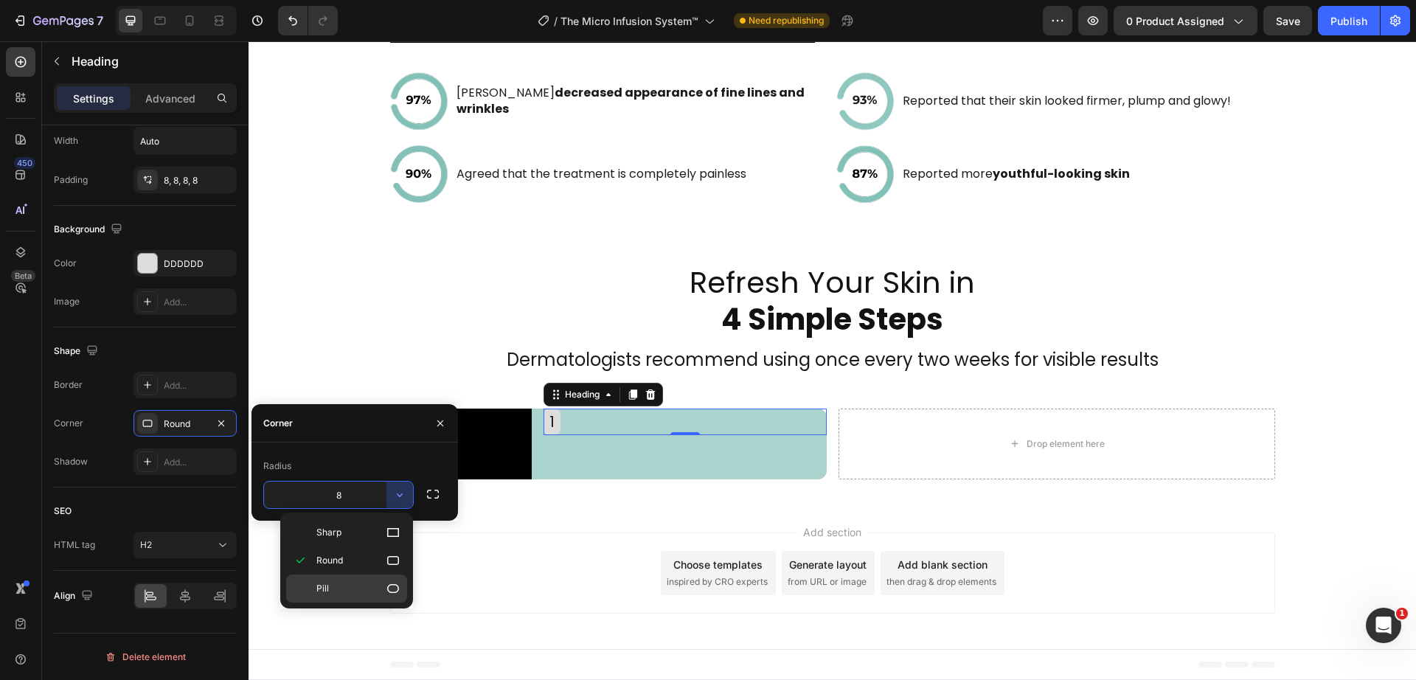
click at [380, 583] on p "Pill" at bounding box center [358, 588] width 84 height 15
type input "9999"
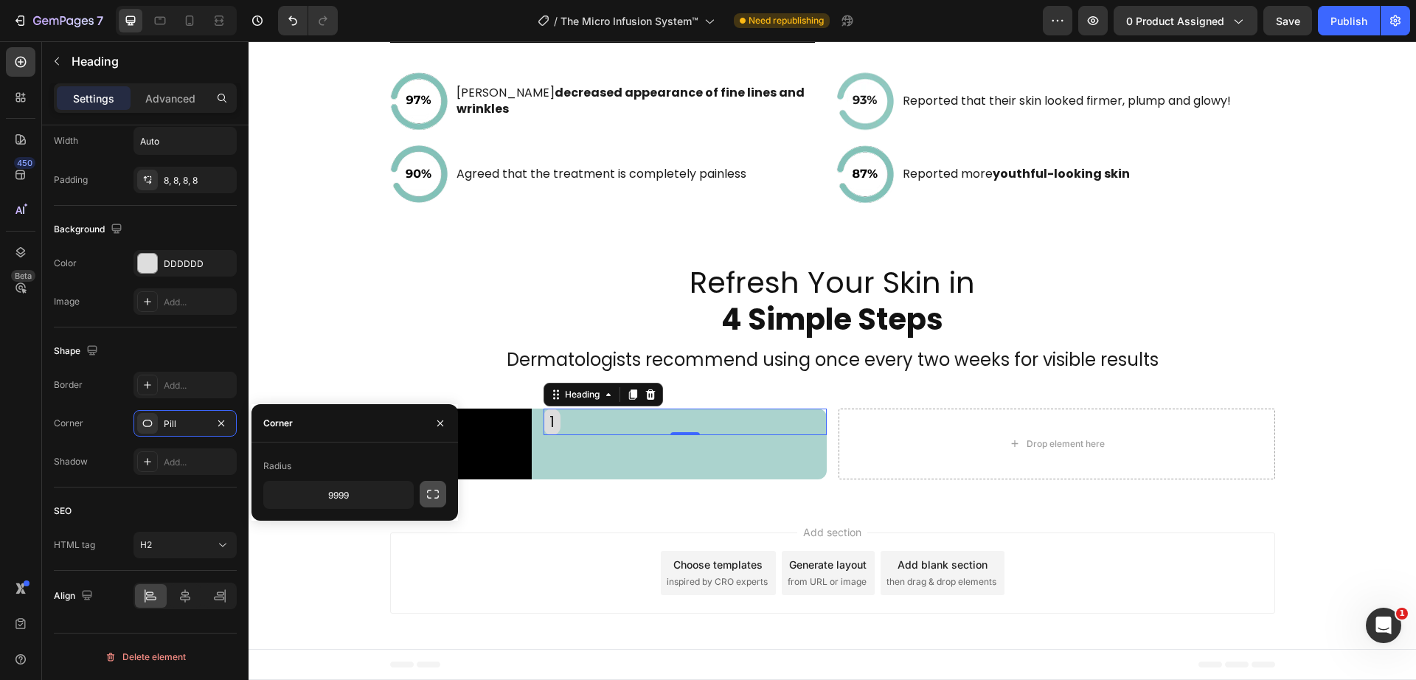
click at [432, 495] on icon "button" at bounding box center [432, 494] width 15 height 15
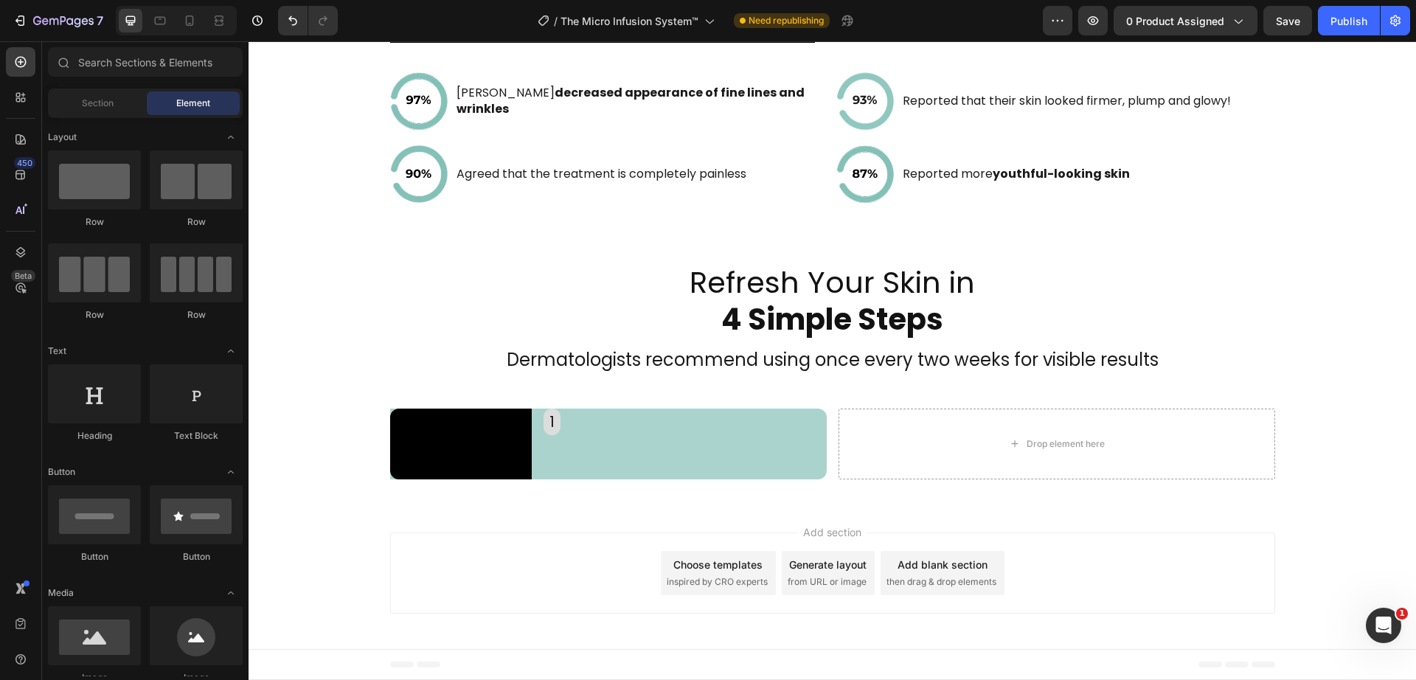
click at [540, 569] on div "Add section Choose templates inspired by CRO experts Generate layout from URL o…" at bounding box center [832, 572] width 885 height 81
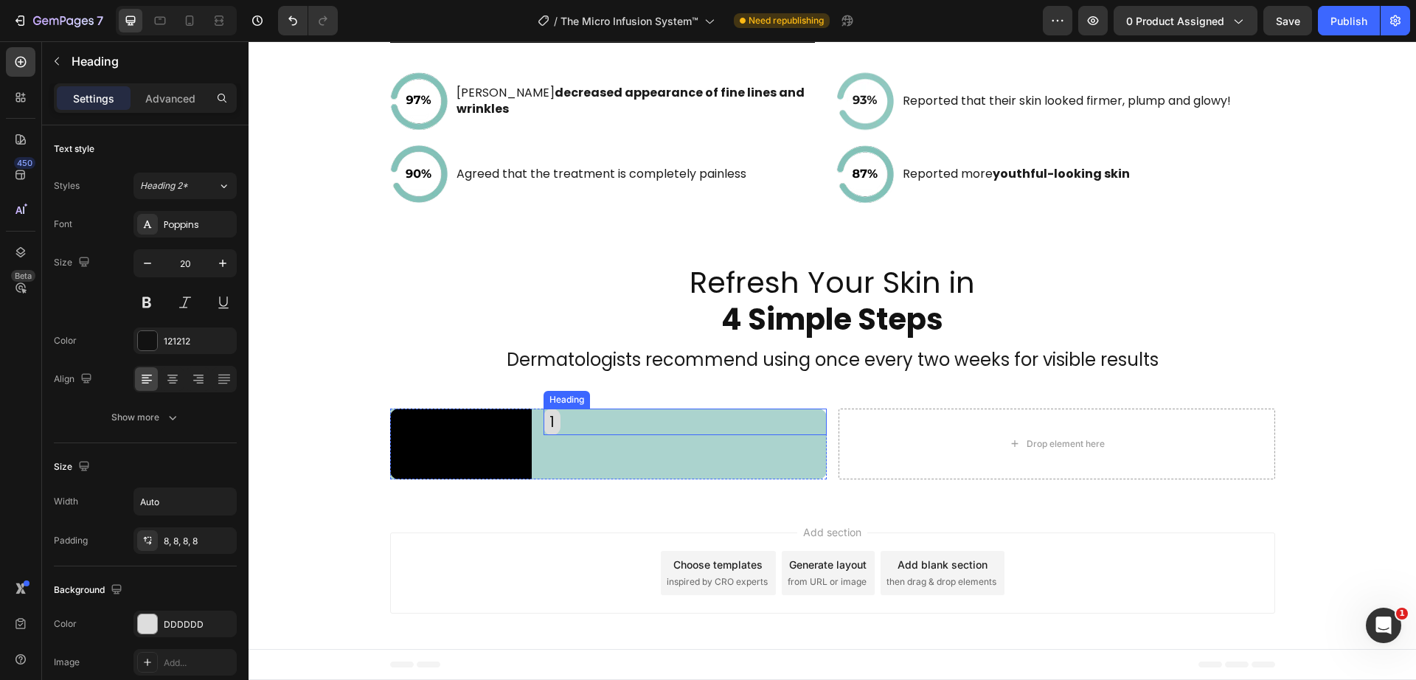
drag, startPoint x: 552, startPoint y: 382, endPoint x: 514, endPoint y: 465, distance: 91.1
click at [552, 409] on h2 "1" at bounding box center [551, 422] width 17 height 27
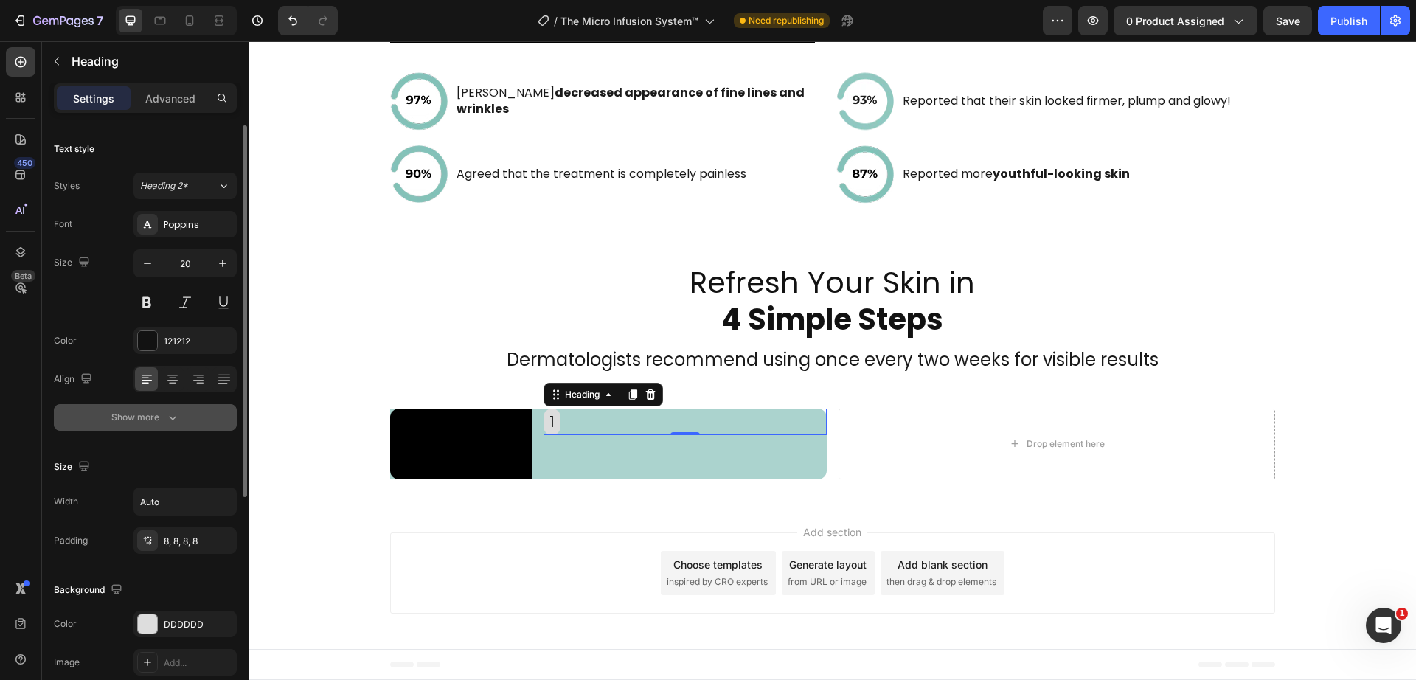
click at [153, 427] on button "Show more" at bounding box center [145, 417] width 183 height 27
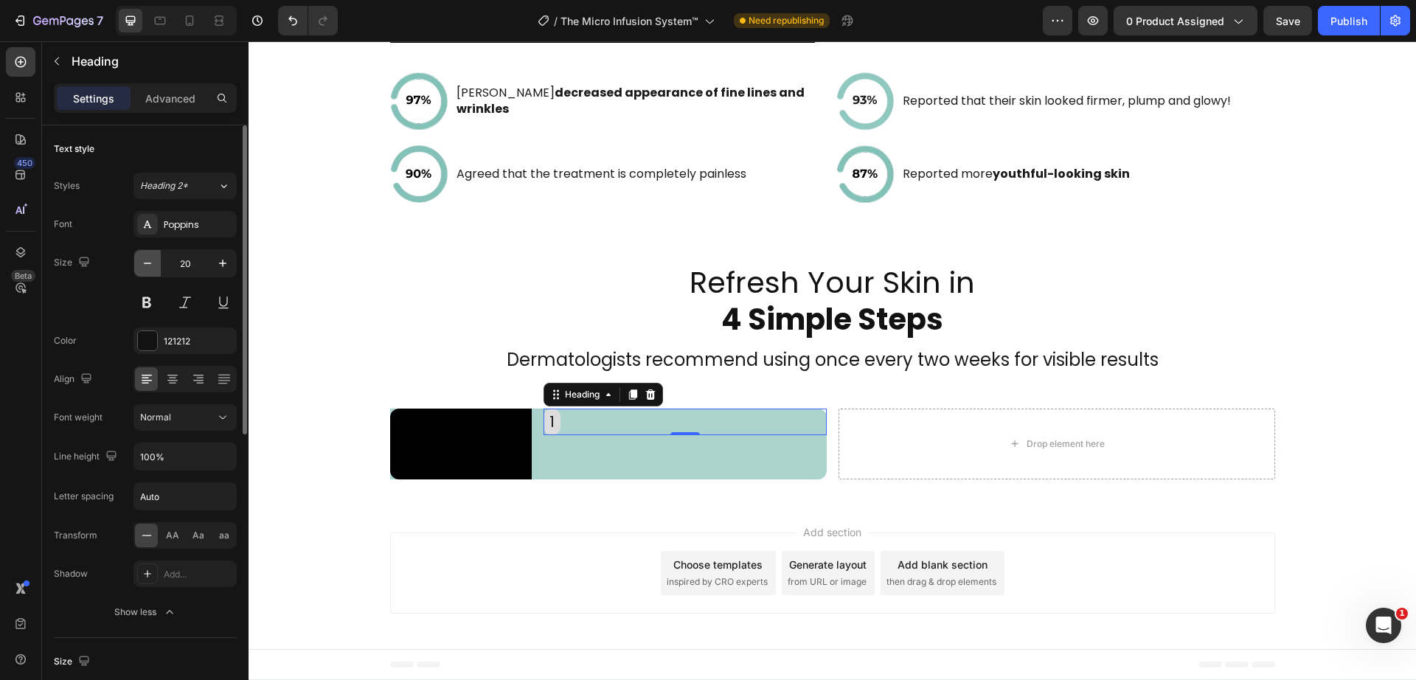
click at [152, 266] on icon "button" at bounding box center [147, 263] width 15 height 15
click at [230, 271] on button "button" at bounding box center [222, 263] width 27 height 27
type input "20"
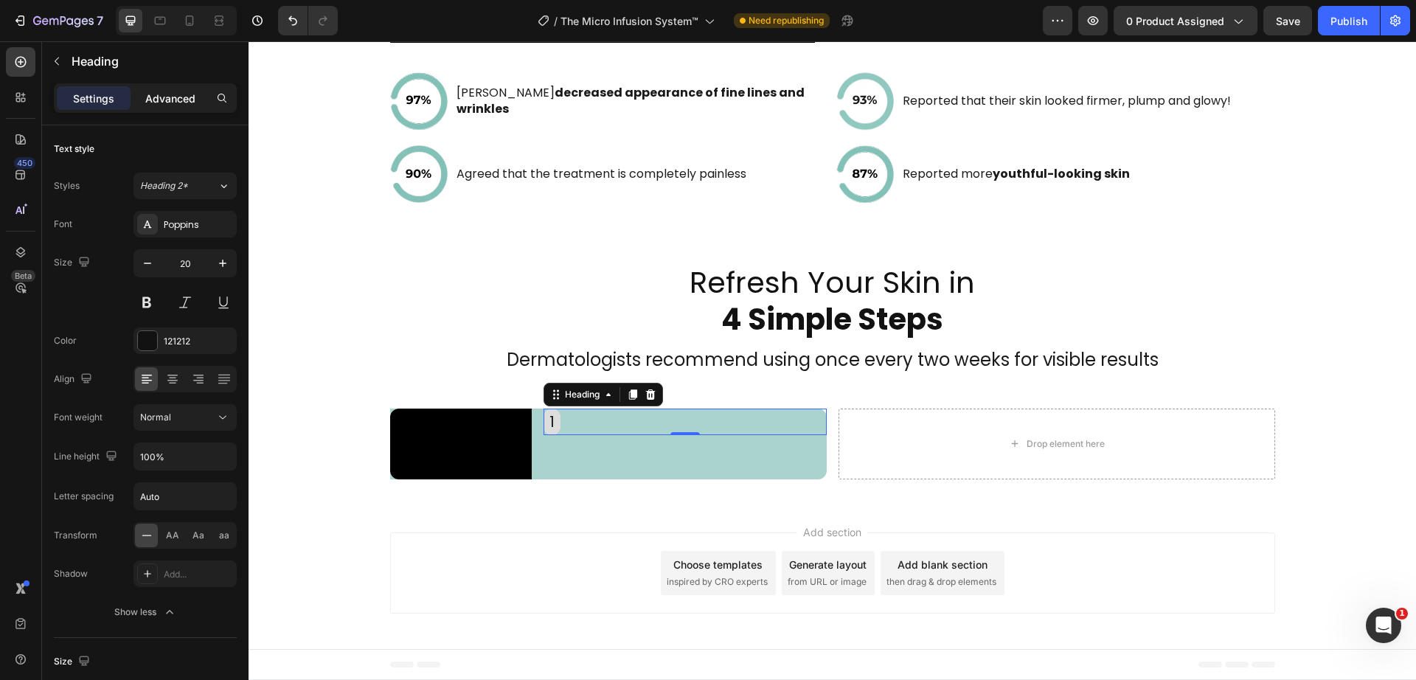
click at [181, 99] on p "Advanced" at bounding box center [170, 98] width 50 height 15
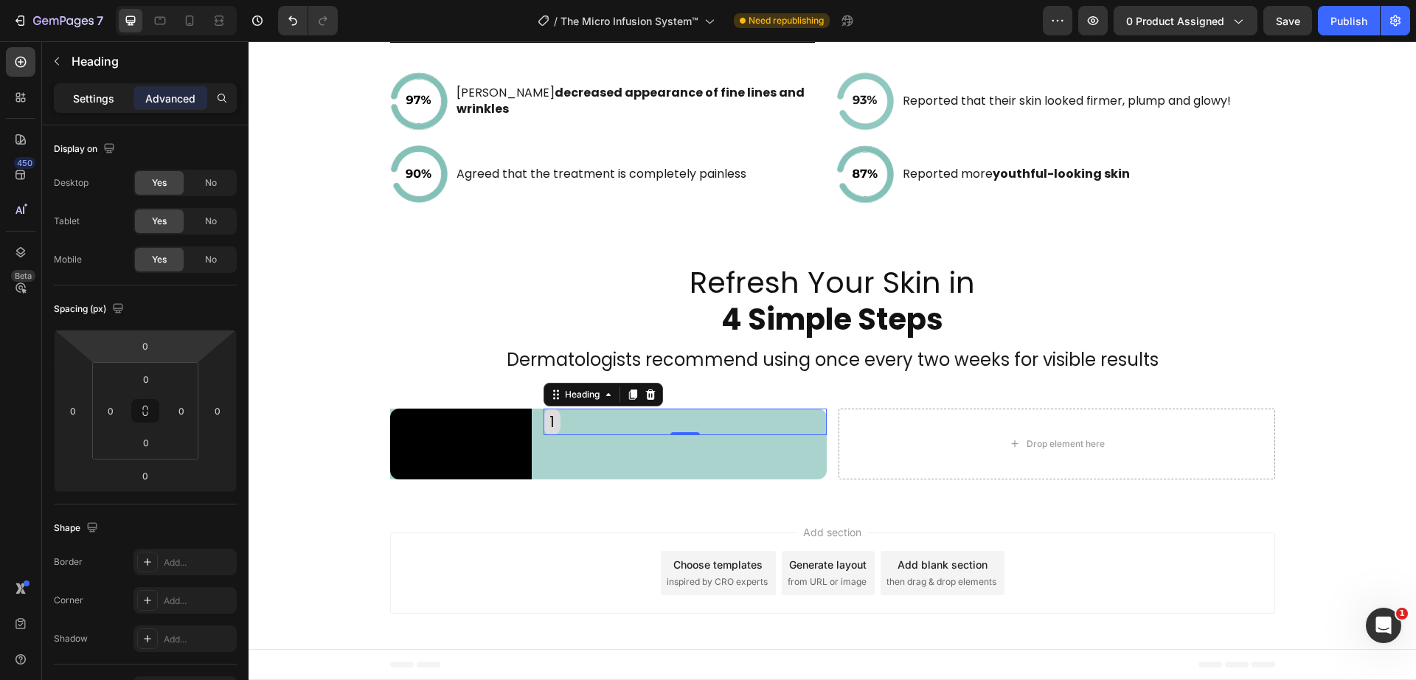
click at [102, 94] on p "Settings" at bounding box center [93, 98] width 41 height 15
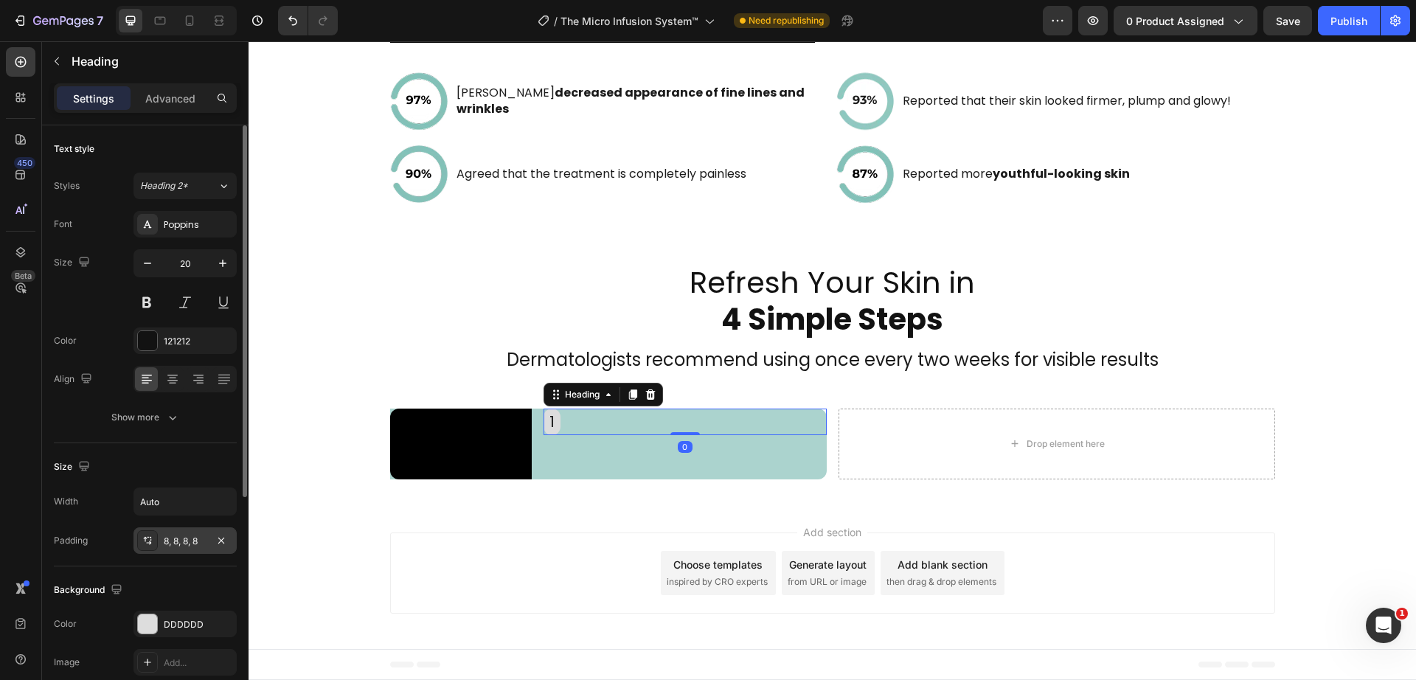
click at [159, 543] on div "8, 8, 8, 8" at bounding box center [184, 540] width 103 height 27
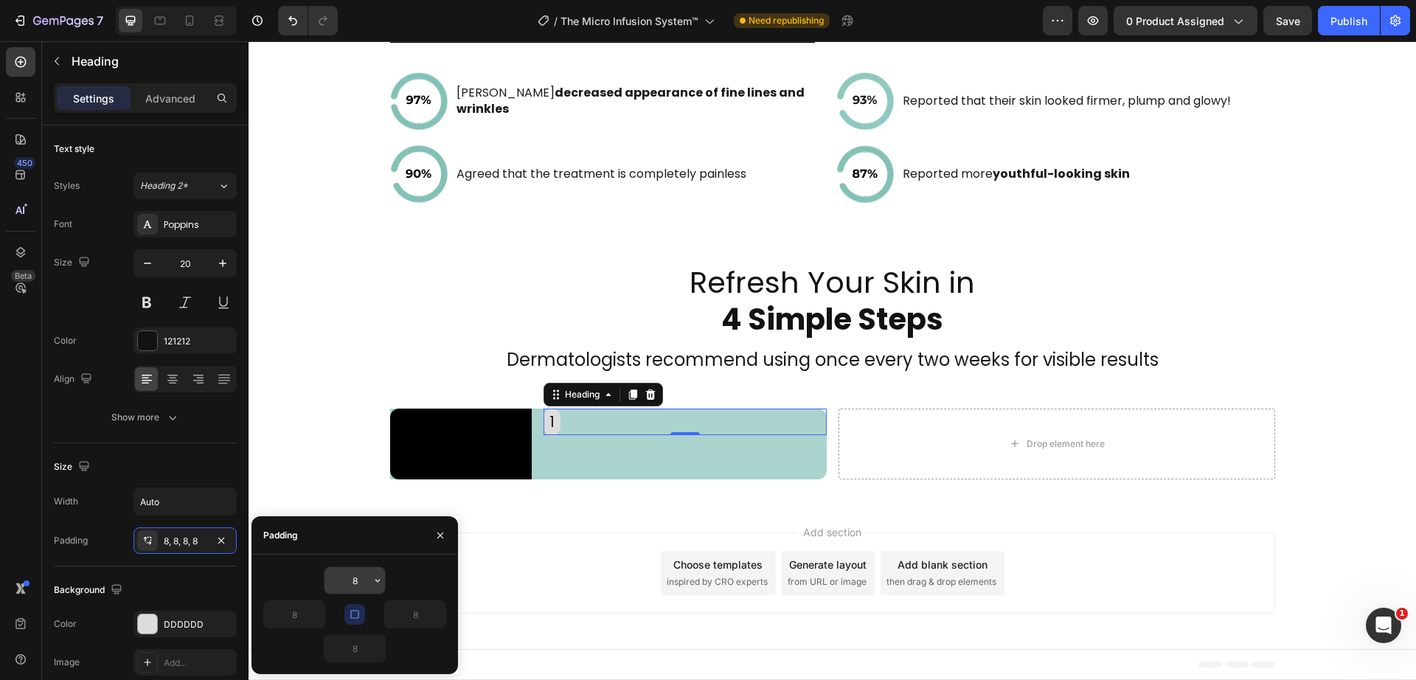
click at [381, 579] on icon "button" at bounding box center [378, 580] width 12 height 12
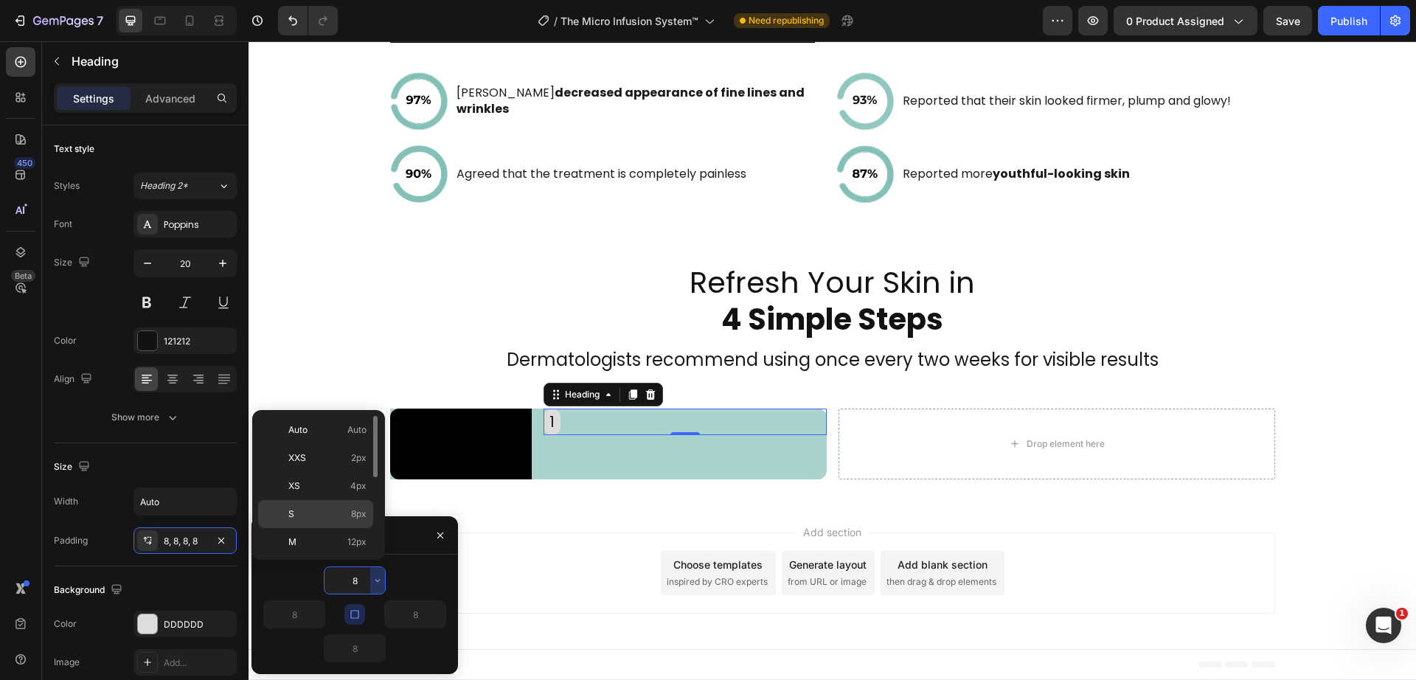
click at [349, 515] on p "S 8px" at bounding box center [327, 513] width 78 height 13
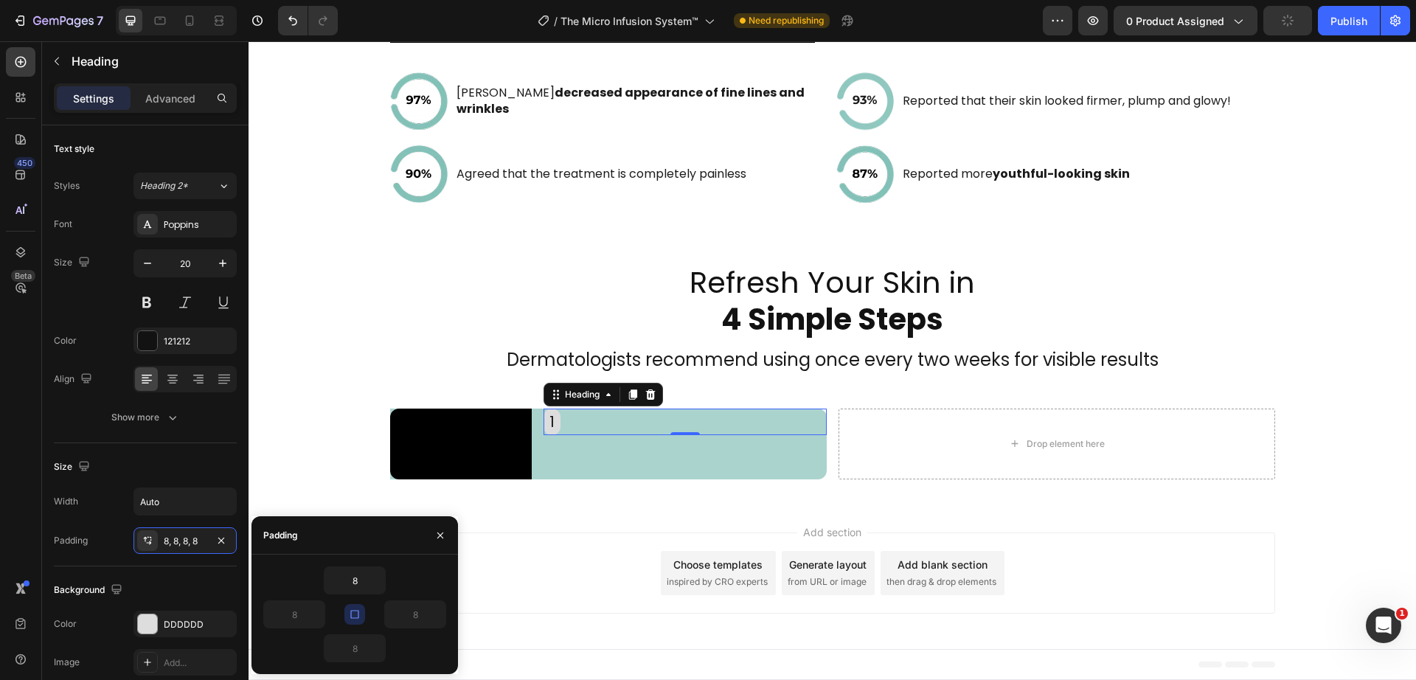
click at [354, 614] on icon "button" at bounding box center [355, 614] width 12 height 12
click at [302, 619] on input "8" at bounding box center [294, 614] width 60 height 27
type input "10"
click at [425, 613] on input "8" at bounding box center [415, 614] width 60 height 27
type input "10"
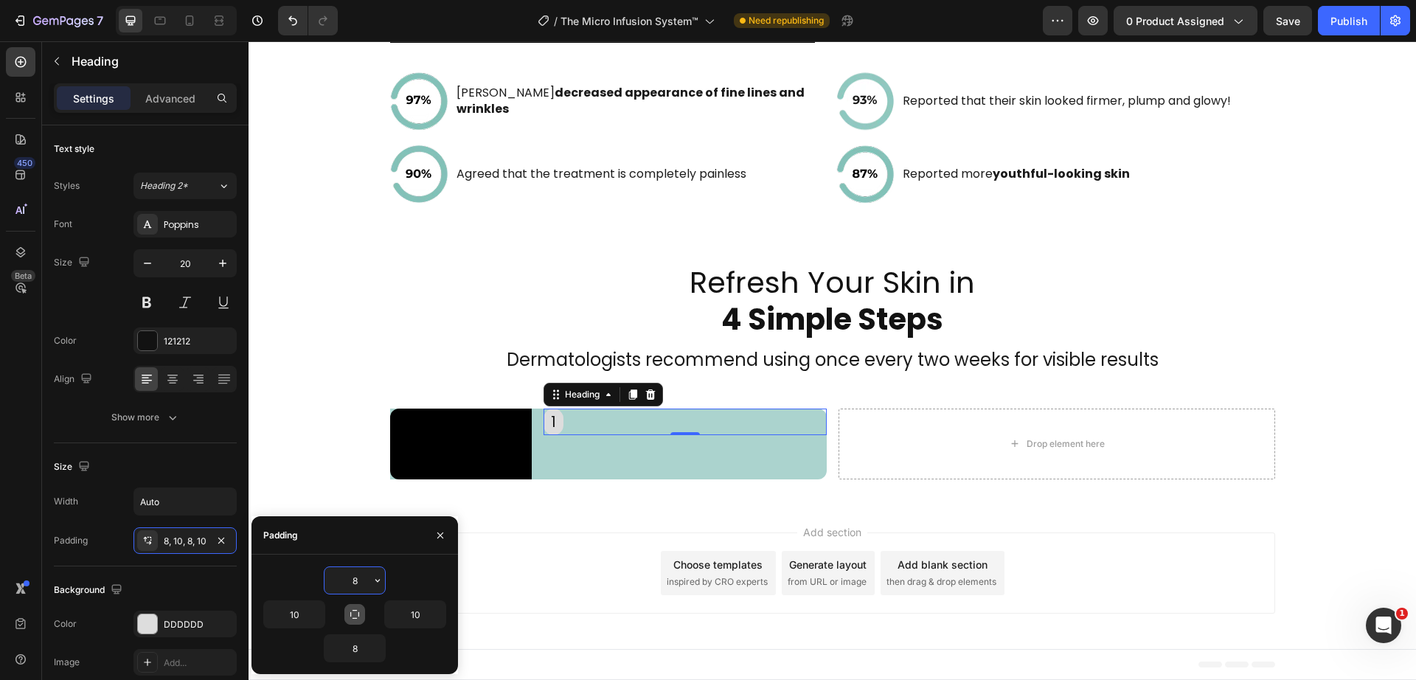
click at [363, 579] on input "8" at bounding box center [354, 580] width 60 height 27
type input "5"
click at [359, 644] on input "8" at bounding box center [354, 648] width 60 height 27
type input "5"
click at [596, 634] on div "Add section Choose templates inspired by CRO experts Generate layout from URL o…" at bounding box center [832, 576] width 1167 height 146
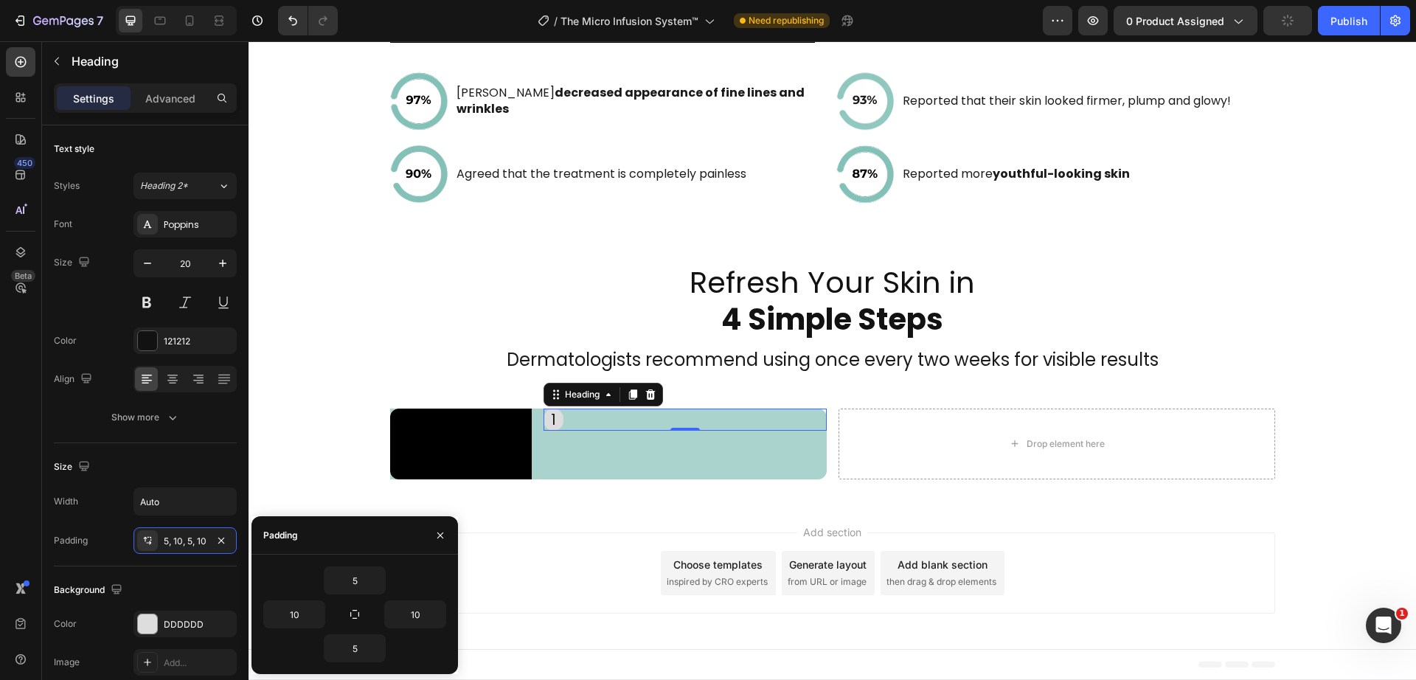
click at [585, 409] on div "1" at bounding box center [684, 420] width 283 height 22
click at [190, 220] on div "Poppins" at bounding box center [198, 224] width 69 height 13
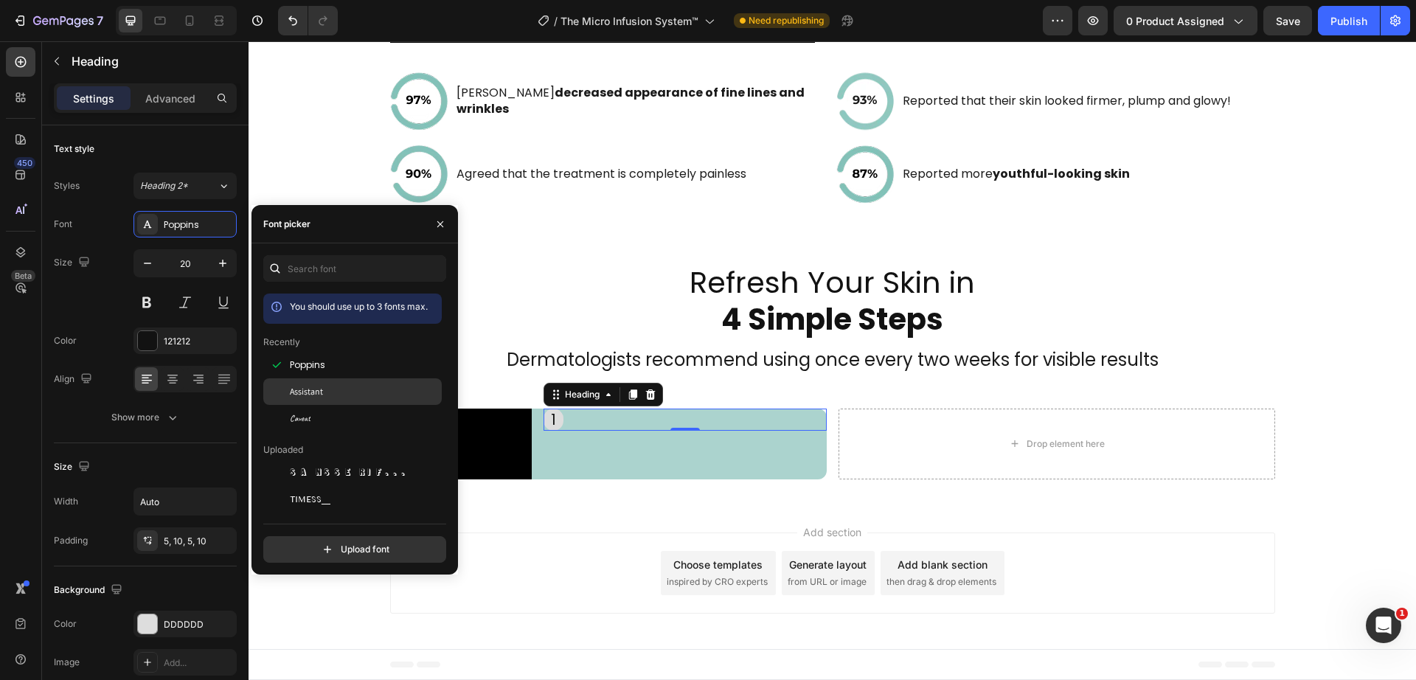
click at [318, 390] on span "Assistant" at bounding box center [306, 391] width 33 height 13
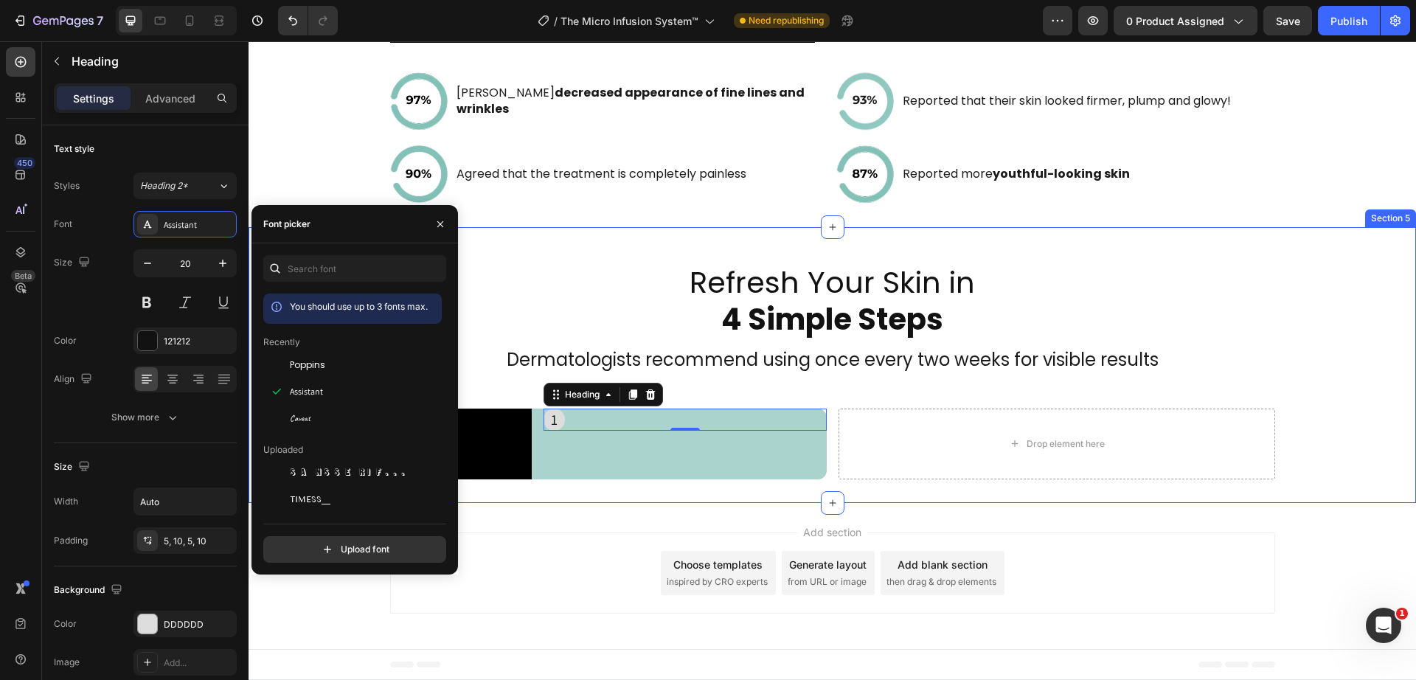
click at [496, 499] on div "Refresh Your Skin in 4 Simple Steps Heading Dermatologists recommend using once…" at bounding box center [832, 365] width 1167 height 276
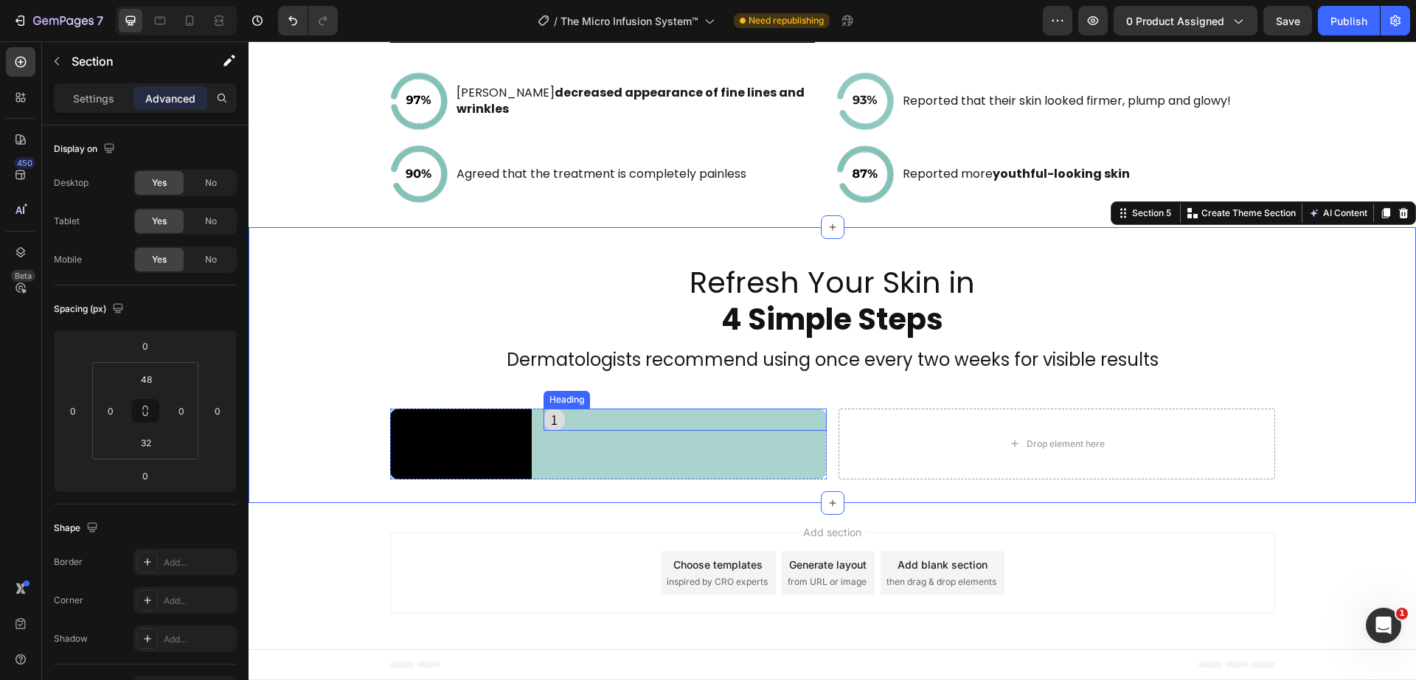
click at [593, 409] on div "1" at bounding box center [684, 420] width 283 height 22
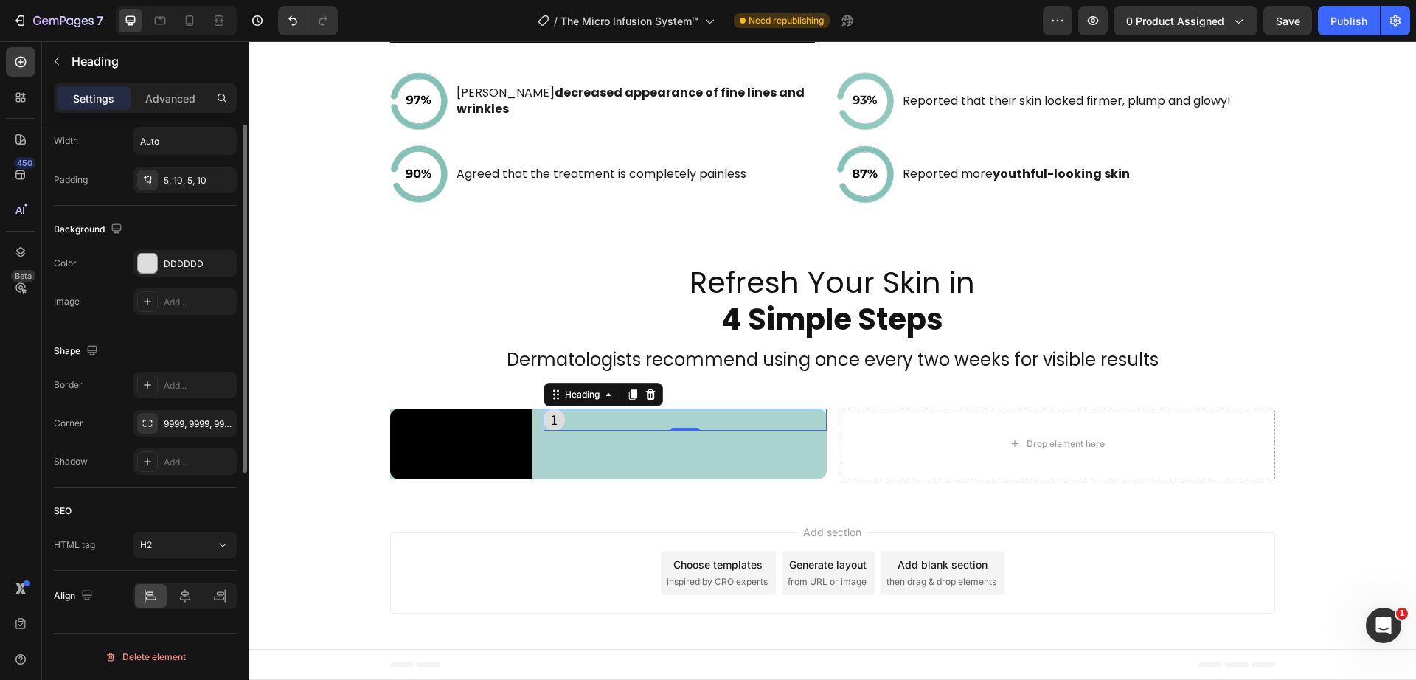
scroll to position [0, 0]
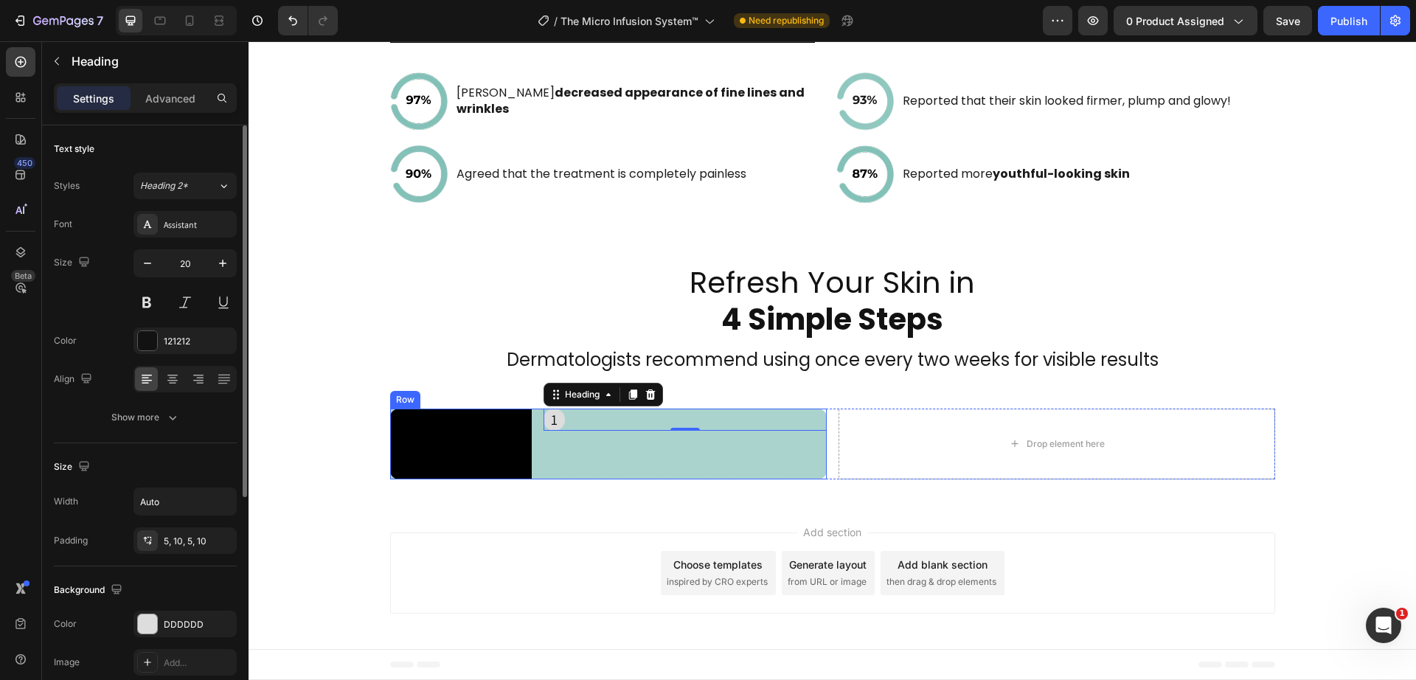
click at [673, 466] on div "1 Heading 0" at bounding box center [684, 444] width 283 height 71
